Goal: Information Seeking & Learning: Learn about a topic

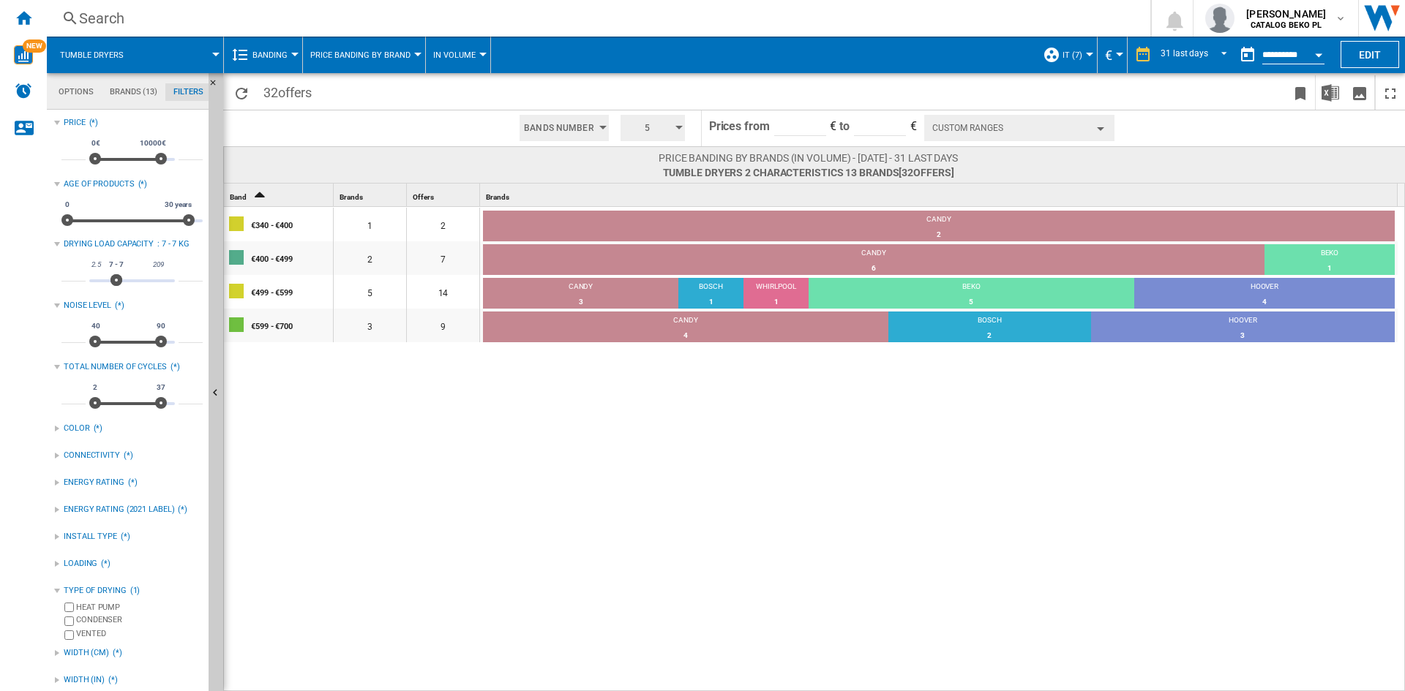
click at [184, 272] on input "*" at bounding box center [191, 274] width 24 height 15
type input "**"
click at [69, 273] on input "*" at bounding box center [73, 274] width 24 height 15
type input "**"
click at [603, 604] on div "€340 - €400 1 2 CANDY 2 100% €400 - €499 2 7 CANDY 6 85.71% BEKO 1 14.29% €499 …" at bounding box center [815, 450] width 1182 height 486
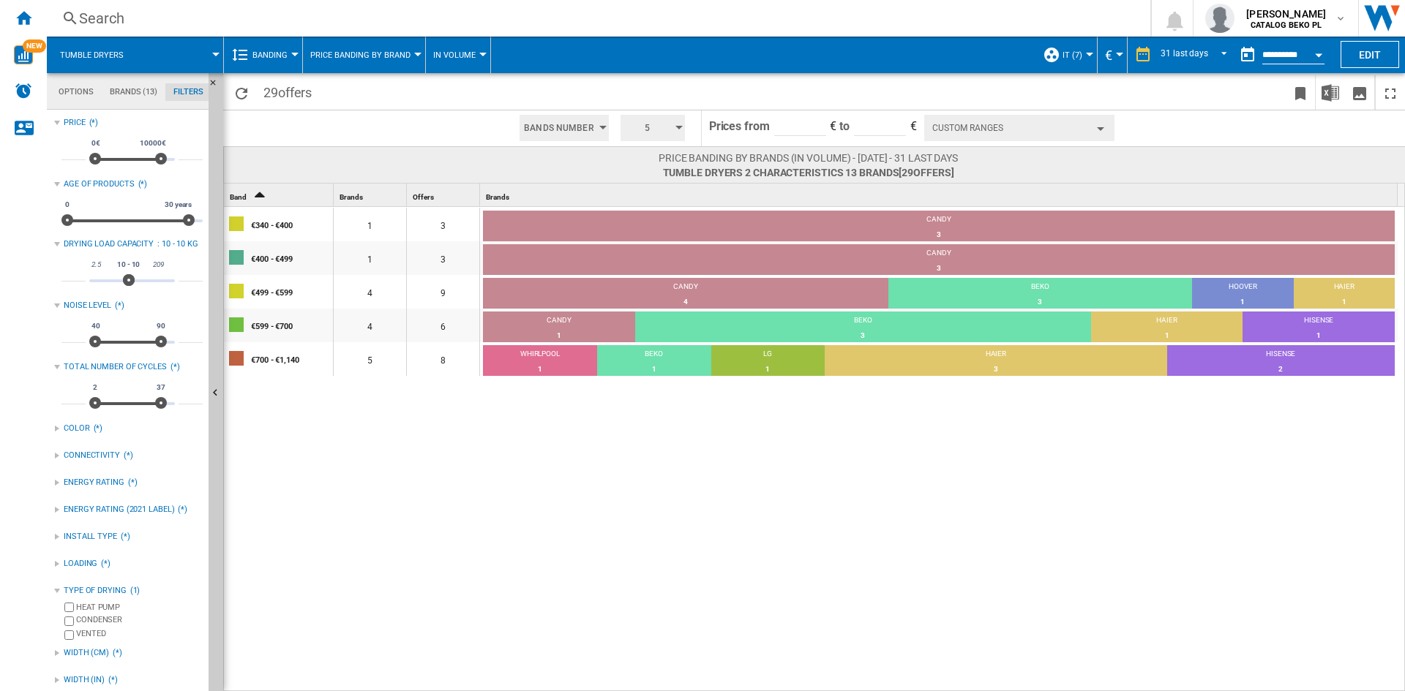
click at [269, 59] on span "Banding" at bounding box center [269, 55] width 35 height 10
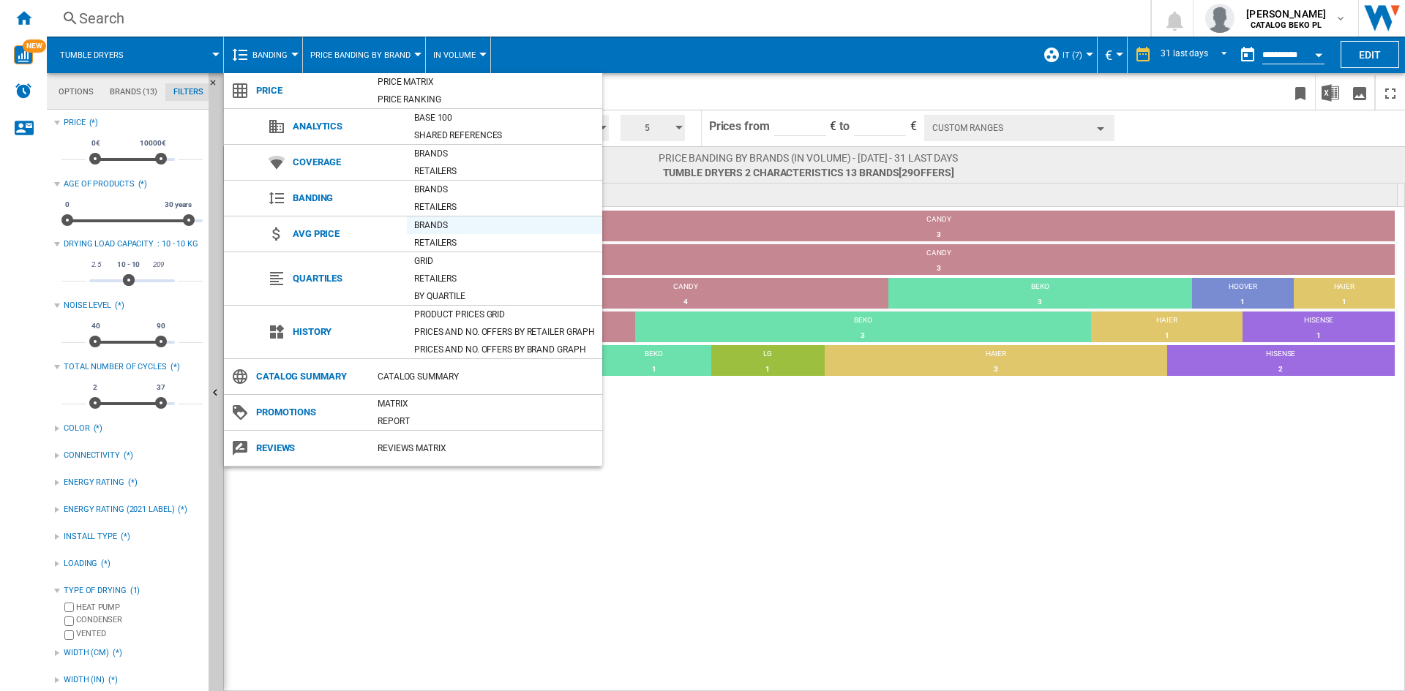
click at [444, 224] on div "Brands" at bounding box center [504, 225] width 195 height 15
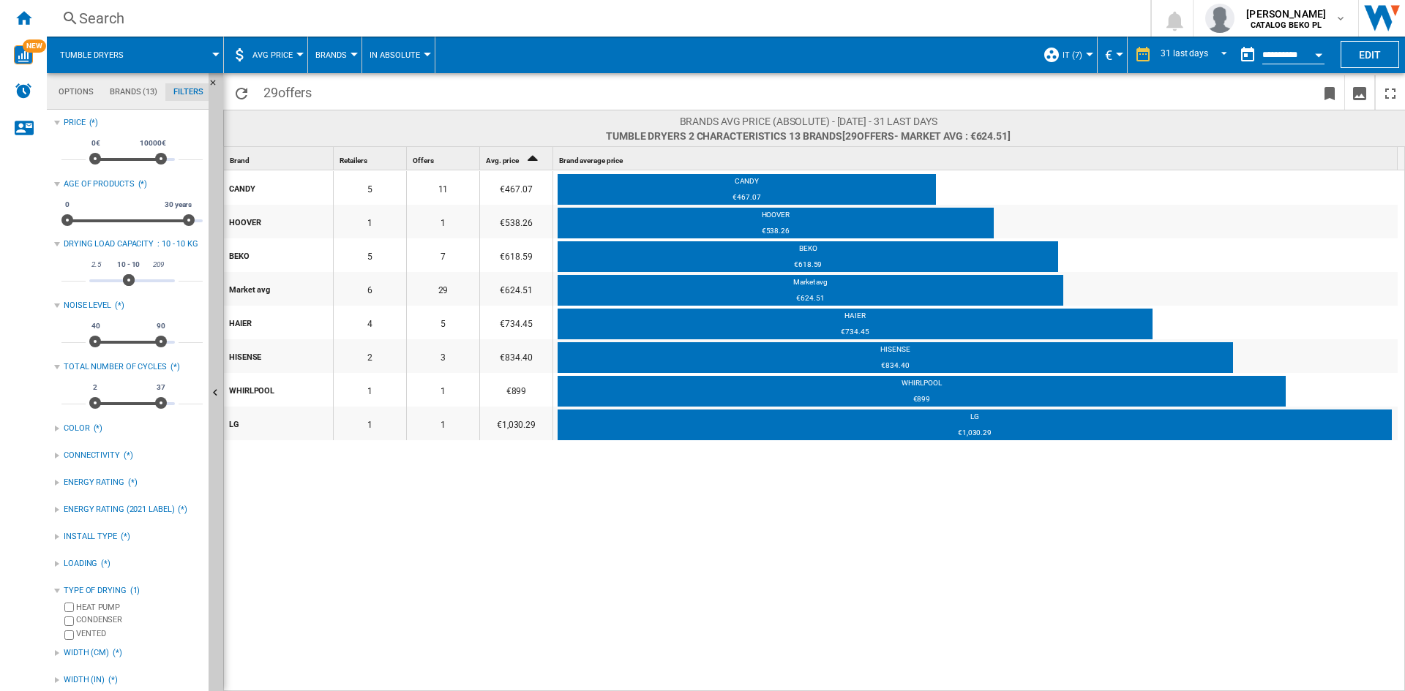
click at [772, 597] on div "CANDY 5 11 €467.07 CANDY €467.07 HOOVER 1 1 €538.26 HOOVER €538.26 BEKO 5 7 €61…" at bounding box center [815, 431] width 1182 height 522
click at [1319, 50] on button "Open calendar" at bounding box center [1318, 53] width 26 height 26
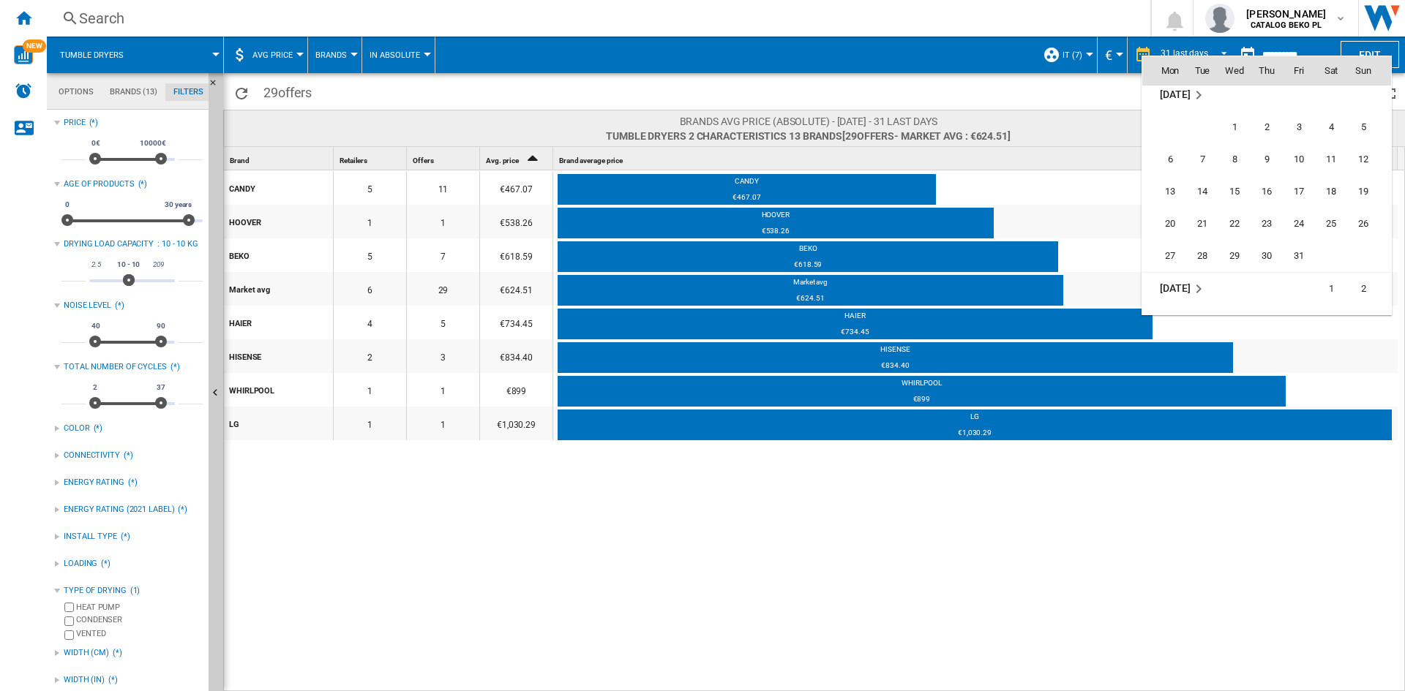
scroll to position [5444, 0]
click at [1291, 241] on span "31" at bounding box center [1298, 248] width 29 height 29
type input "**********"
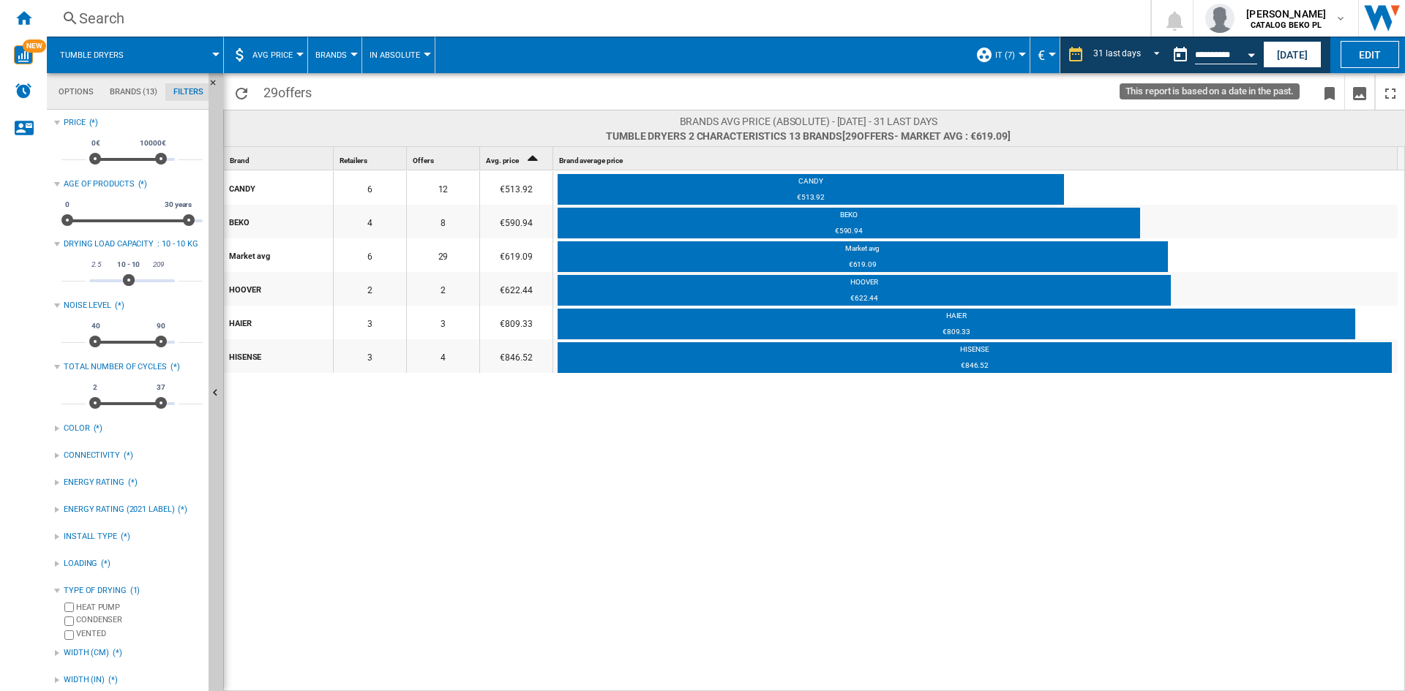
click at [1248, 60] on button "Open calendar" at bounding box center [1251, 53] width 26 height 26
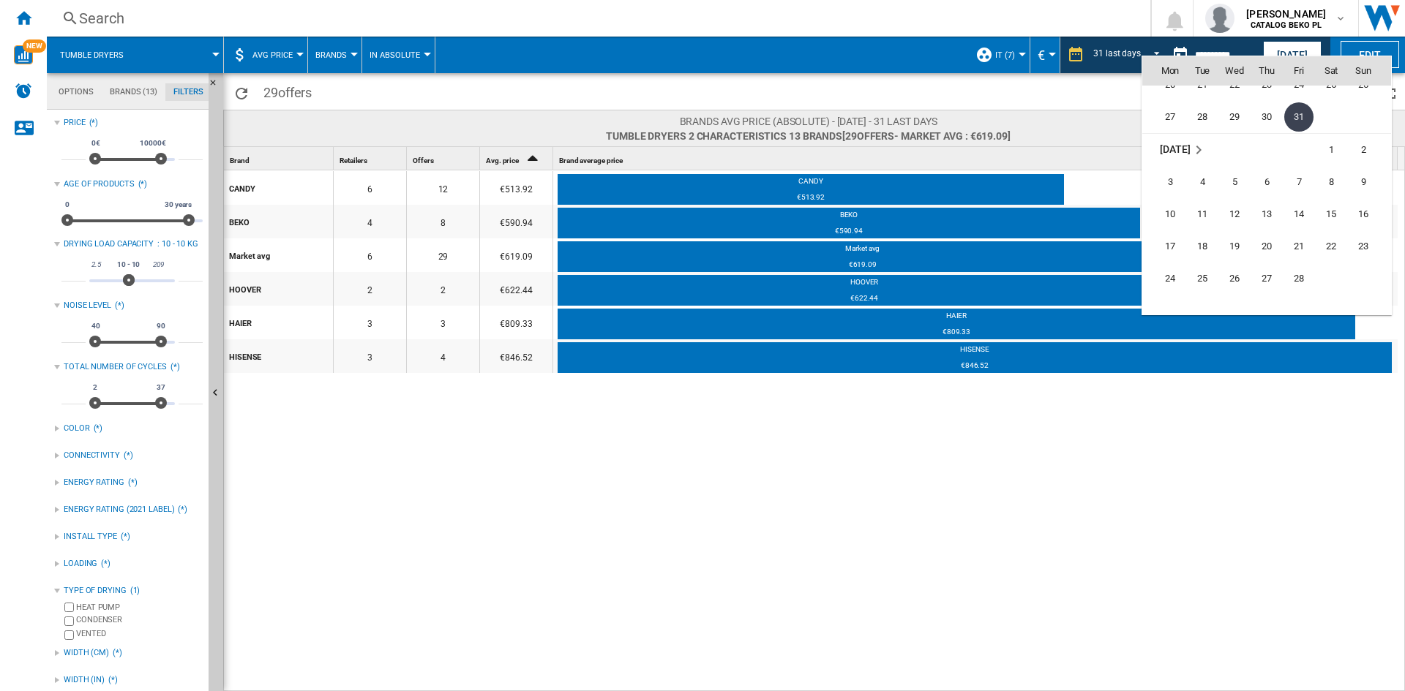
scroll to position [5649, 0]
click at [1301, 206] on span "28" at bounding box center [1298, 205] width 29 height 29
type input "**********"
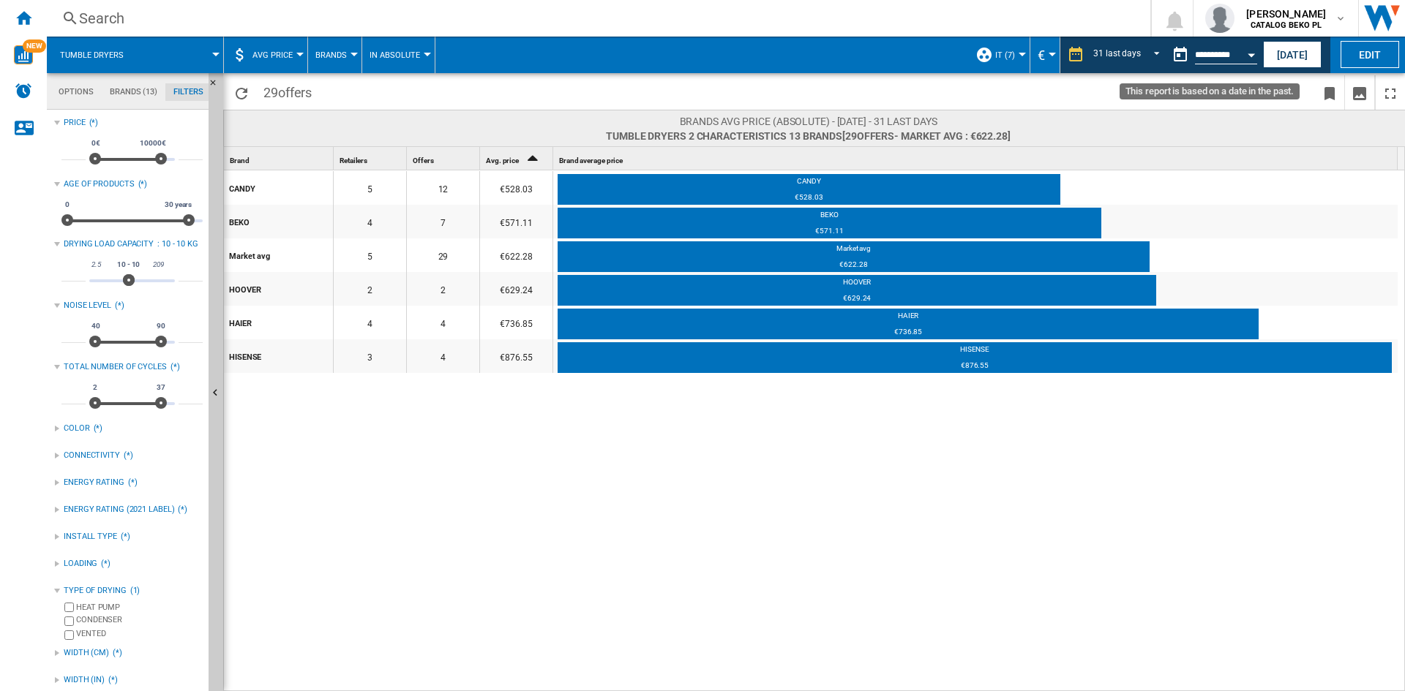
click at [1243, 56] on button "Open calendar" at bounding box center [1251, 53] width 26 height 26
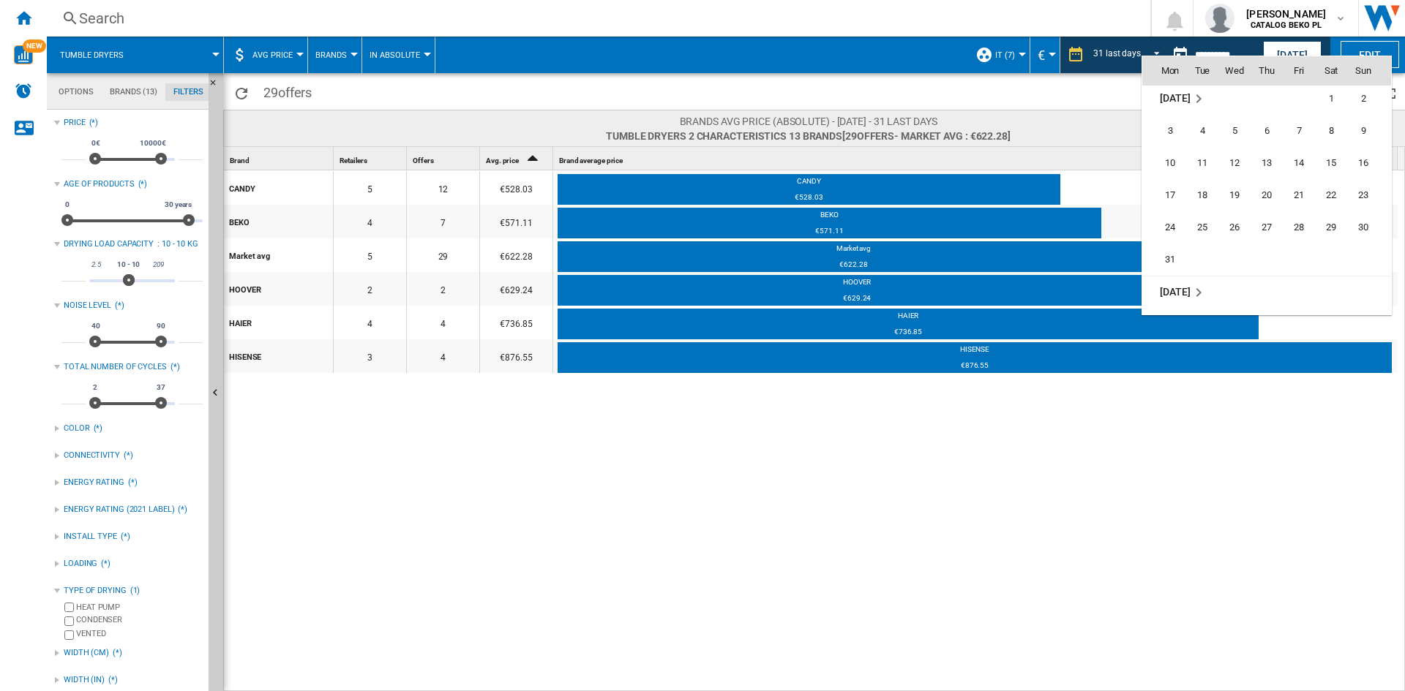
scroll to position [5843, 0]
click at [1171, 233] on span "31" at bounding box center [1169, 237] width 29 height 29
type input "**********"
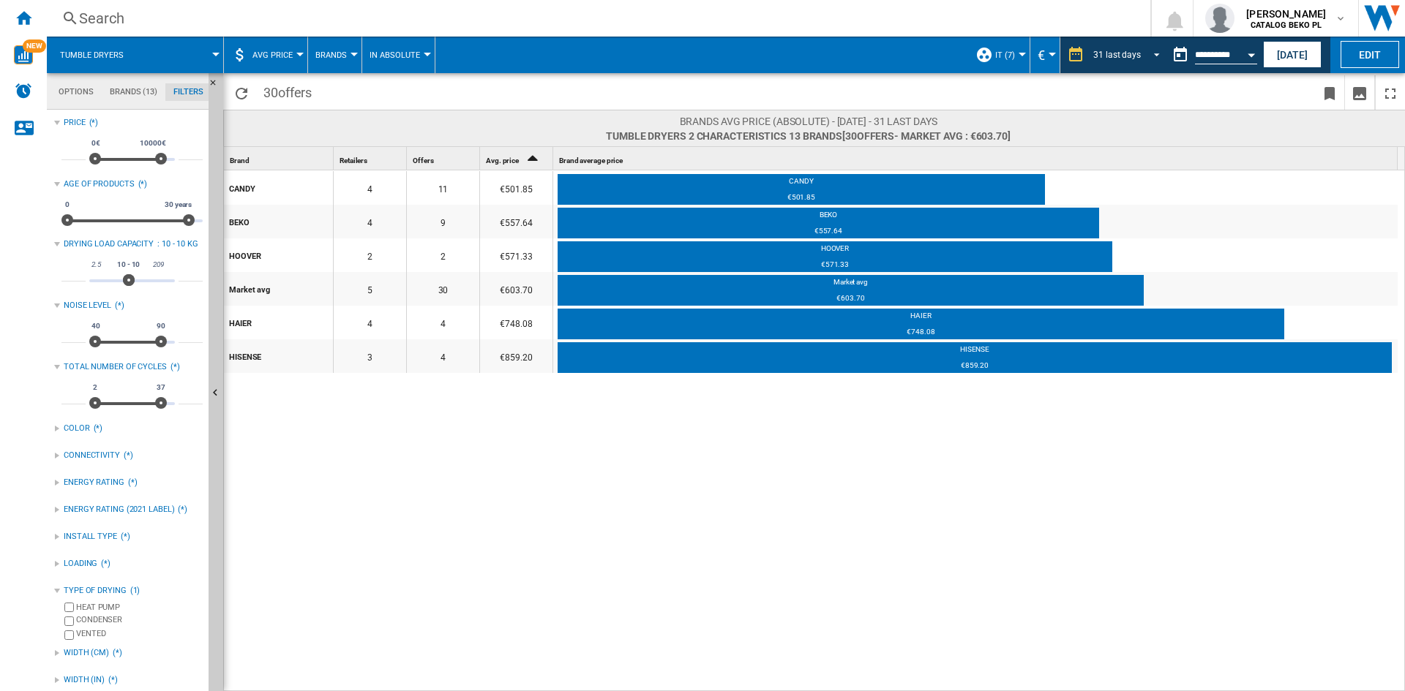
click at [1152, 49] on span "REPORTS.WIZARD.STEPS.REPORT.STEPS.REPORT_OPTIONS.PERIOD: 31 last days" at bounding box center [1153, 53] width 18 height 13
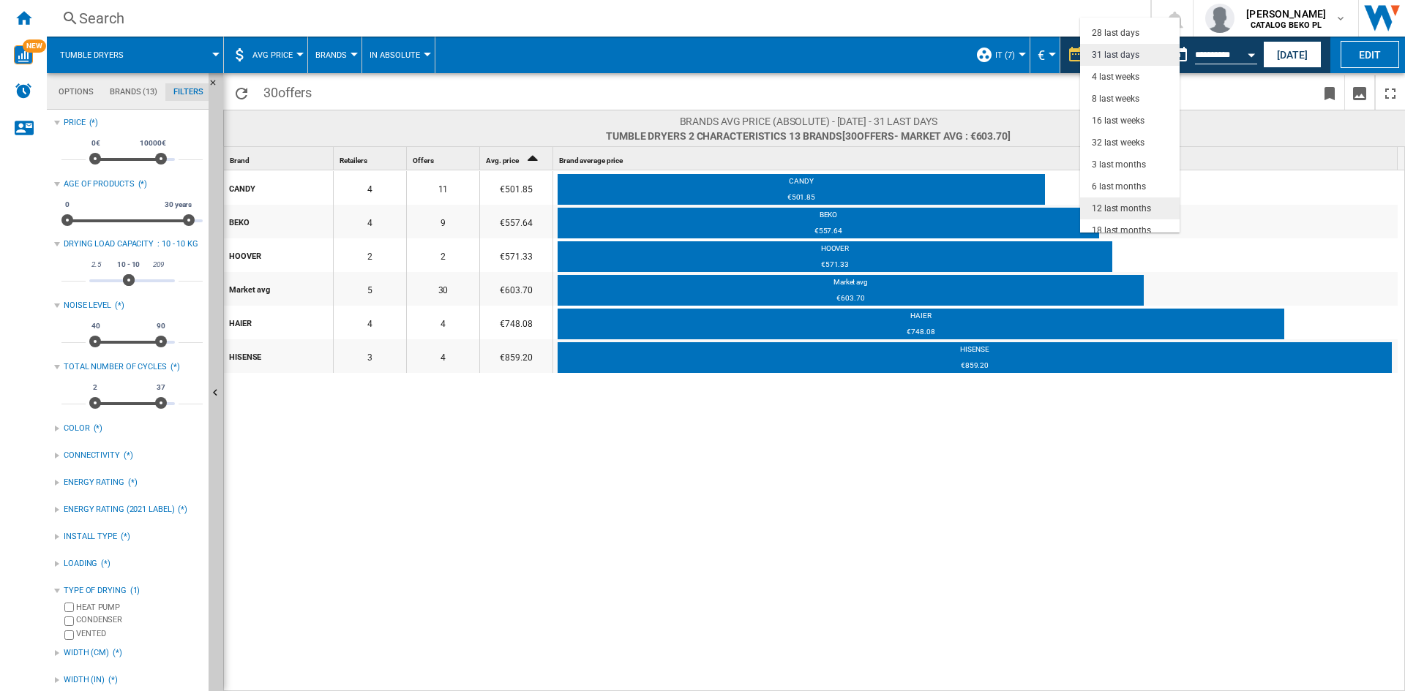
scroll to position [92, 0]
click at [1231, 98] on md-backdrop at bounding box center [702, 345] width 1405 height 691
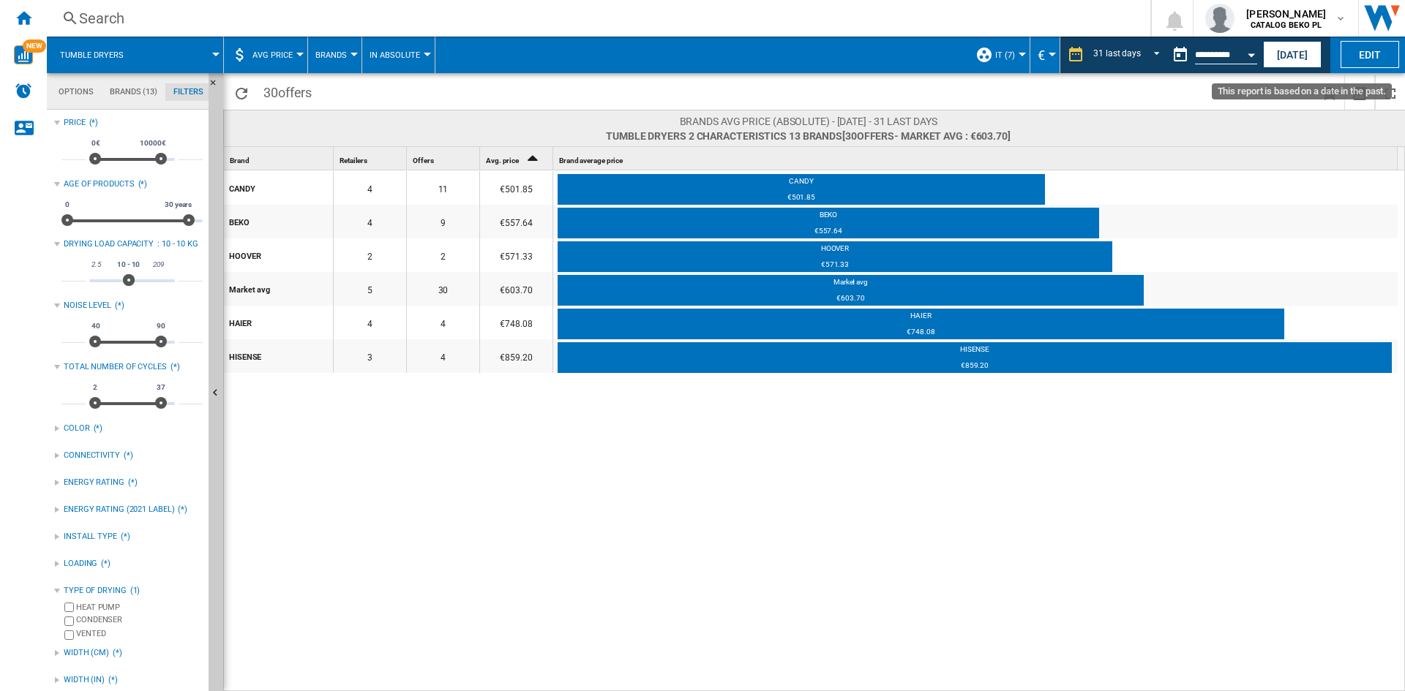
click at [1249, 52] on button "Open calendar" at bounding box center [1251, 53] width 26 height 26
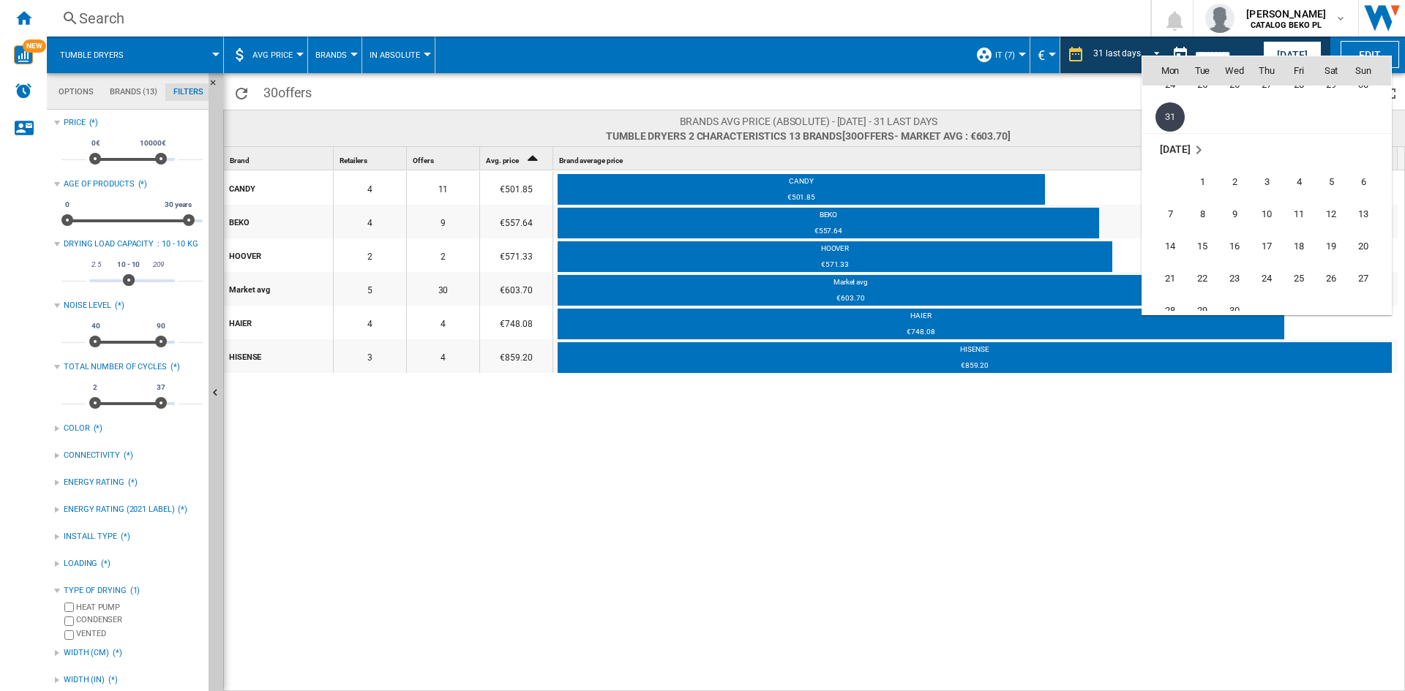
scroll to position [6110, 0]
click at [1233, 166] on span "30" at bounding box center [1234, 164] width 29 height 29
type input "**********"
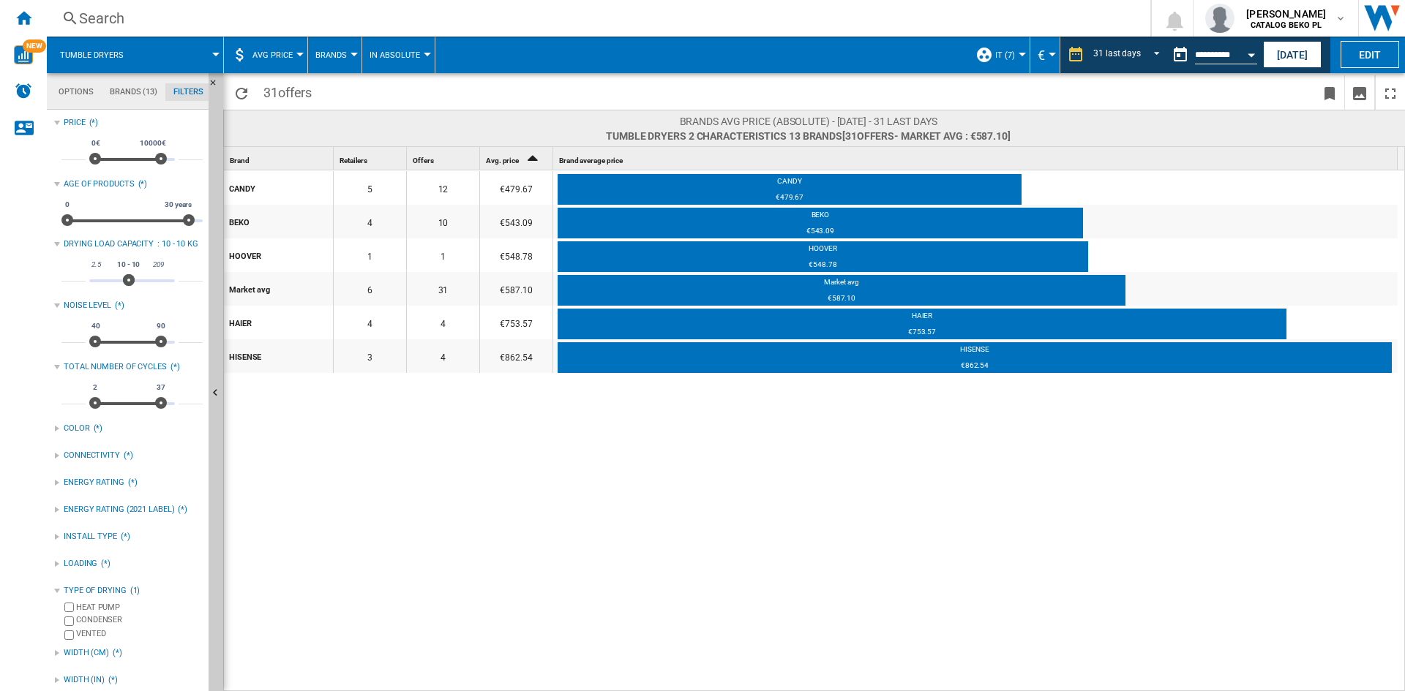
click at [924, 520] on div "CANDY 5 12 €479.67 CANDY €479.67 BEKO 4 10 €543.09 BEKO €543.09 HOOVER 1 1 €548…" at bounding box center [815, 431] width 1182 height 522
click at [1246, 56] on button "Open calendar" at bounding box center [1251, 53] width 26 height 26
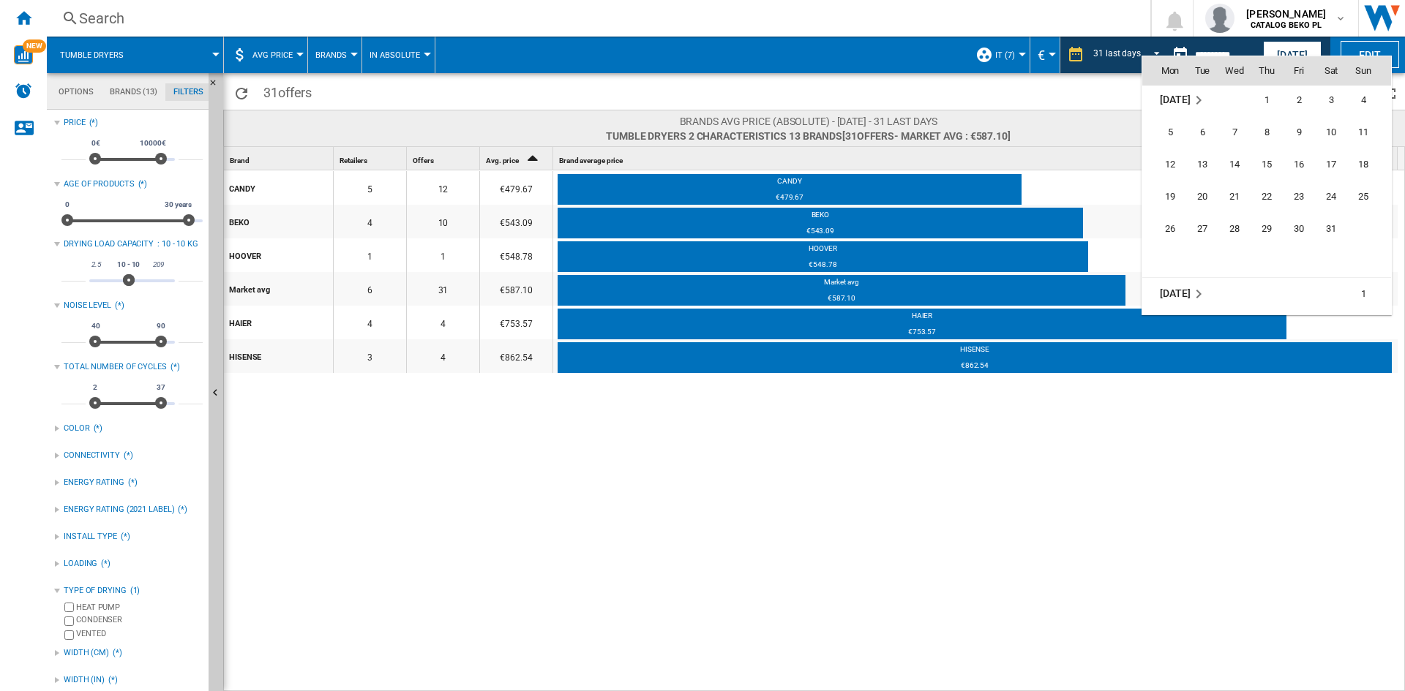
scroll to position [6230, 0]
click at [1332, 206] on span "31" at bounding box center [1330, 205] width 29 height 29
type input "**********"
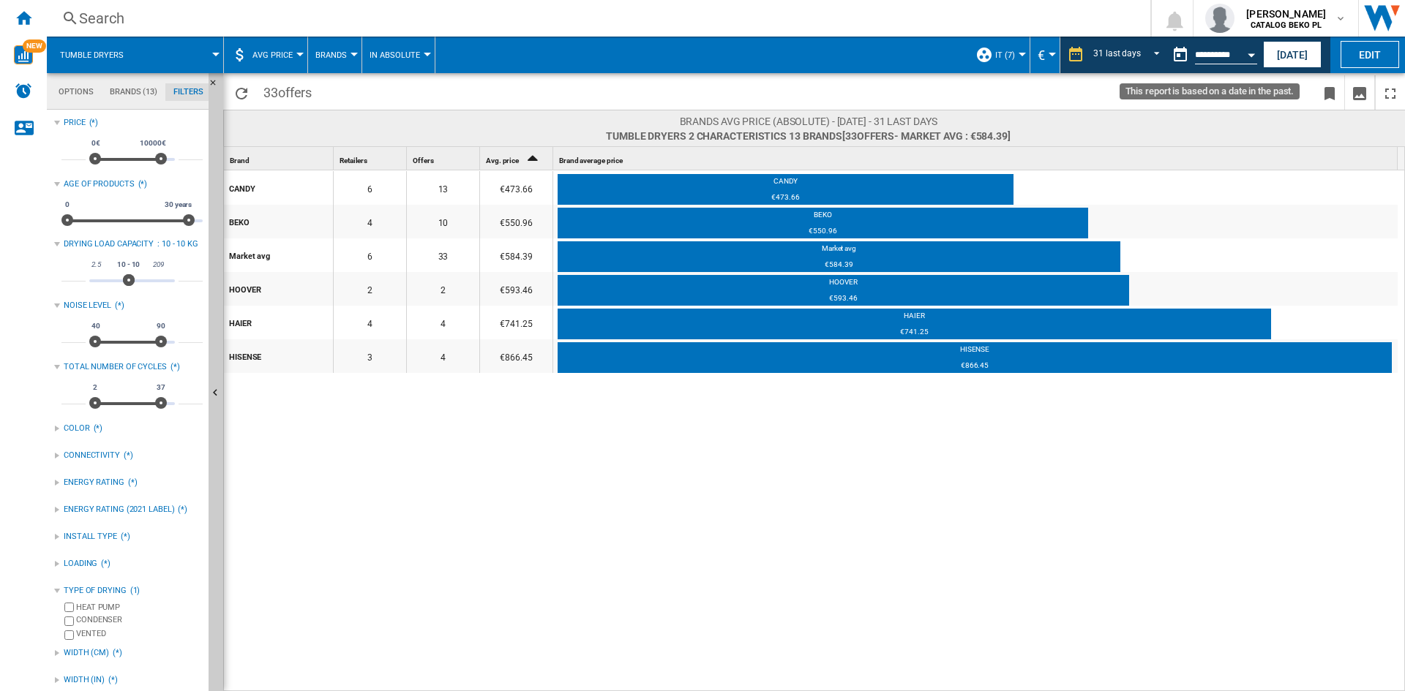
click at [1250, 57] on button "Open calendar" at bounding box center [1251, 53] width 26 height 26
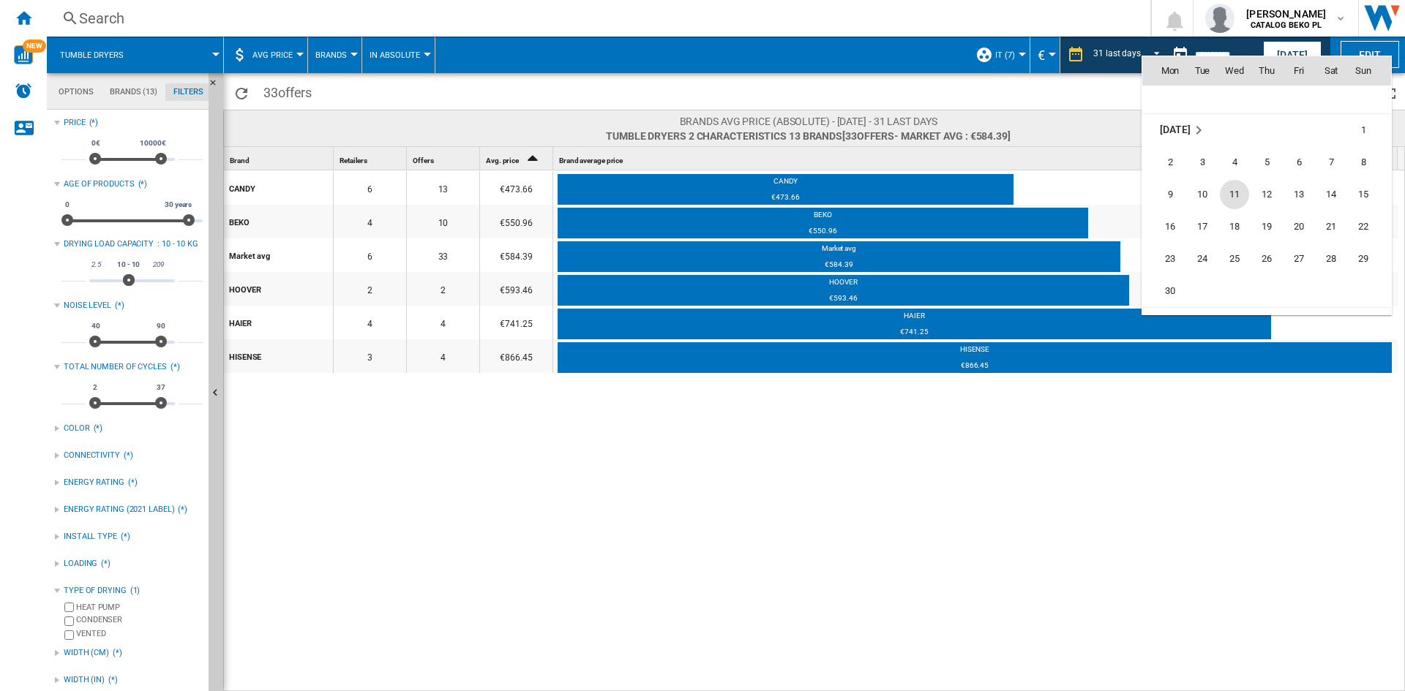
scroll to position [6424, 0]
click at [1176, 242] on span "30" at bounding box center [1169, 237] width 29 height 29
type input "**********"
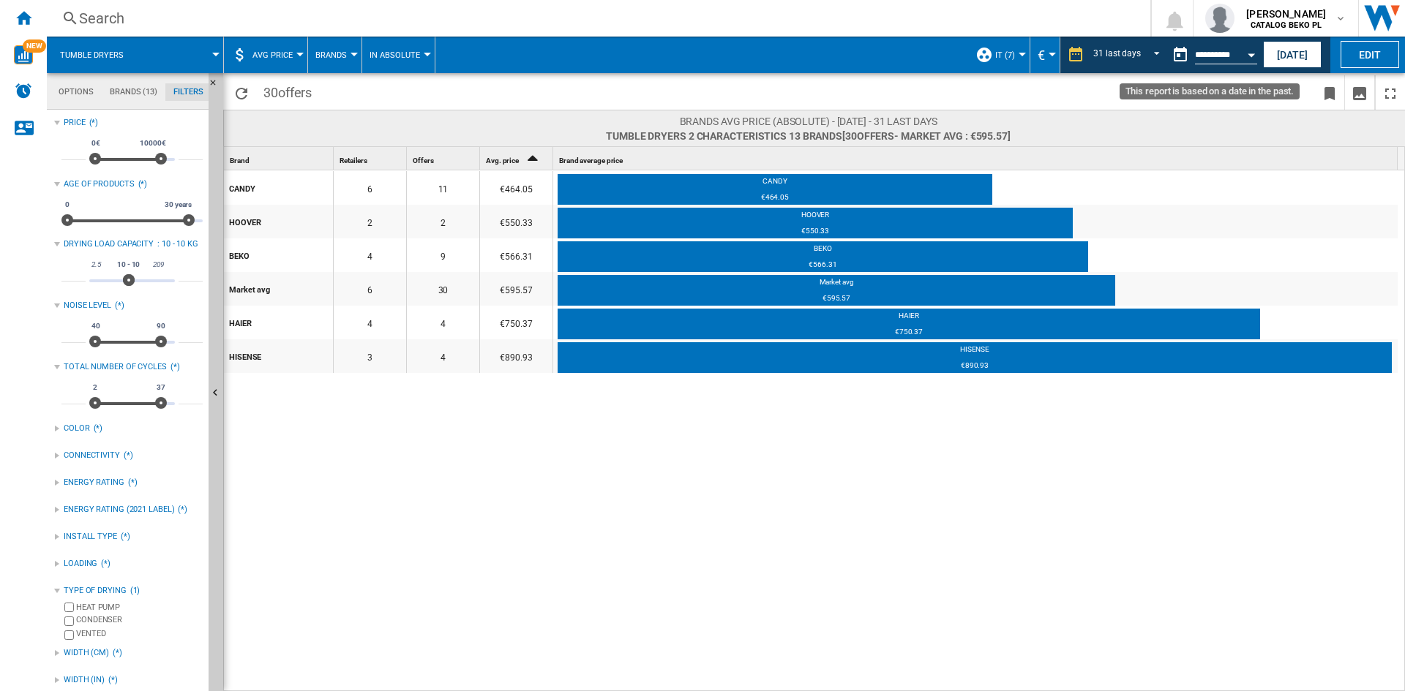
click at [1248, 63] on button "Open calendar" at bounding box center [1251, 53] width 26 height 26
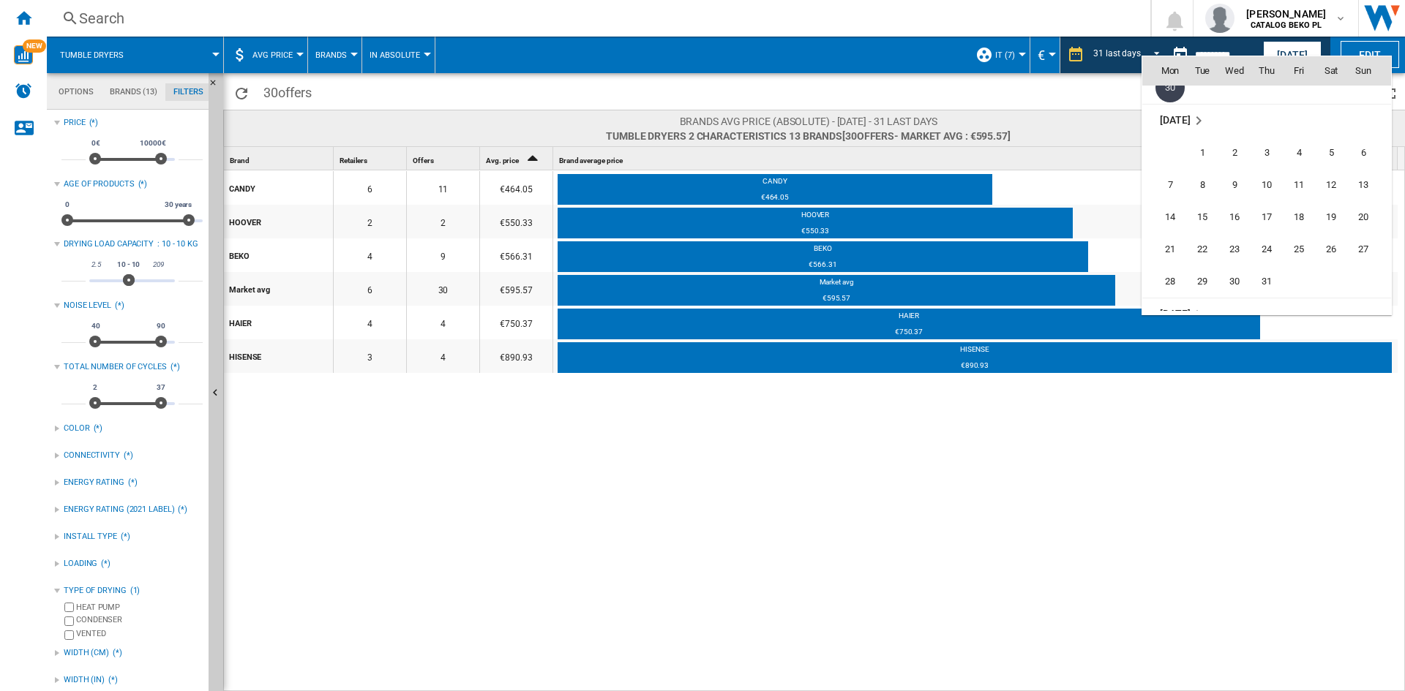
scroll to position [6618, 0]
click at [1267, 241] on span "31" at bounding box center [1266, 237] width 29 height 29
type input "**********"
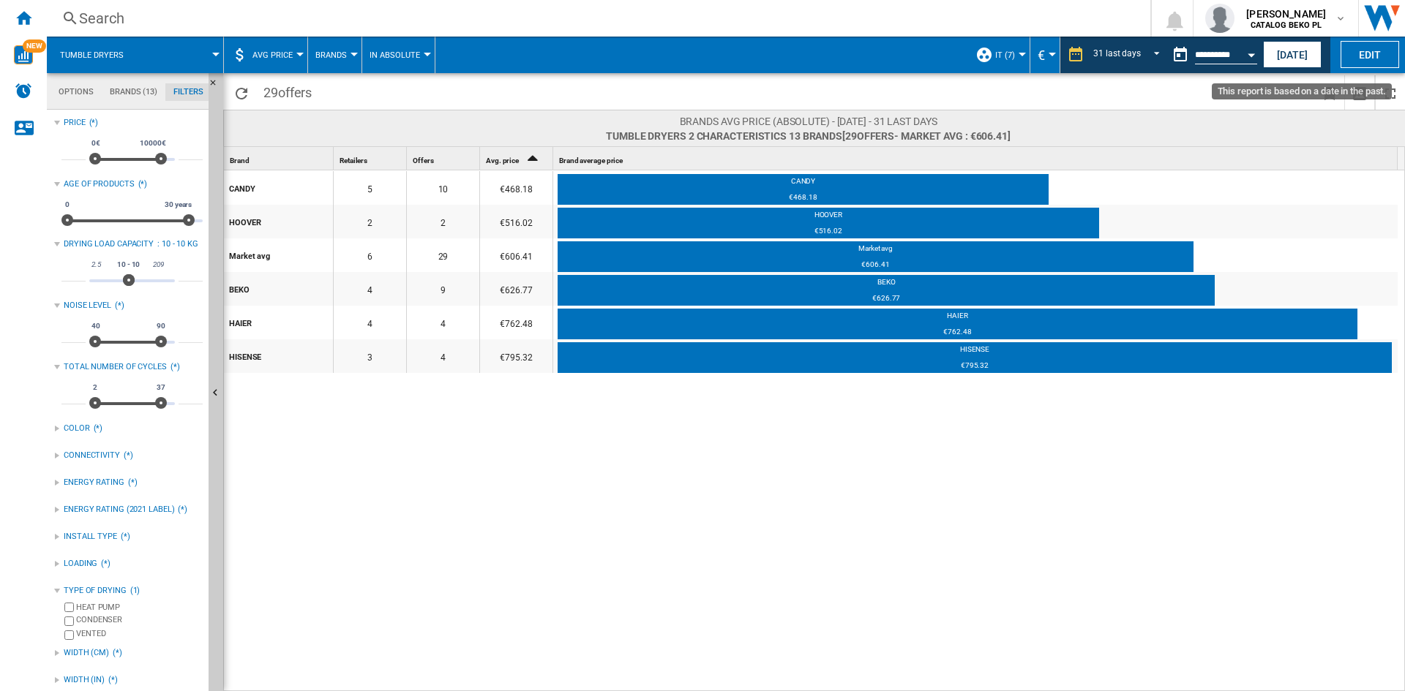
click at [1256, 50] on button "Open calendar" at bounding box center [1251, 53] width 26 height 26
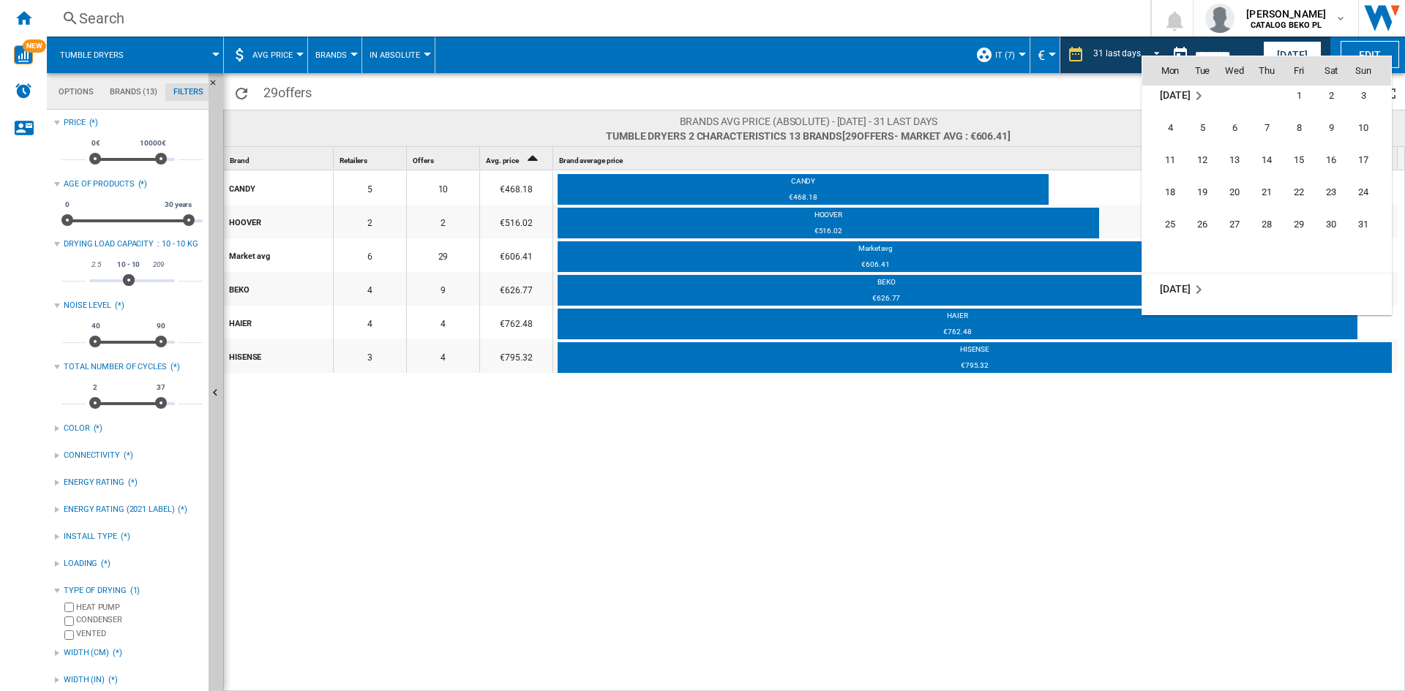
scroll to position [6812, 0]
click at [1350, 204] on span "31" at bounding box center [1363, 205] width 29 height 29
type input "**********"
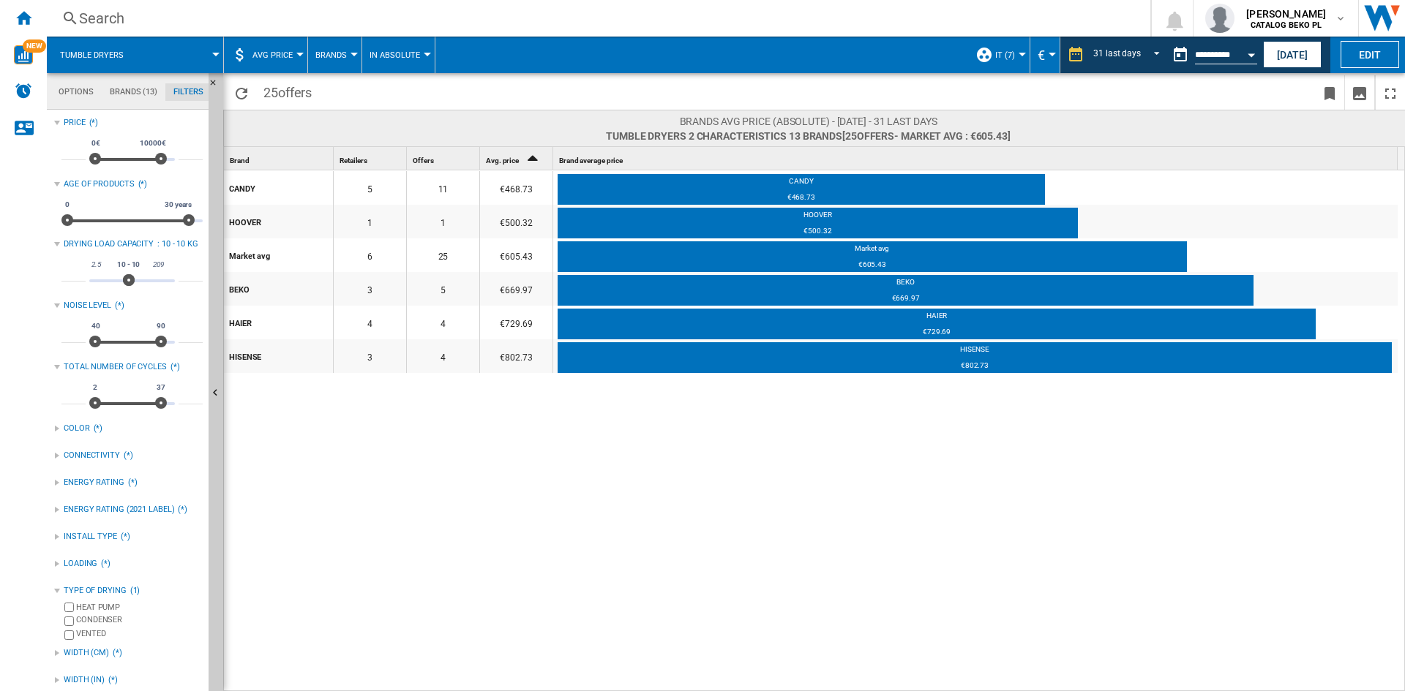
click at [1245, 46] on button "Open calendar" at bounding box center [1251, 53] width 26 height 26
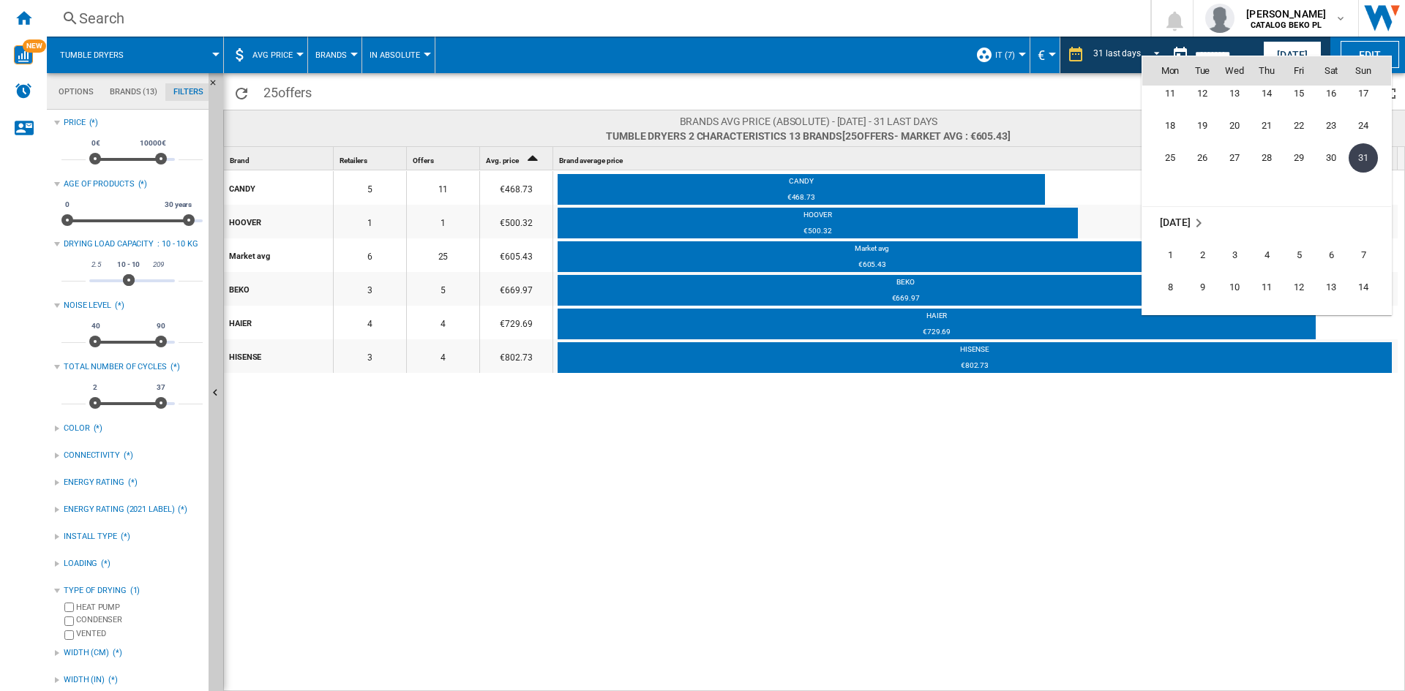
scroll to position [6982, 0]
click at [1207, 233] on span "23" at bounding box center [1202, 229] width 31 height 31
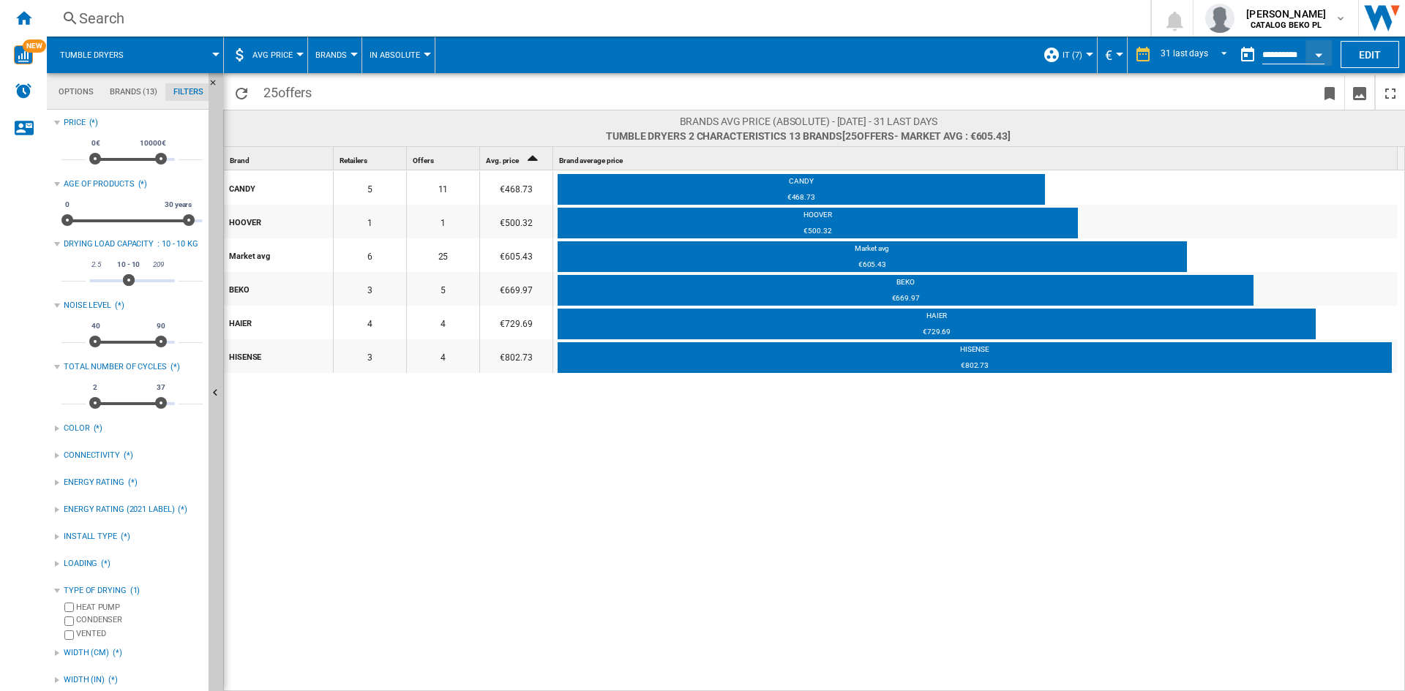
type input "**********"
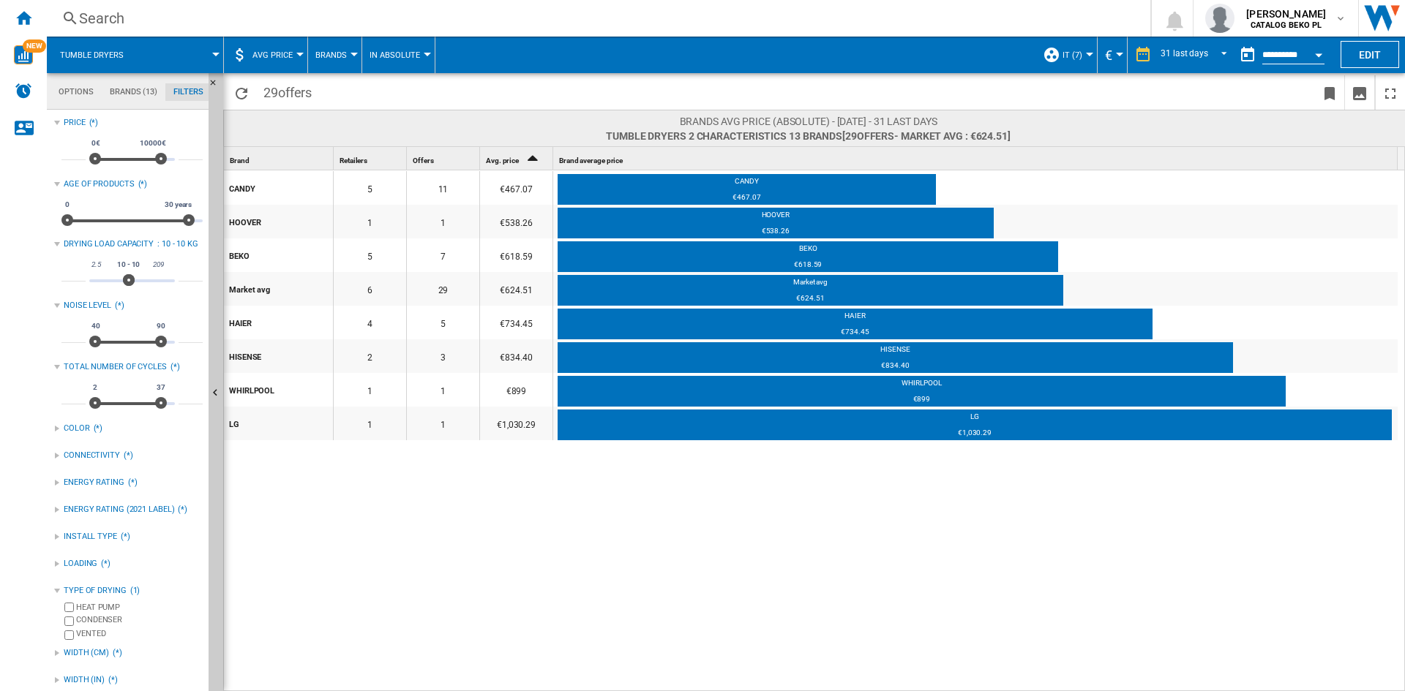
drag, startPoint x: 550, startPoint y: 558, endPoint x: 539, endPoint y: 511, distance: 47.9
click at [550, 558] on div "CANDY 5 11 €467.07 CANDY €467.07 HOOVER 1 1 €538.26 HOOVER €538.26 BEKO 5 7 €61…" at bounding box center [815, 431] width 1182 height 522
click at [140, 83] on md-tabs-canvas "Options Brands (13) Filters Options Brands (13) Filters" at bounding box center [135, 91] width 176 height 37
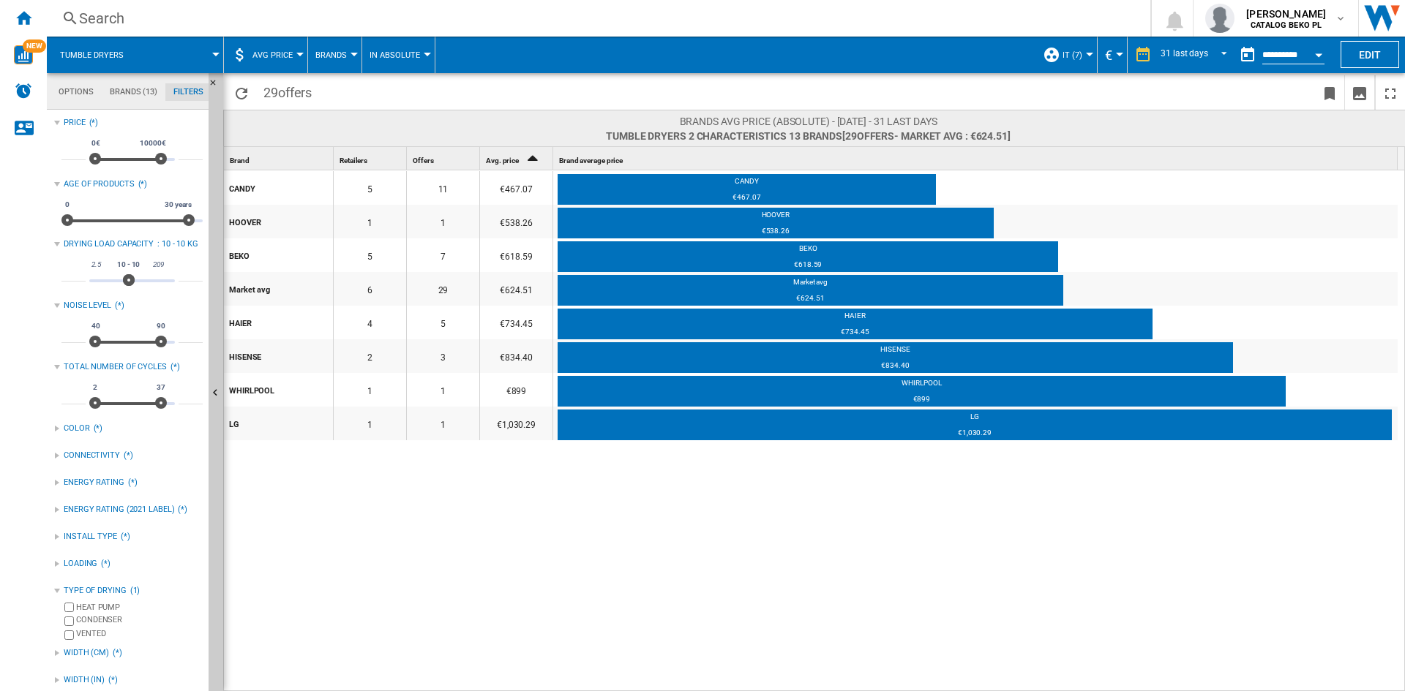
click at [140, 83] on md-tabs-canvas "Options Brands (13) Filters Options Brands (13) Filters" at bounding box center [135, 91] width 176 height 37
click at [137, 94] on md-tab-item "Brands (13)" at bounding box center [134, 92] width 64 height 18
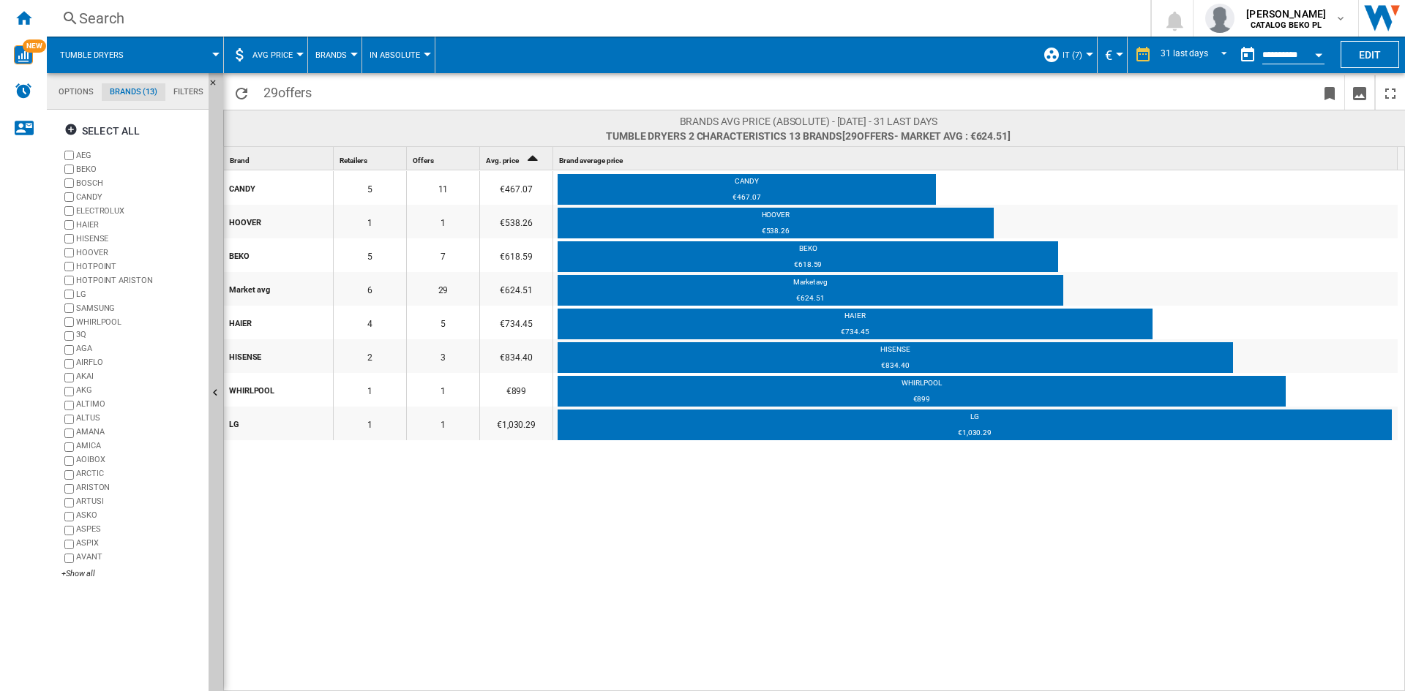
scroll to position [56, 0]
click at [180, 88] on md-tab-item "Filters" at bounding box center [188, 92] width 46 height 18
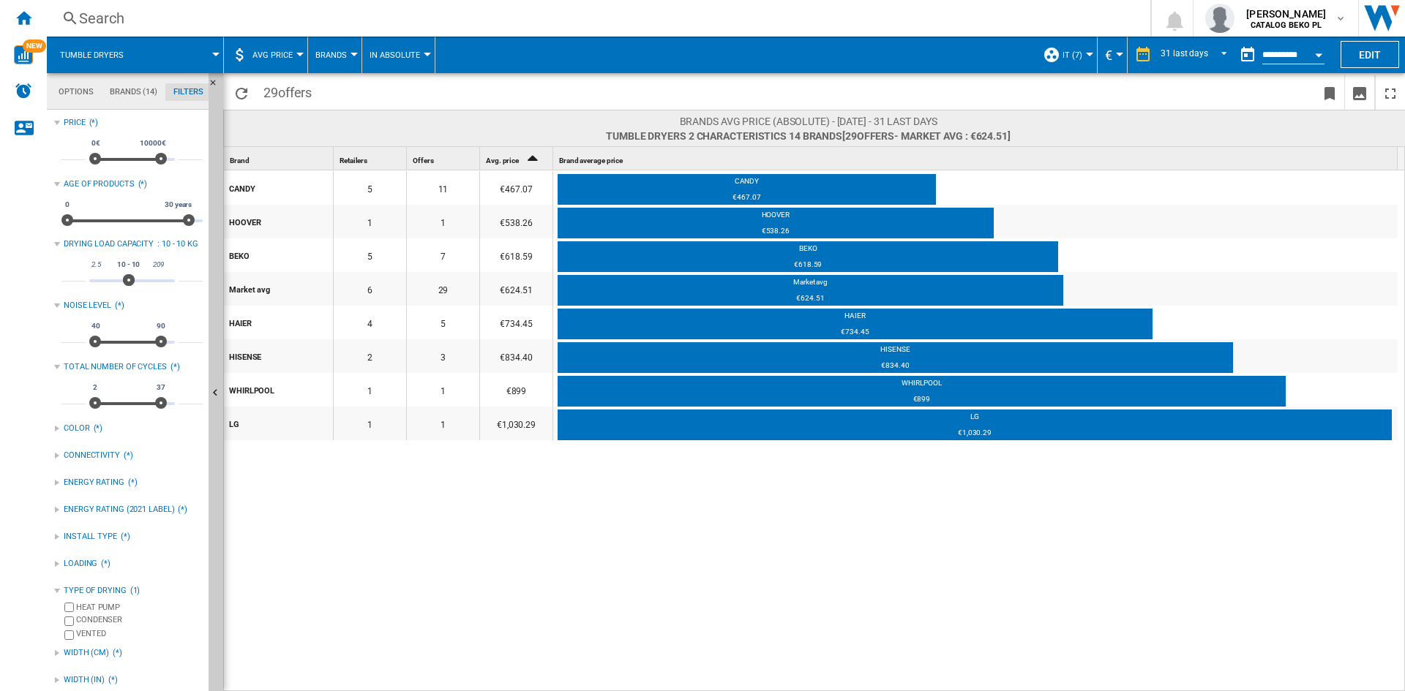
click at [181, 271] on input "**" at bounding box center [191, 274] width 24 height 15
type input "**"
click at [72, 270] on input "**" at bounding box center [73, 274] width 24 height 15
type input "**"
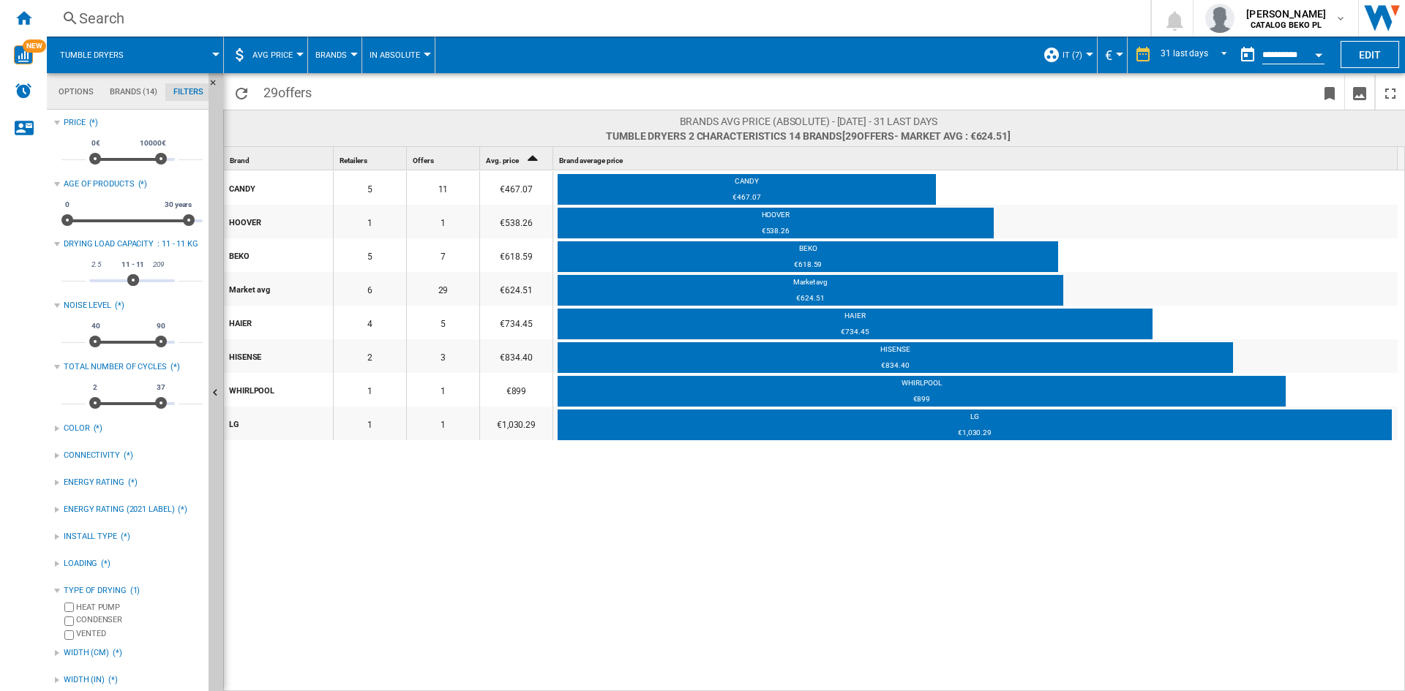
click at [491, 552] on div "CANDY 5 11 €467.07 CANDY €467.07 HOOVER 1 1 €538.26 HOOVER €538.26 BEKO 5 7 €61…" at bounding box center [815, 431] width 1182 height 522
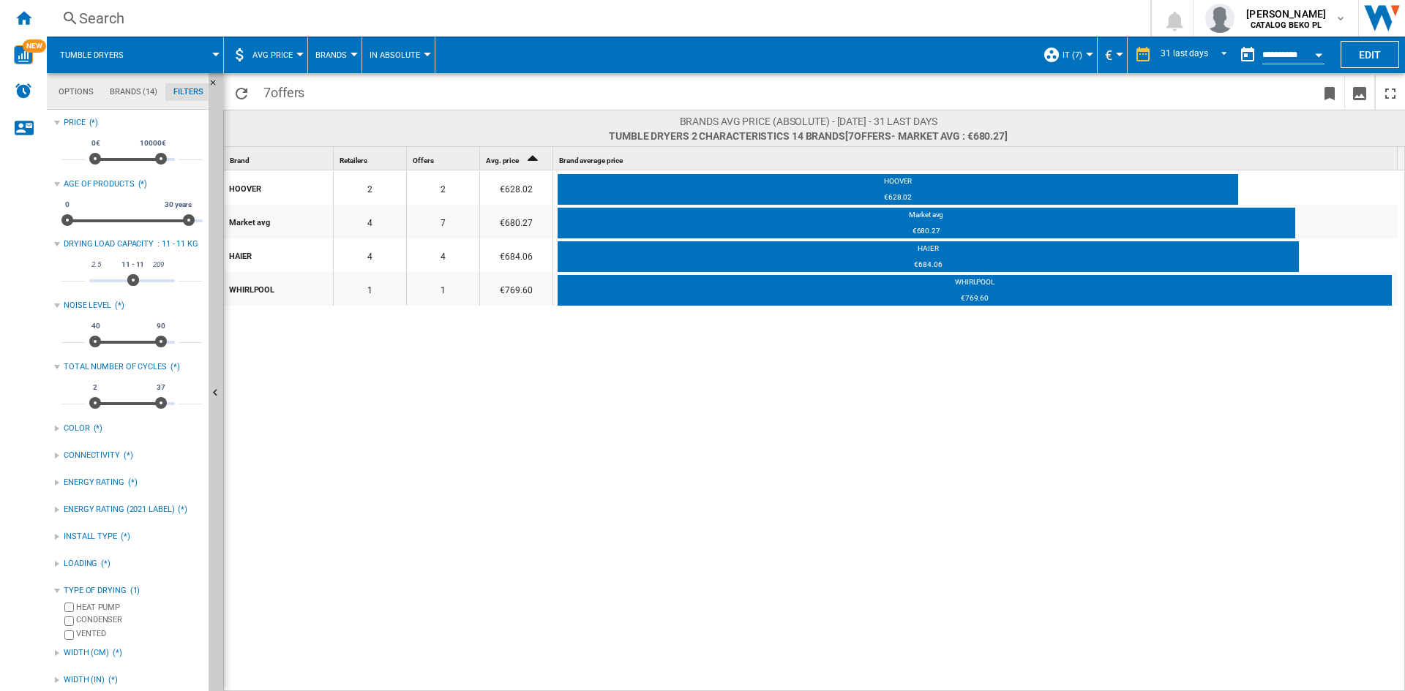
click at [571, 411] on div "HOOVER 2 2 €628.02 HOOVER €628.02 Market avg 4 7 €680.27 Market avg €680.27 HAI…" at bounding box center [815, 431] width 1182 height 522
click at [276, 50] on span "AVG Price" at bounding box center [272, 55] width 40 height 10
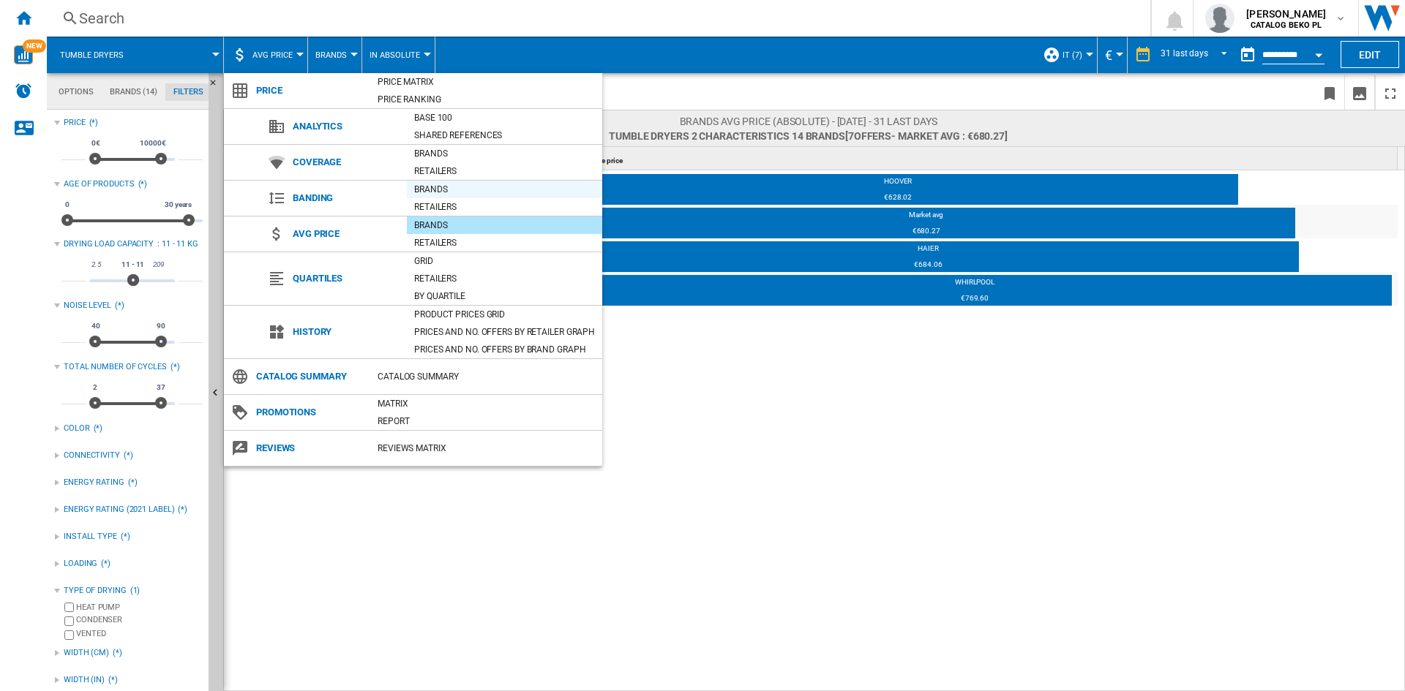
click at [444, 188] on div "Brands" at bounding box center [504, 189] width 195 height 15
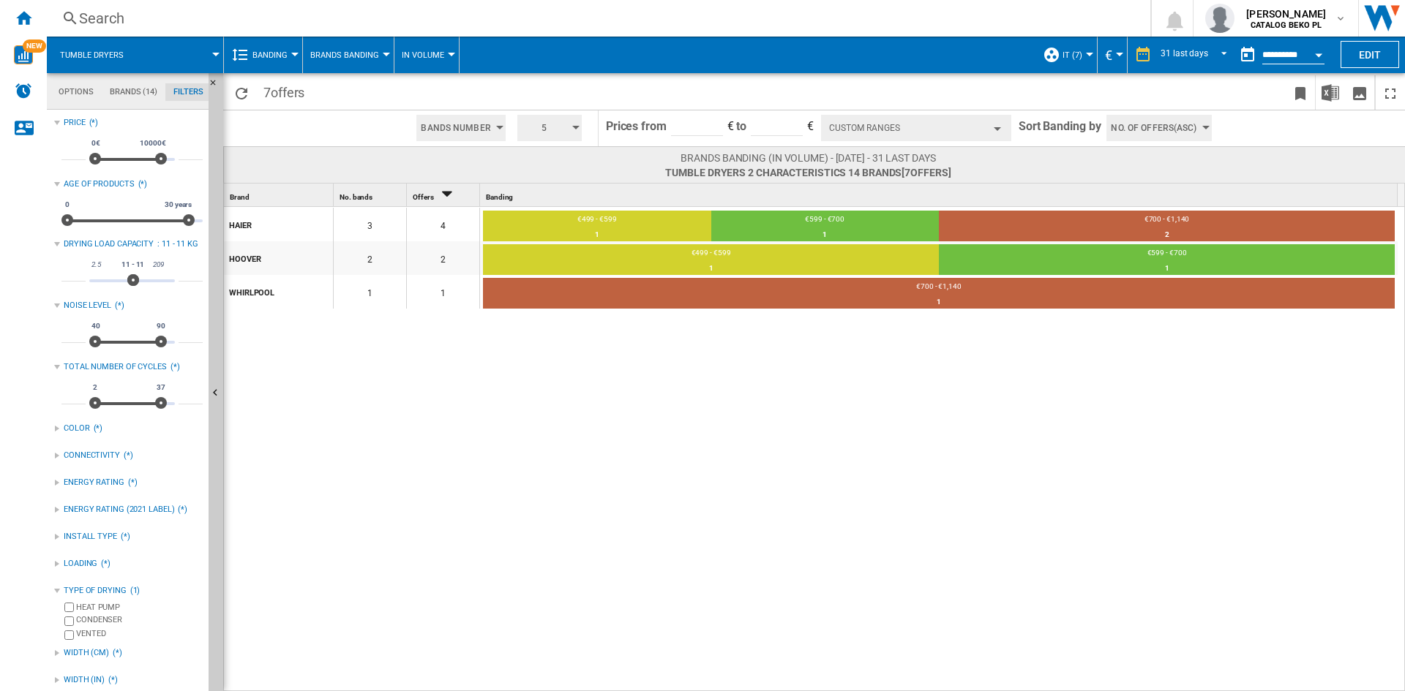
click at [980, 130] on button "Custom Ranges" at bounding box center [916, 128] width 190 height 26
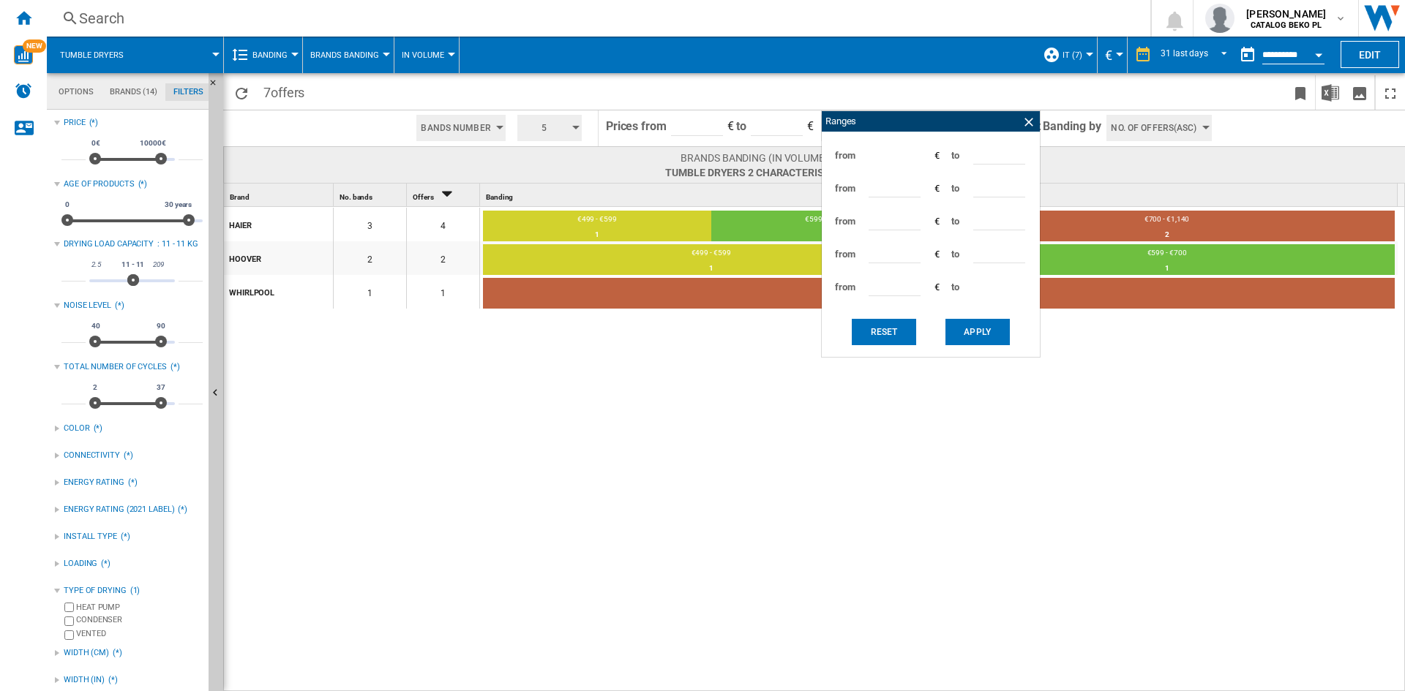
click at [987, 478] on div "HAIER 3 4 €499 - €599 1 25% €599 - €700 1 25% €700 - €1,140 2 50% HOOVER 2 2 €4…" at bounding box center [815, 450] width 1182 height 486
click at [1026, 119] on ng-md-icon at bounding box center [1028, 122] width 15 height 15
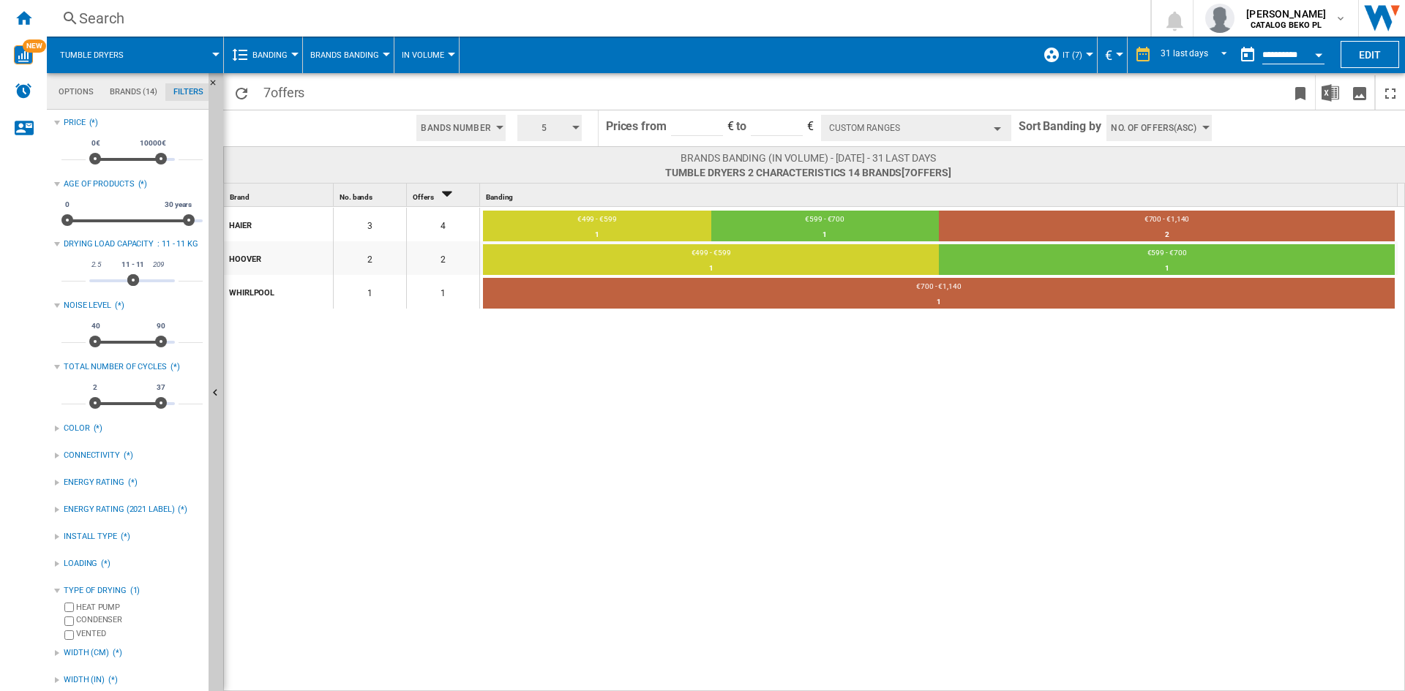
click at [790, 449] on div "HAIER 3 4 €499 - €599 1 25% €599 - €700 1 25% €700 - €1,140 2 50% HOOVER 2 2 €4…" at bounding box center [815, 450] width 1182 height 486
click at [376, 62] on button "Brands Banding" at bounding box center [348, 55] width 76 height 37
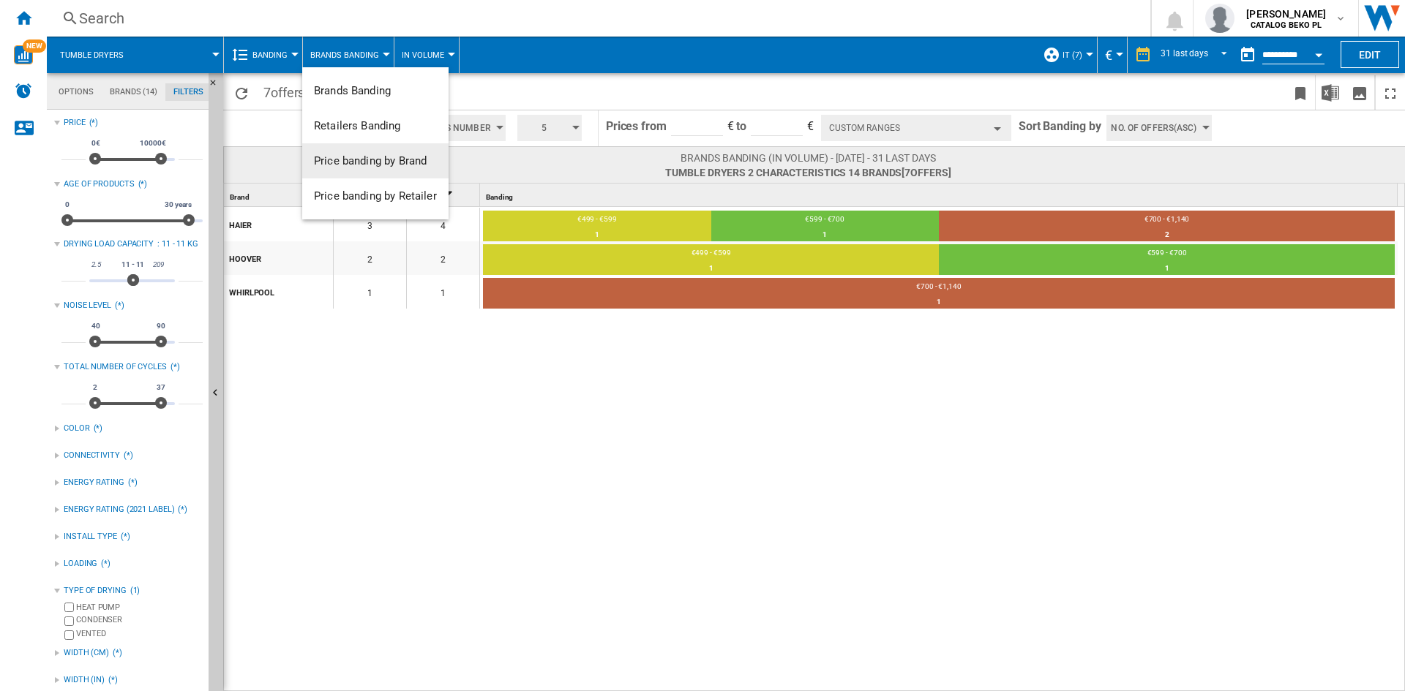
click at [389, 155] on span "Price banding by Brand" at bounding box center [370, 160] width 113 height 13
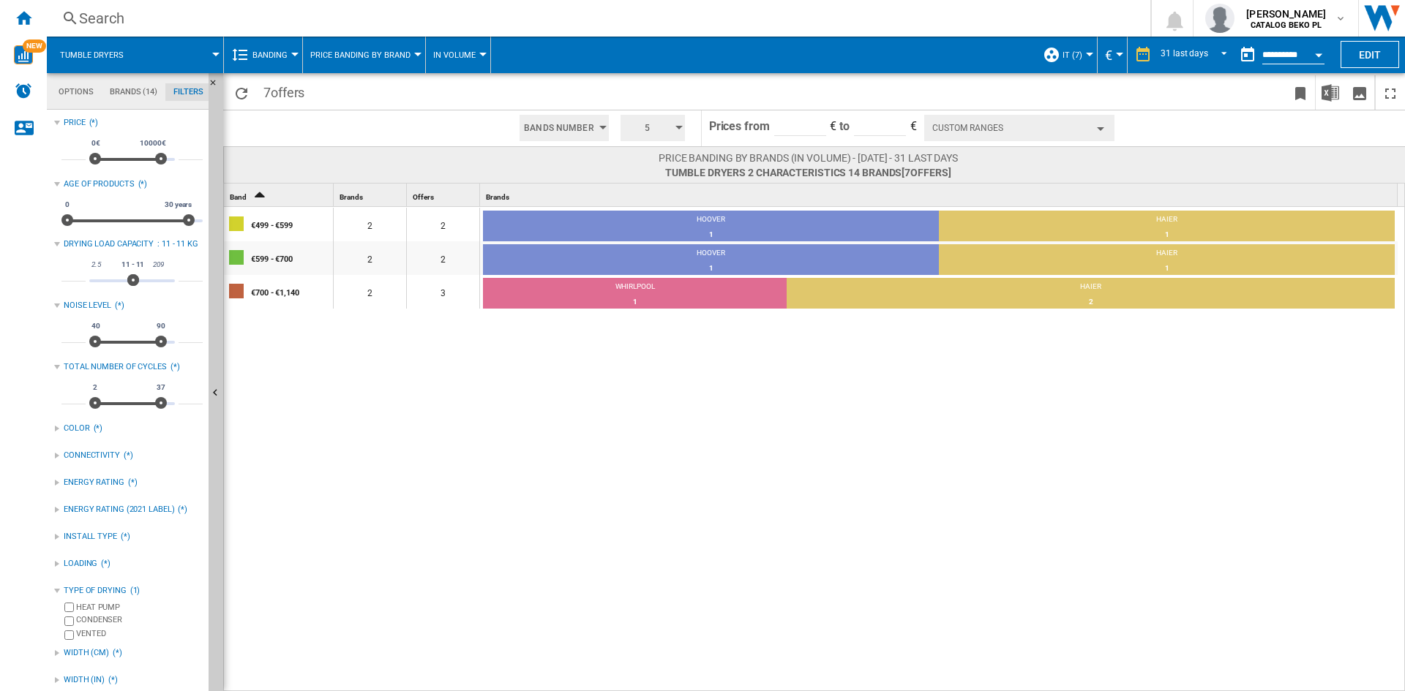
click at [721, 444] on div "€499 - €599 2 2 HOOVER 1 50% HAIER 1 50% €599 - €700 2 2 HOOVER 1 50% HAIER 1 5…" at bounding box center [815, 450] width 1182 height 486
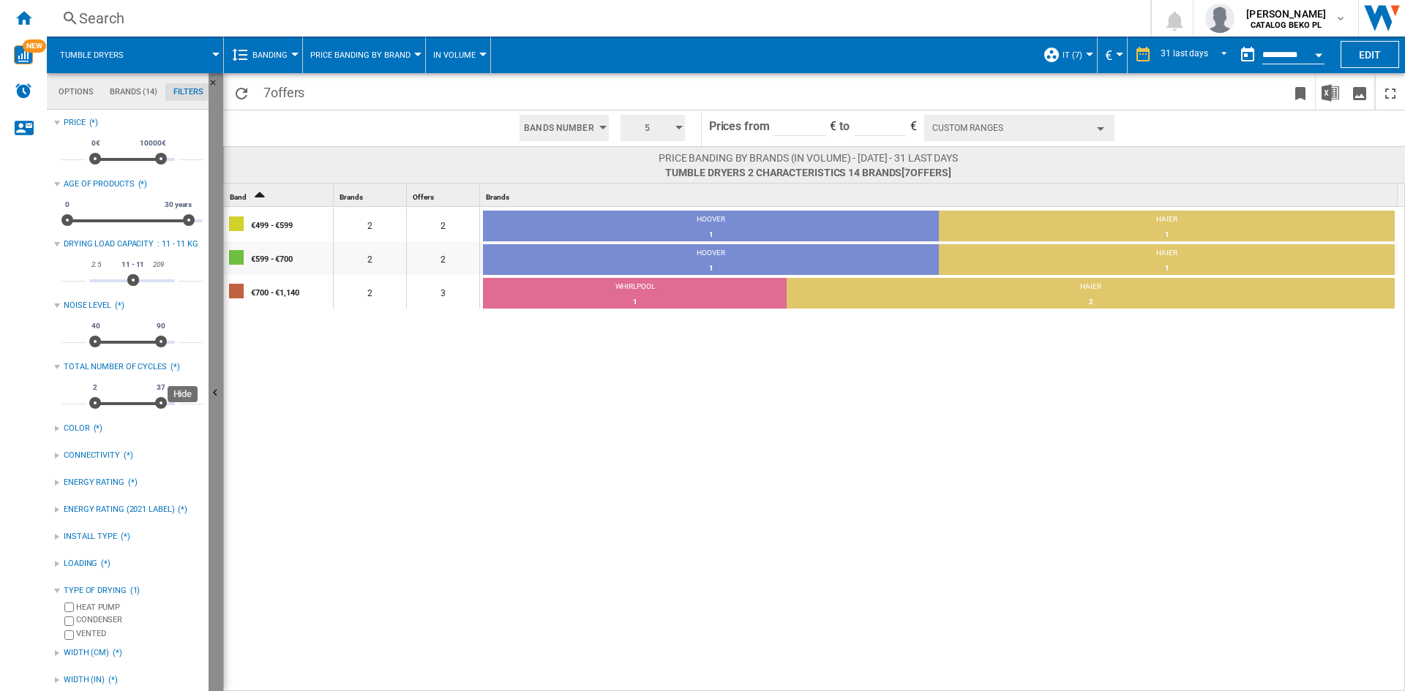
click at [217, 378] on button "Hide" at bounding box center [216, 394] width 15 height 642
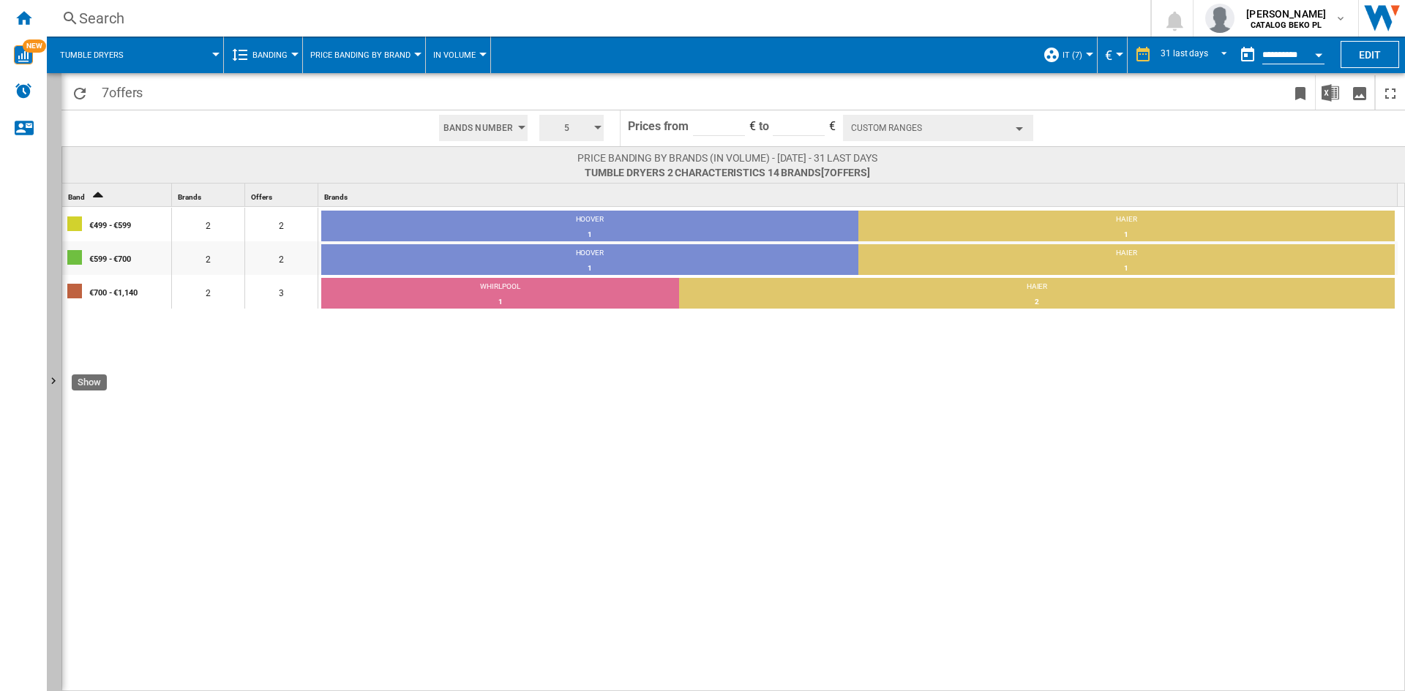
click at [53, 402] on button "Show" at bounding box center [54, 382] width 15 height 618
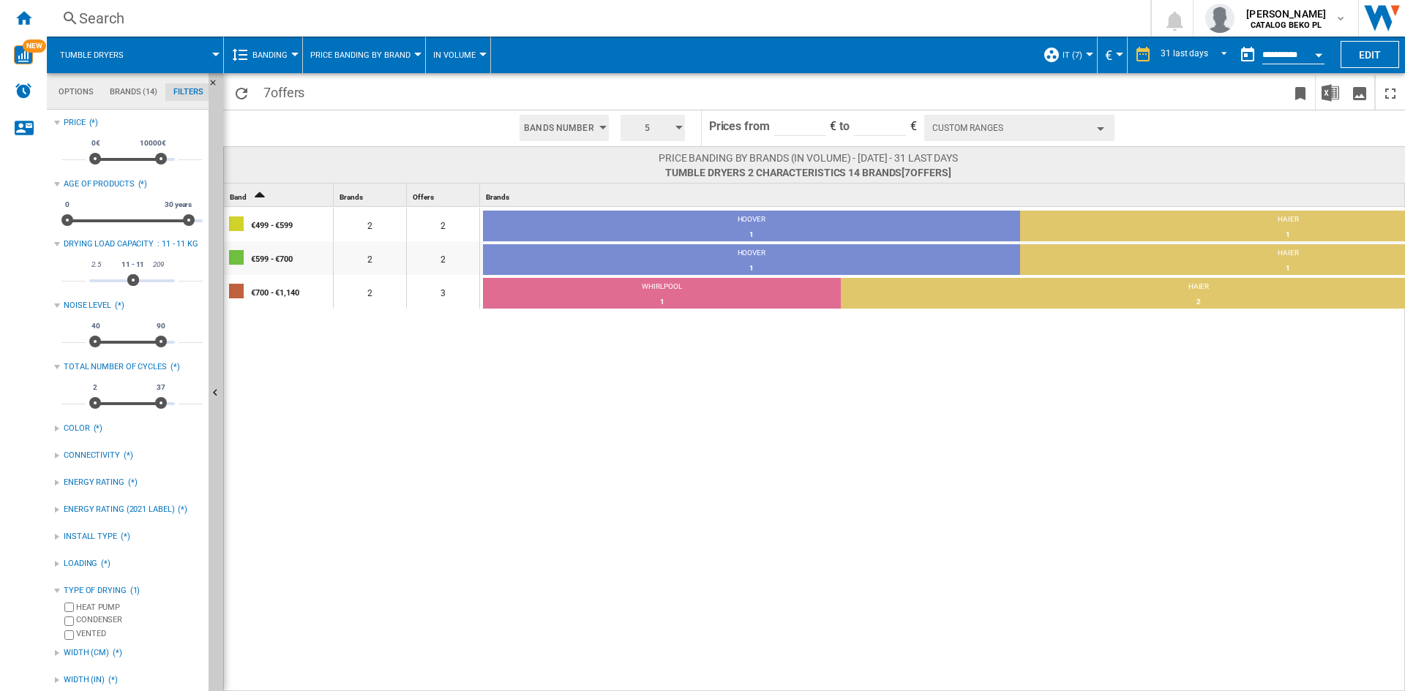
click at [691, 520] on div "€499 - €599 2 2 HOOVER 1 50% HAIER 1 50% €599 - €700 2 2 HOOVER 1 50% HAIER 1 5…" at bounding box center [895, 450] width 1343 height 486
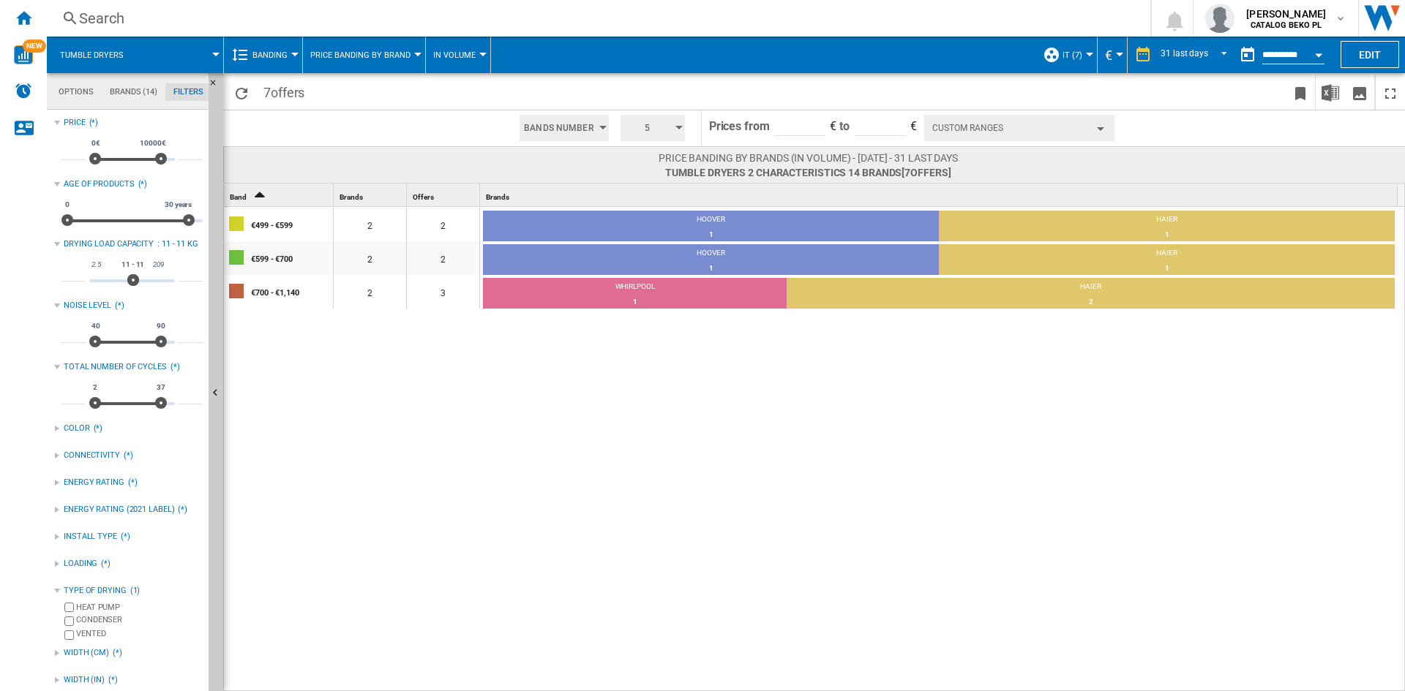
click at [263, 70] on button "Banding" at bounding box center [273, 55] width 42 height 37
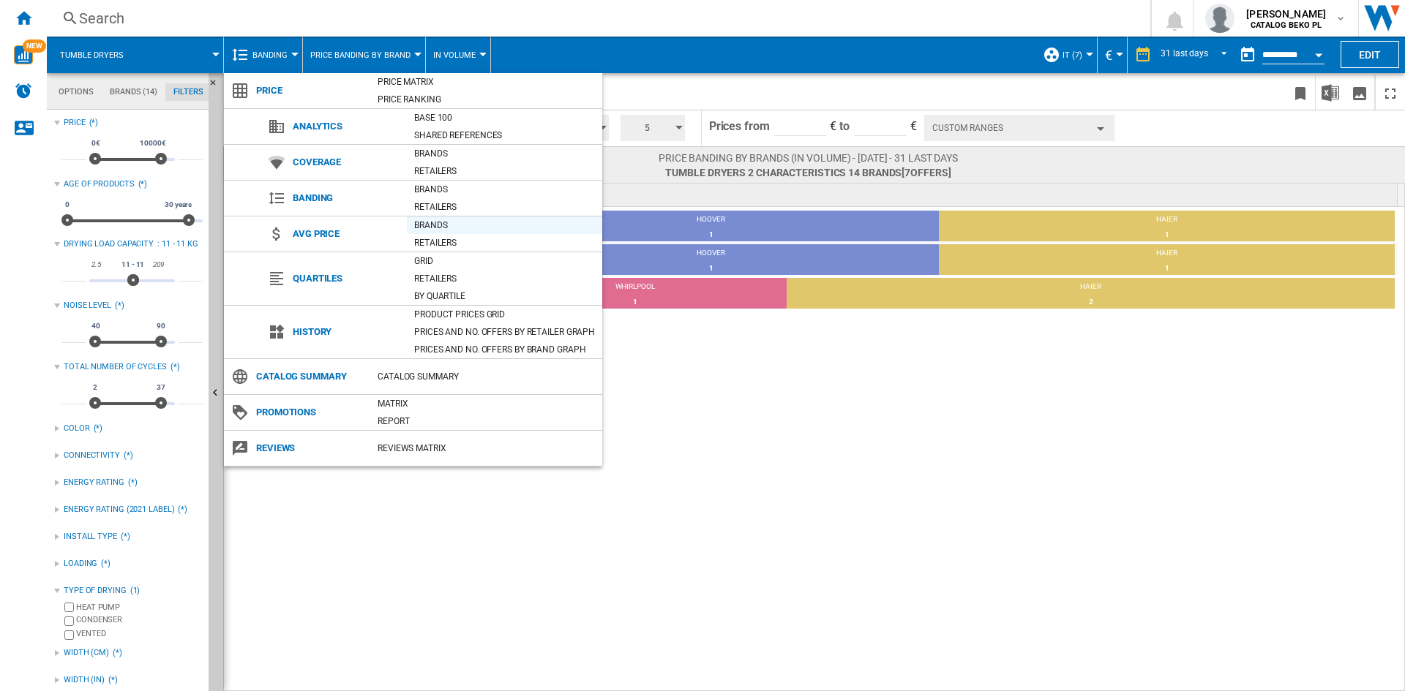
click at [429, 225] on div "Brands" at bounding box center [504, 225] width 195 height 15
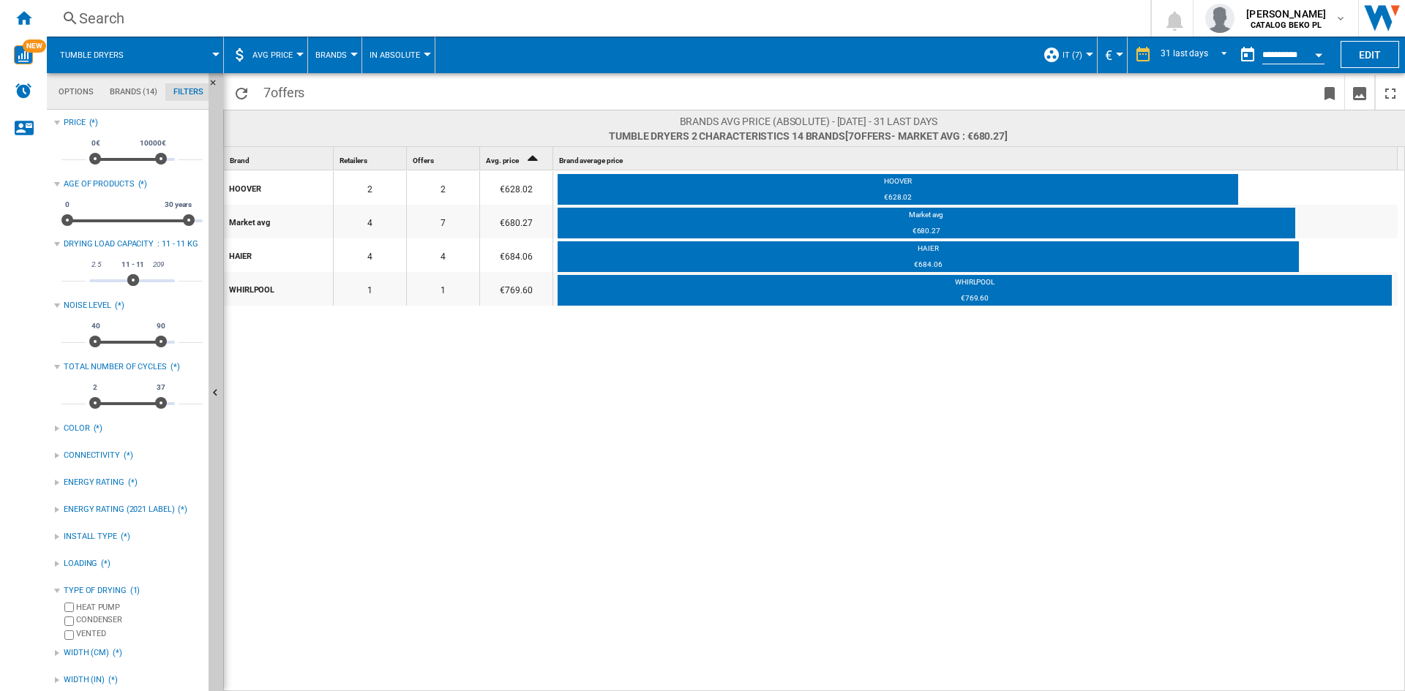
click at [1313, 56] on button "Open calendar" at bounding box center [1318, 53] width 26 height 26
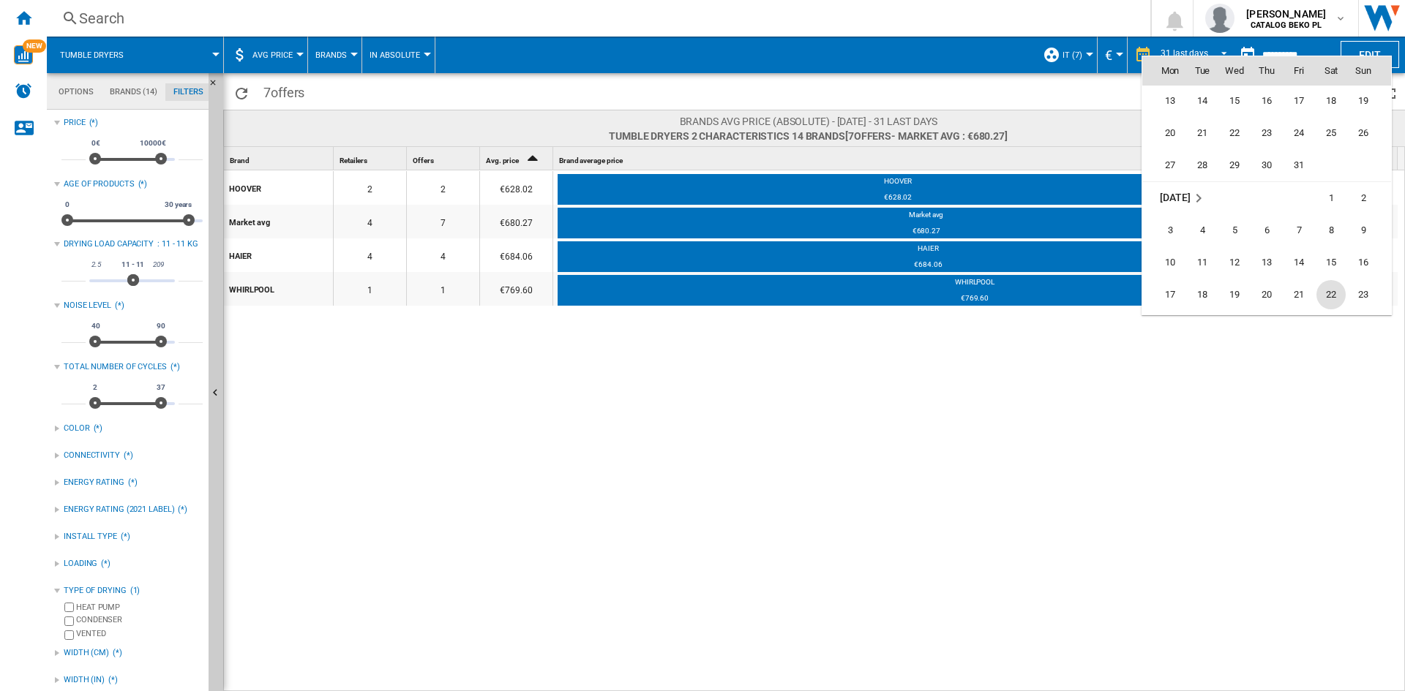
scroll to position [5444, 0]
click at [1297, 241] on span "31" at bounding box center [1298, 248] width 29 height 29
type input "**********"
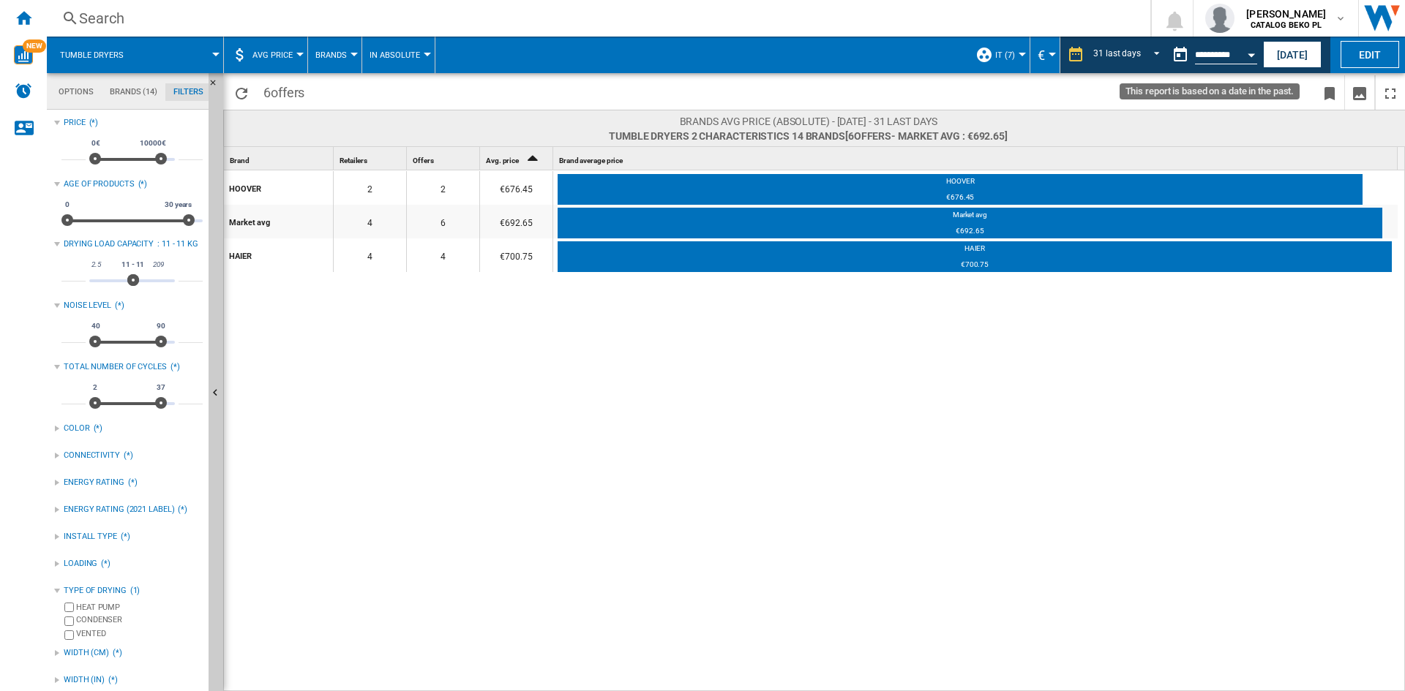
click at [1245, 56] on button "Open calendar" at bounding box center [1251, 53] width 26 height 26
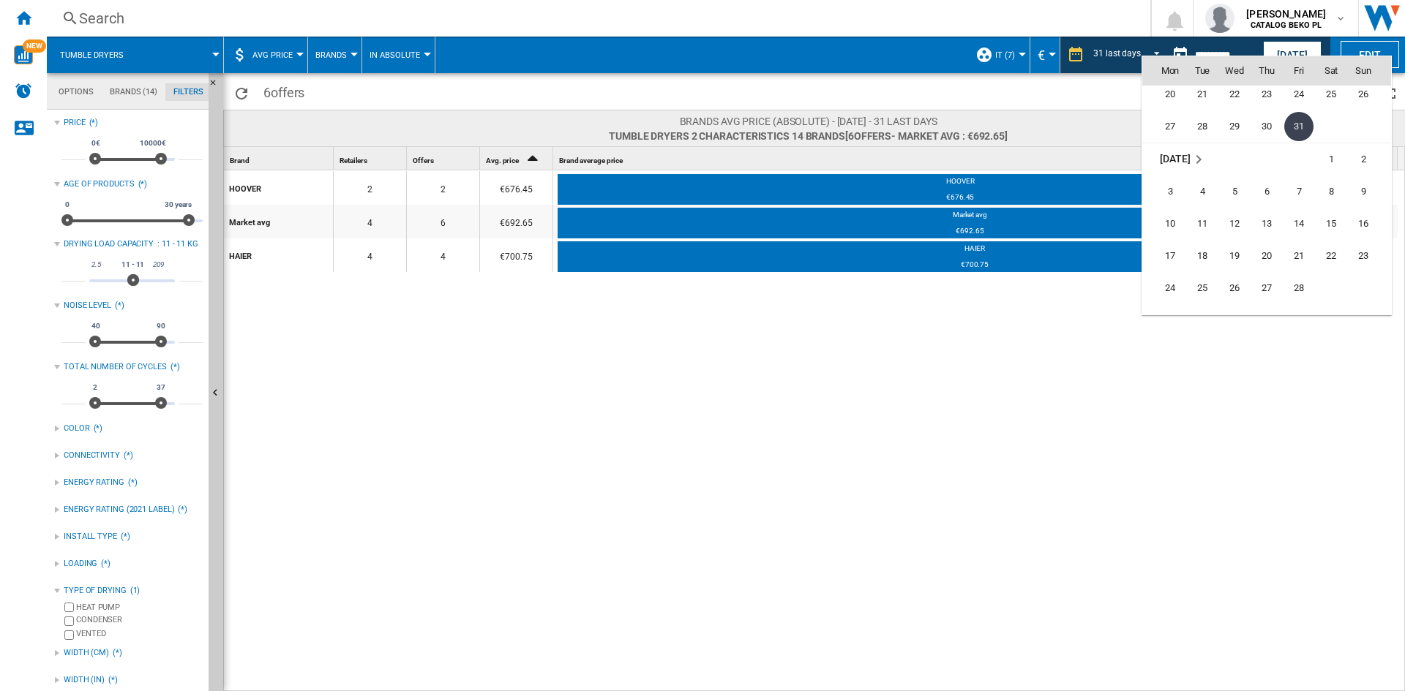
scroll to position [5649, 0]
click at [1297, 203] on span "28" at bounding box center [1298, 205] width 29 height 29
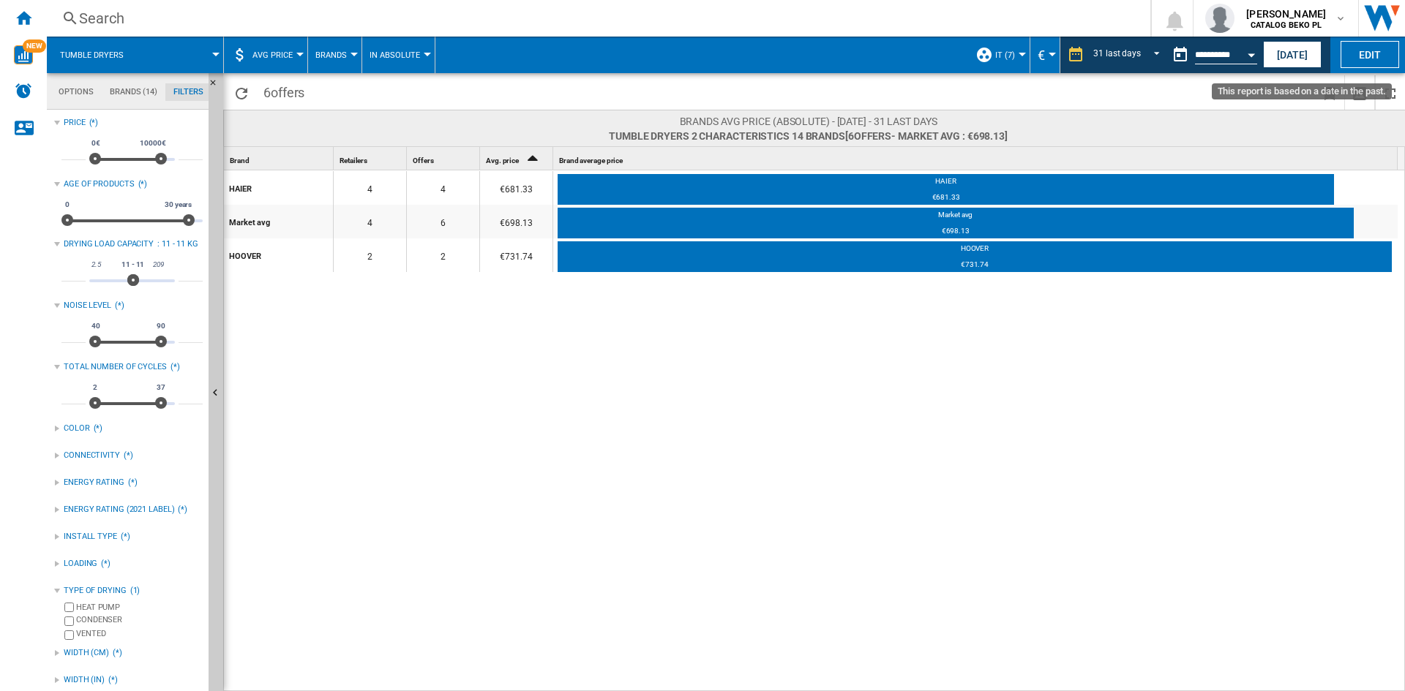
click at [1251, 56] on div "Open calendar" at bounding box center [1251, 55] width 7 height 4
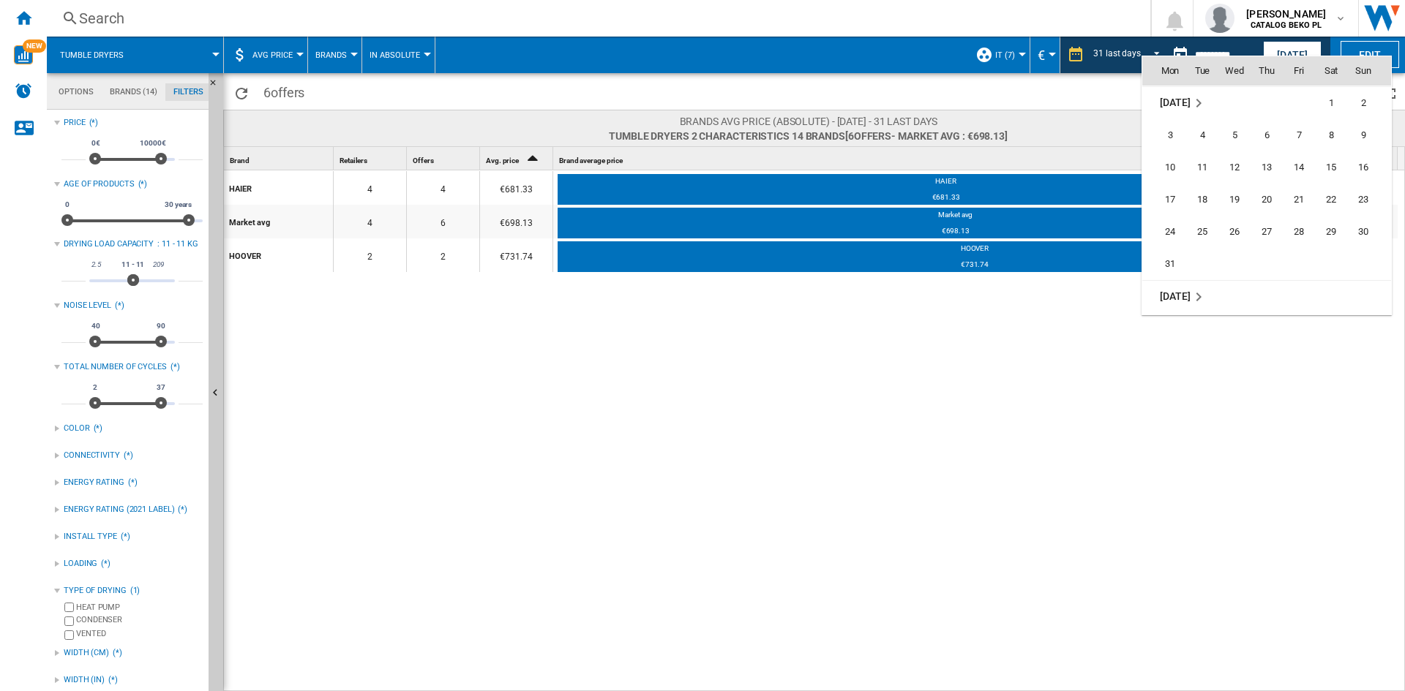
scroll to position [5843, 0]
click at [1161, 235] on span "31" at bounding box center [1169, 237] width 29 height 29
type input "**********"
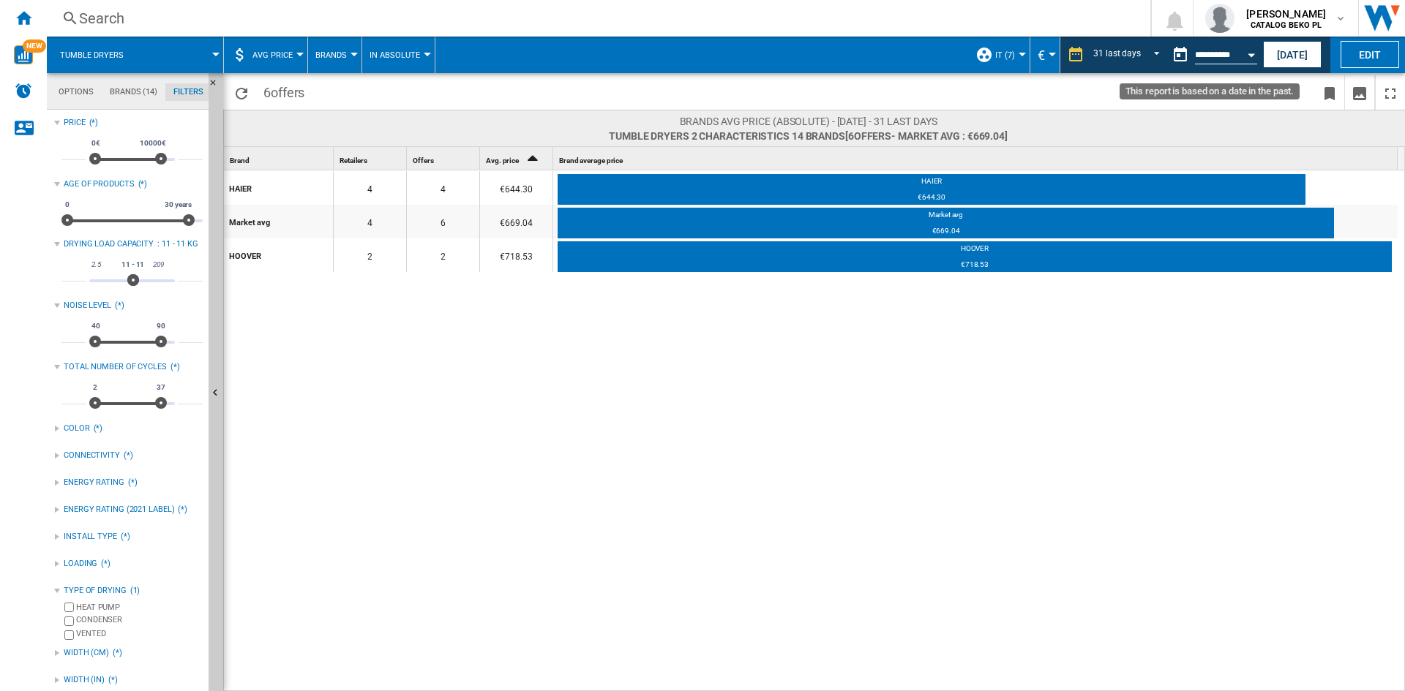
click at [1248, 50] on button "Open calendar" at bounding box center [1251, 53] width 26 height 26
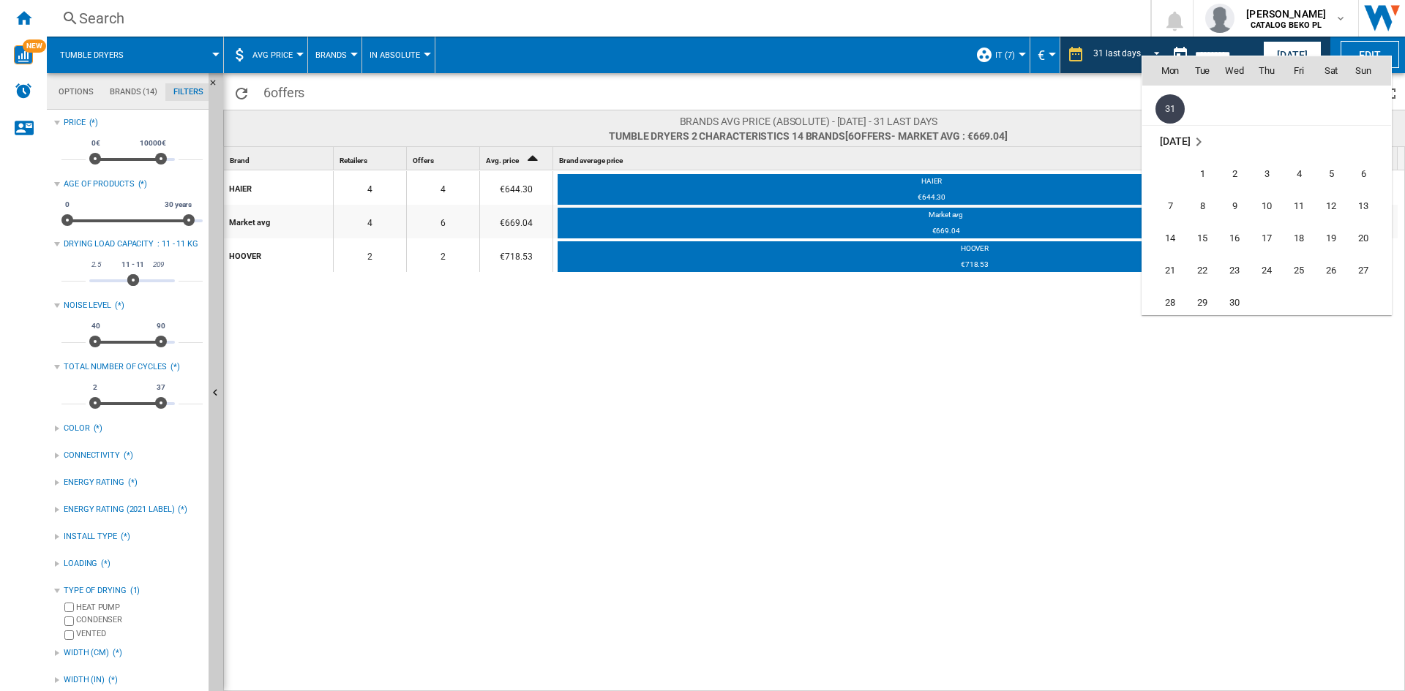
scroll to position [6037, 0]
click at [1241, 238] on span "30" at bounding box center [1234, 237] width 29 height 29
type input "**********"
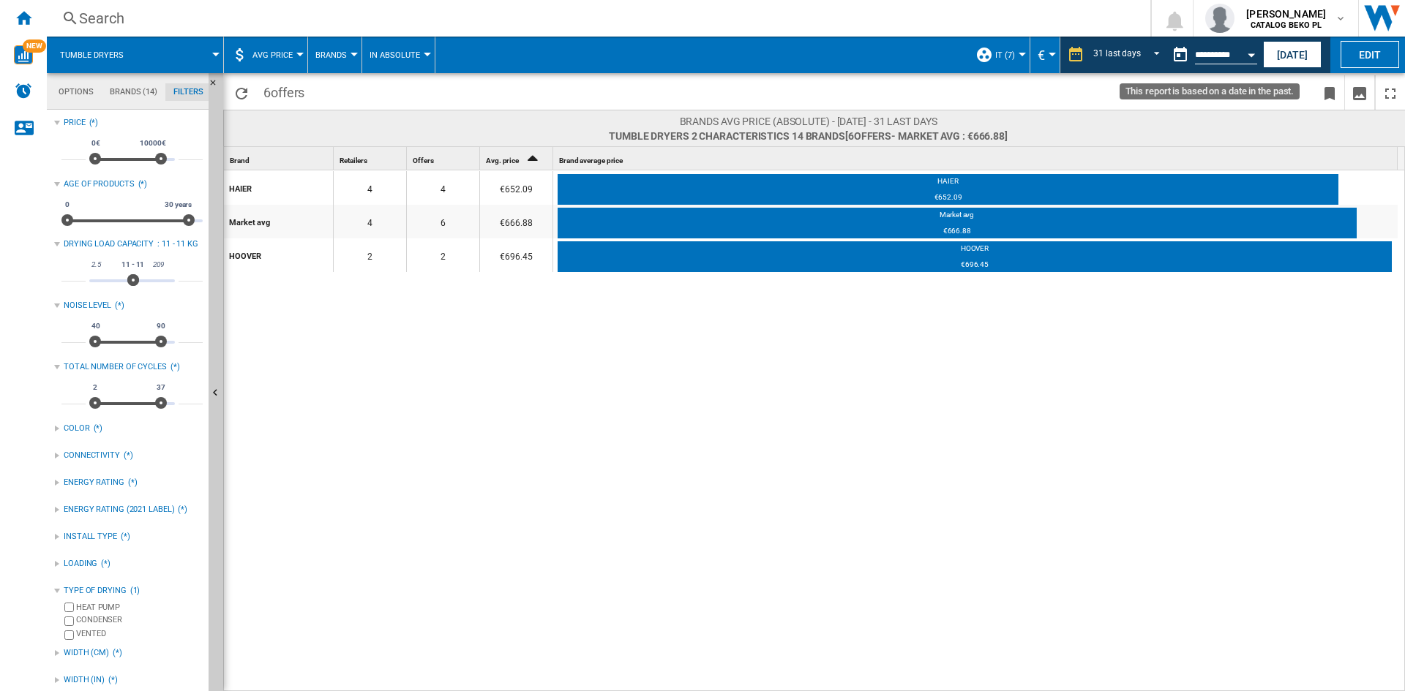
click at [1252, 52] on button "Open calendar" at bounding box center [1251, 53] width 26 height 26
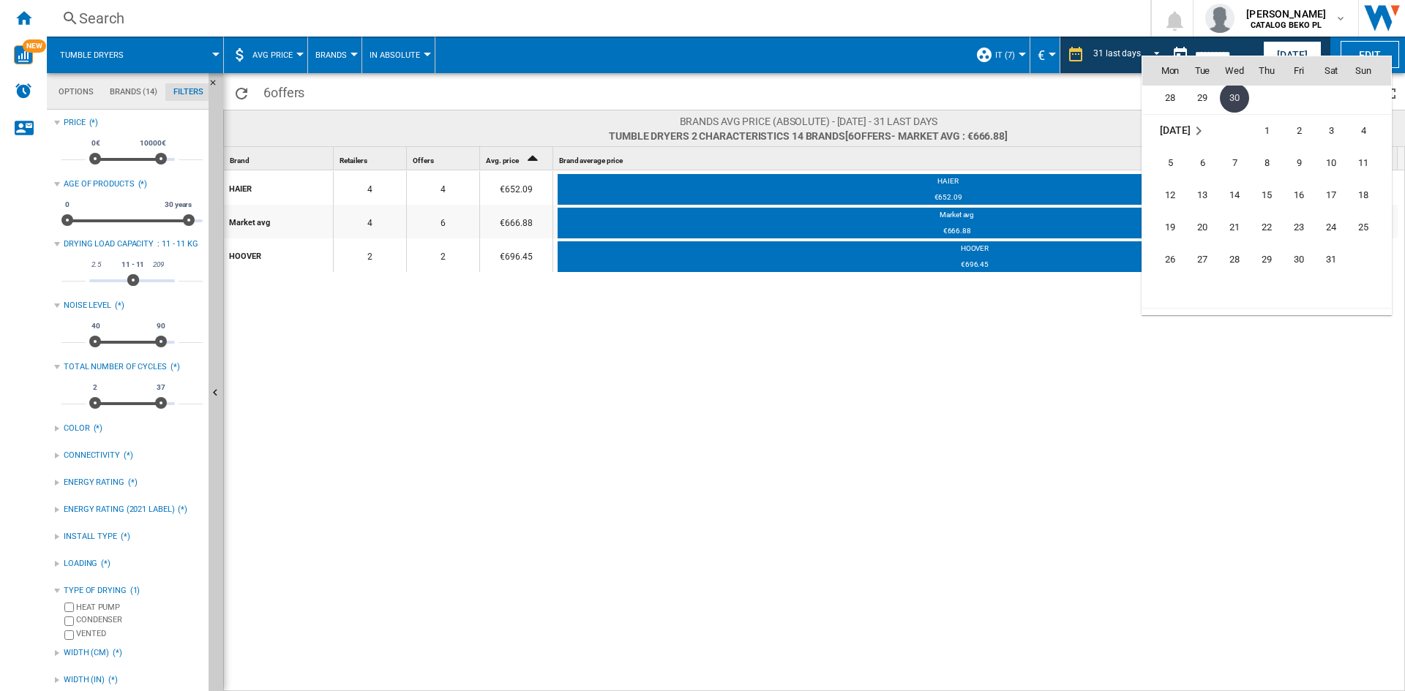
scroll to position [6230, 0]
click at [1330, 199] on span "31" at bounding box center [1330, 205] width 29 height 29
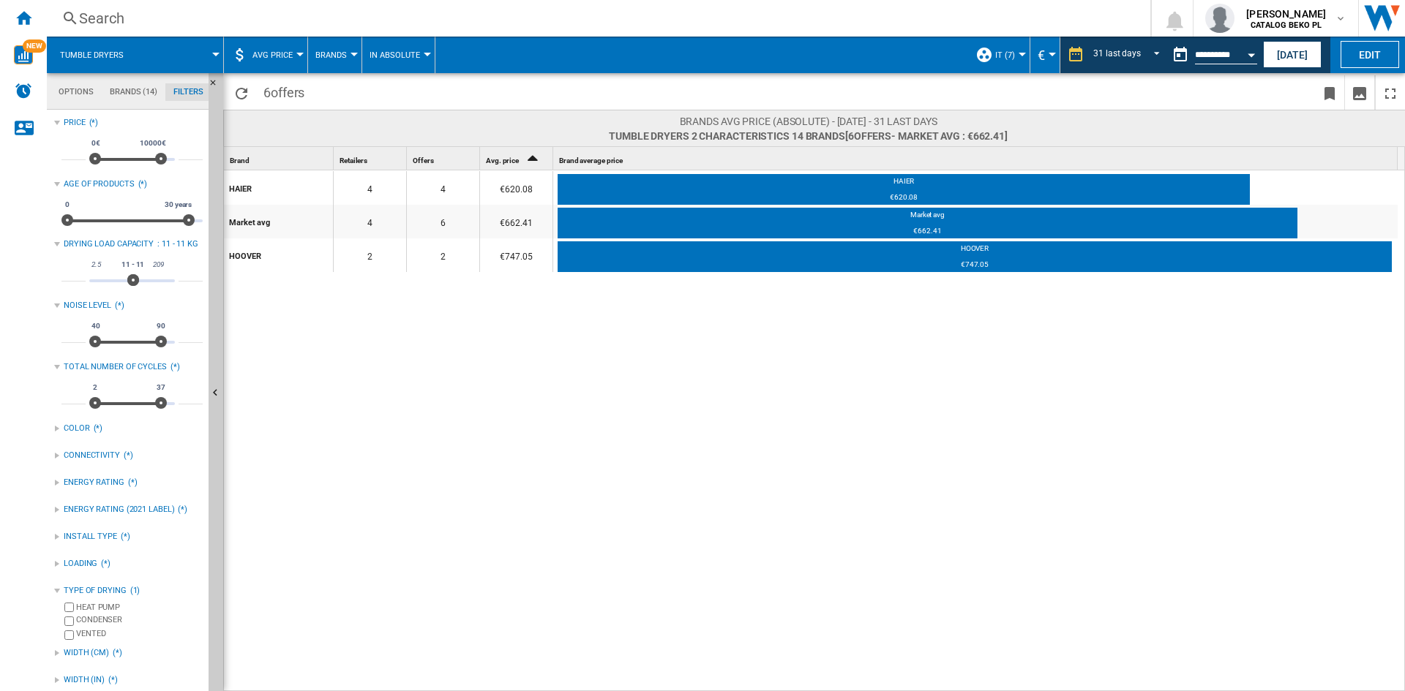
click at [1250, 50] on button "Open calendar" at bounding box center [1251, 53] width 26 height 26
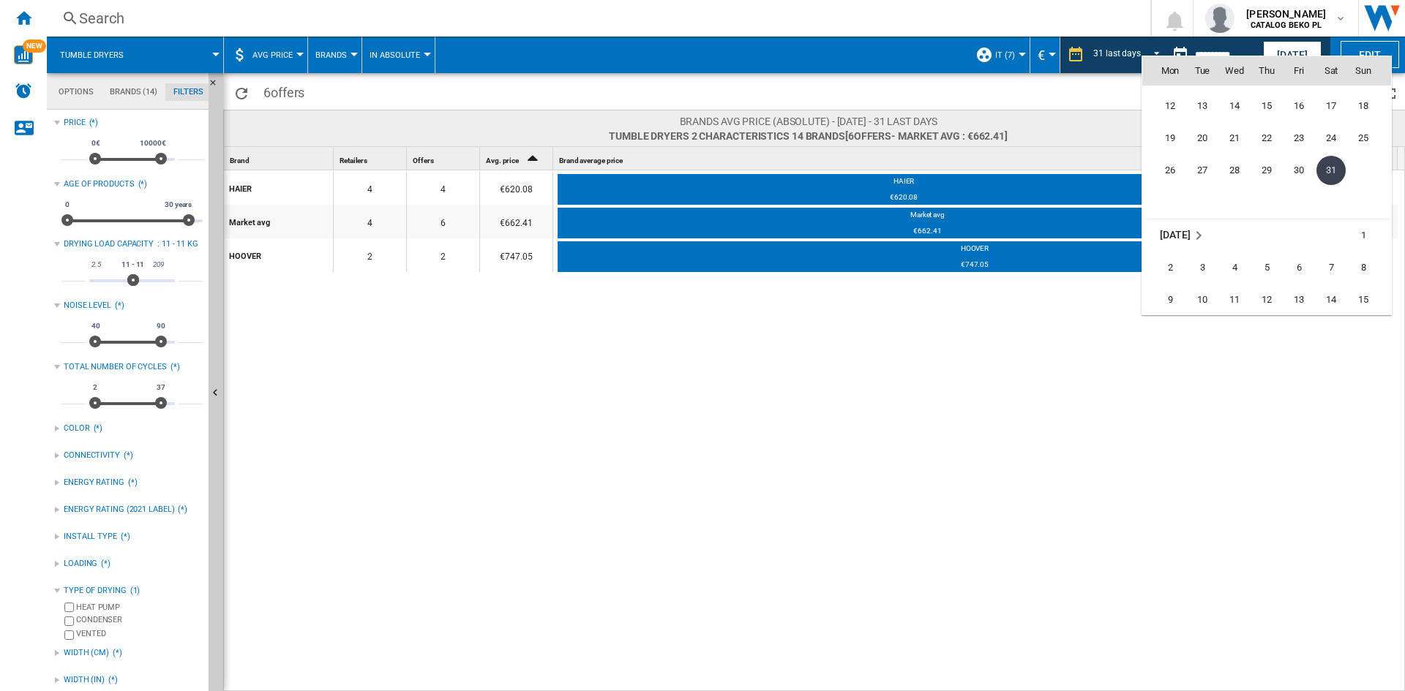
scroll to position [6424, 0]
click at [1174, 239] on span "30" at bounding box center [1169, 237] width 29 height 29
type input "**********"
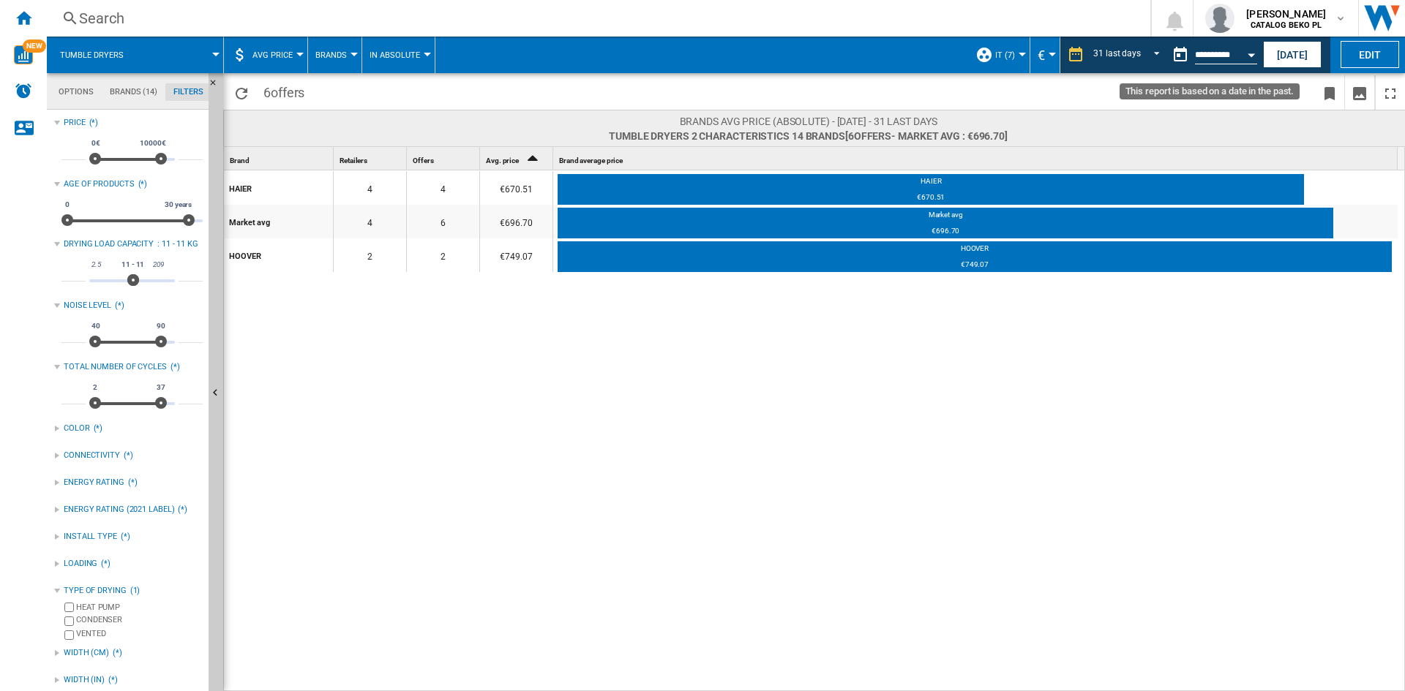
click at [1253, 59] on button "Open calendar" at bounding box center [1251, 53] width 26 height 26
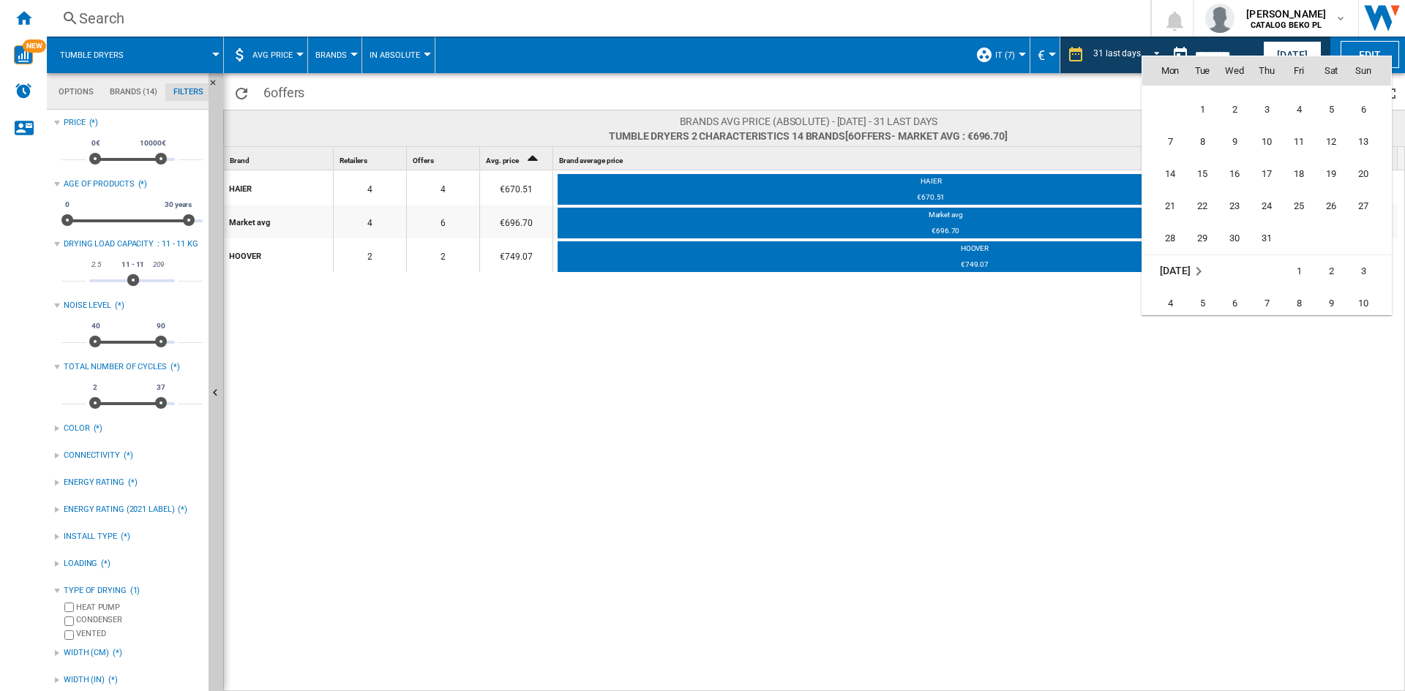
scroll to position [6618, 0]
click at [1280, 240] on span "31" at bounding box center [1266, 237] width 29 height 29
type input "**********"
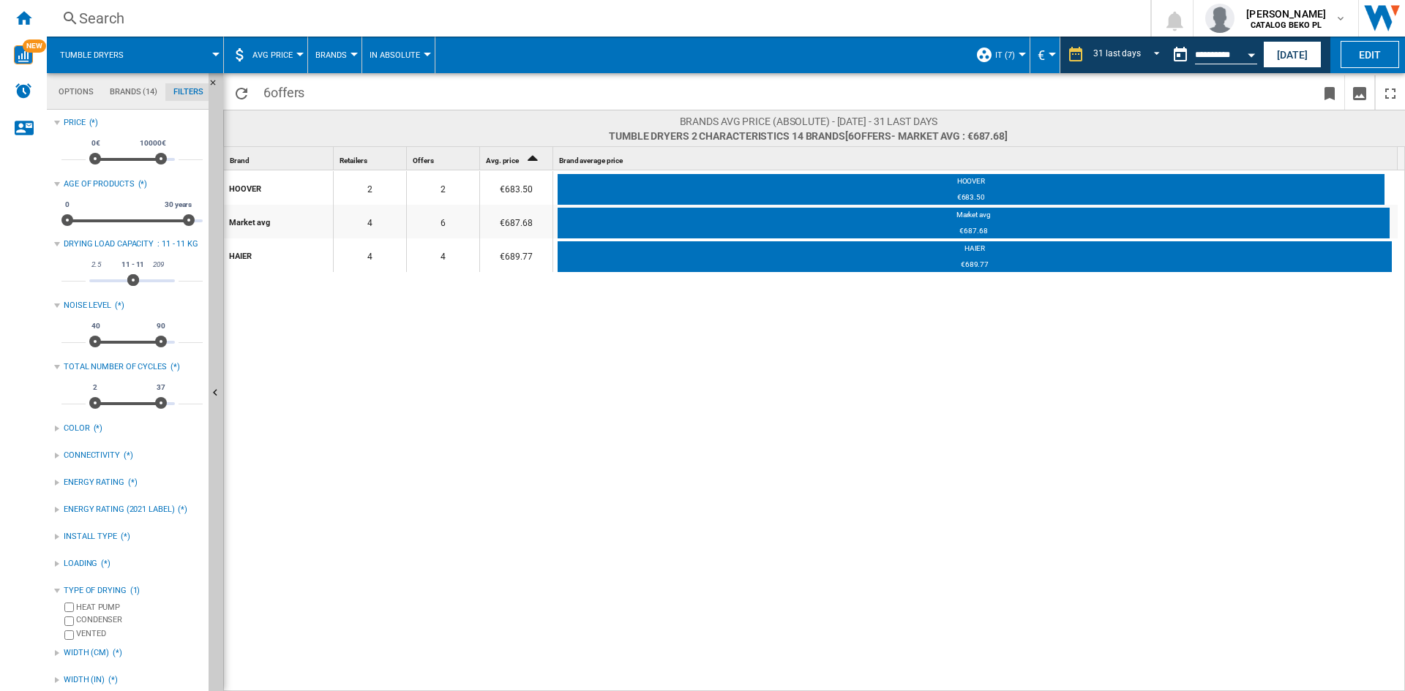
click at [1246, 55] on button "Open calendar" at bounding box center [1251, 53] width 26 height 26
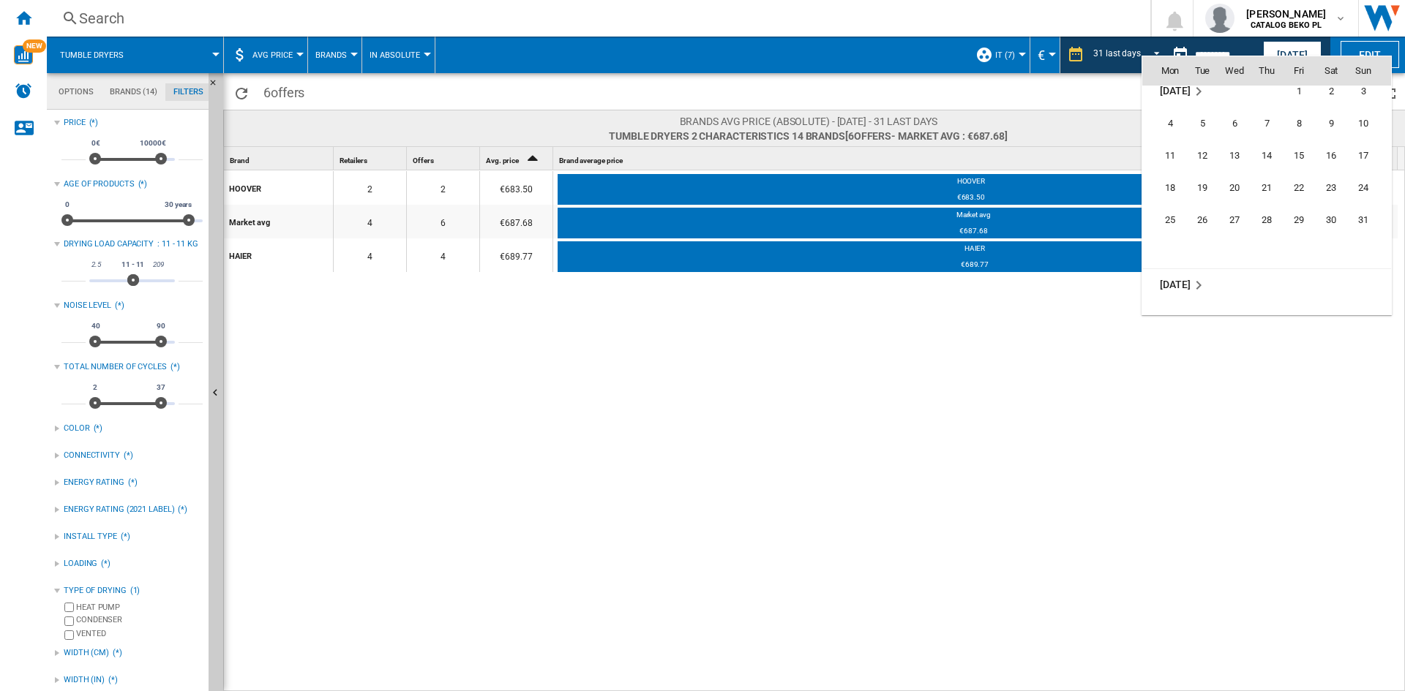
scroll to position [6812, 0]
click at [1352, 198] on span "31" at bounding box center [1363, 205] width 29 height 29
type input "**********"
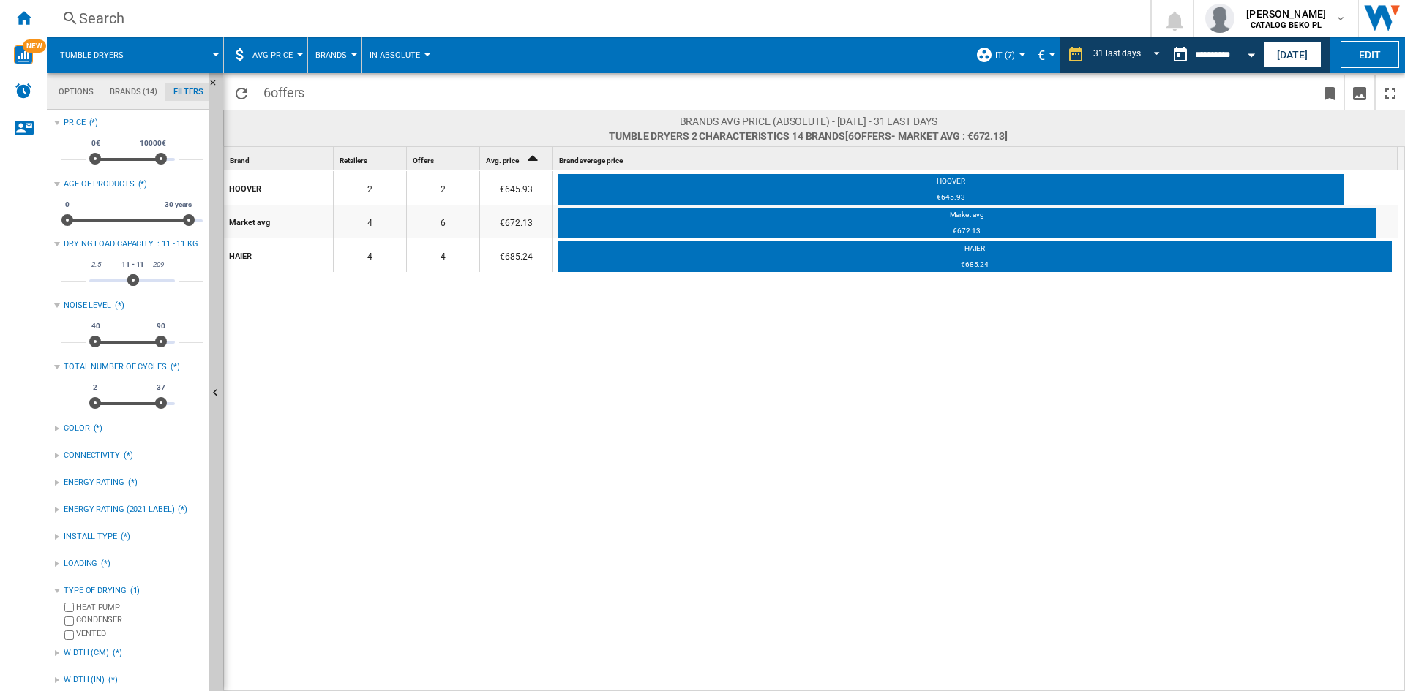
click at [1250, 54] on div "Open calendar" at bounding box center [1251, 55] width 7 height 4
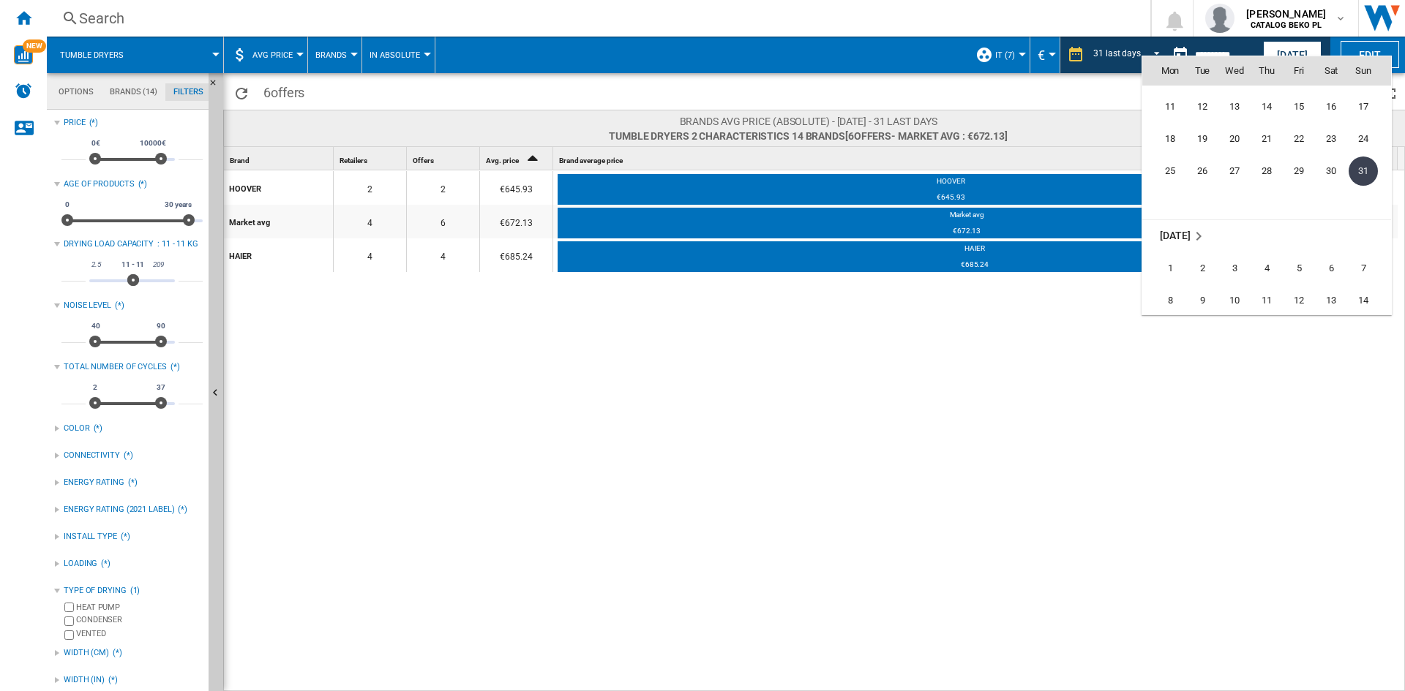
scroll to position [6982, 0]
click at [1202, 239] on span "23" at bounding box center [1202, 229] width 31 height 31
type input "**********"
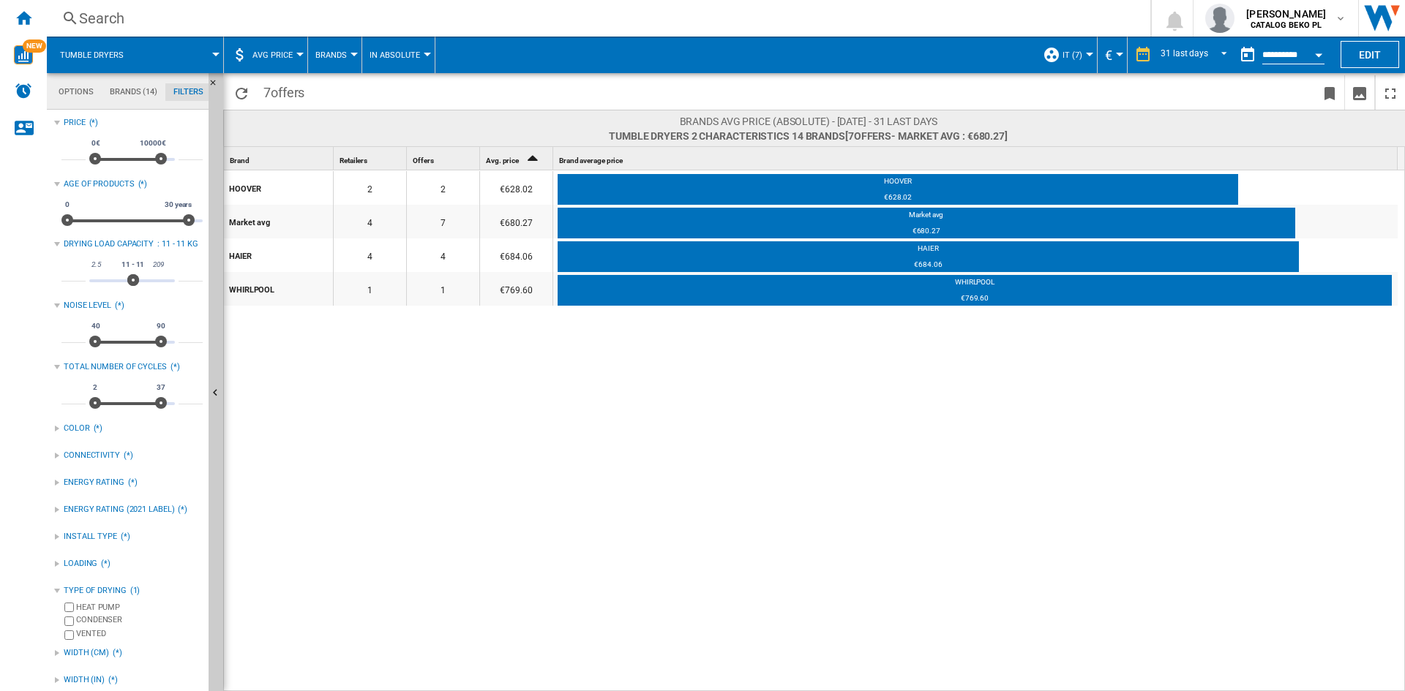
click at [1313, 56] on button "Open calendar" at bounding box center [1318, 53] width 26 height 26
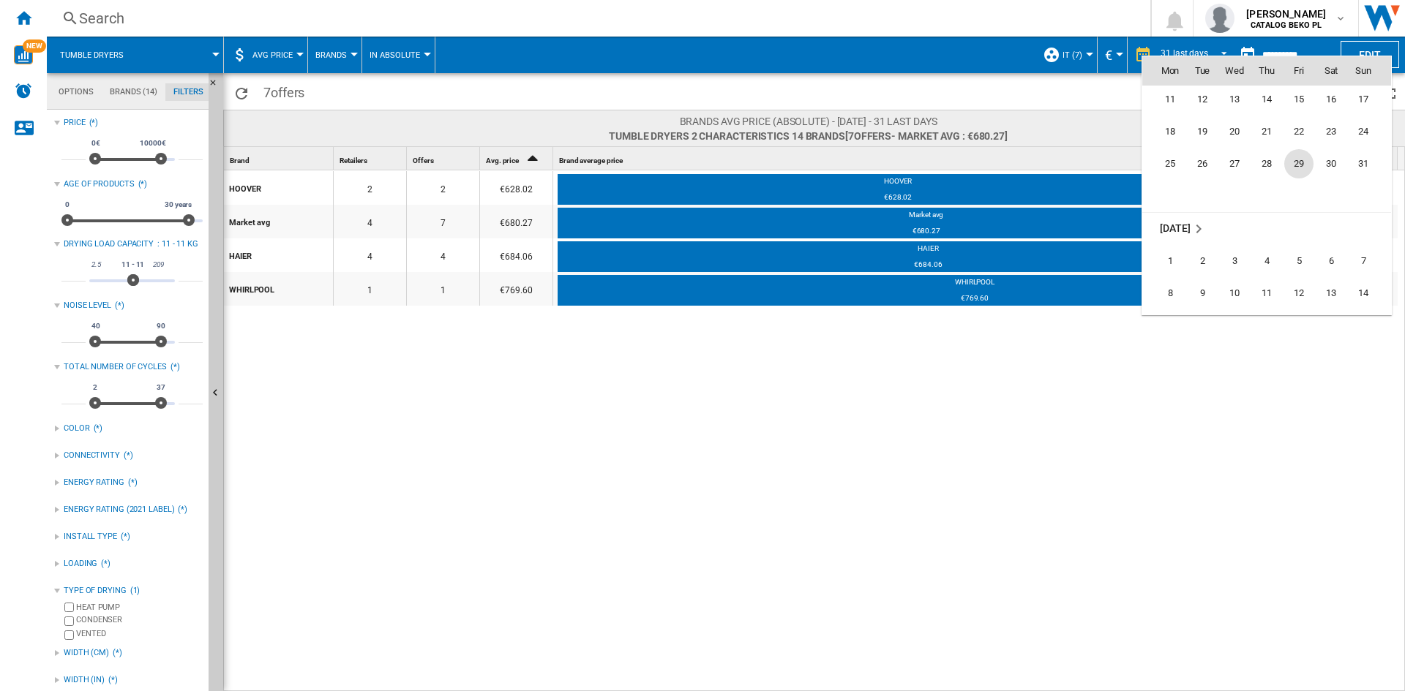
scroll to position [6834, 0]
click at [1365, 187] on span "31" at bounding box center [1363, 183] width 29 height 29
type input "**********"
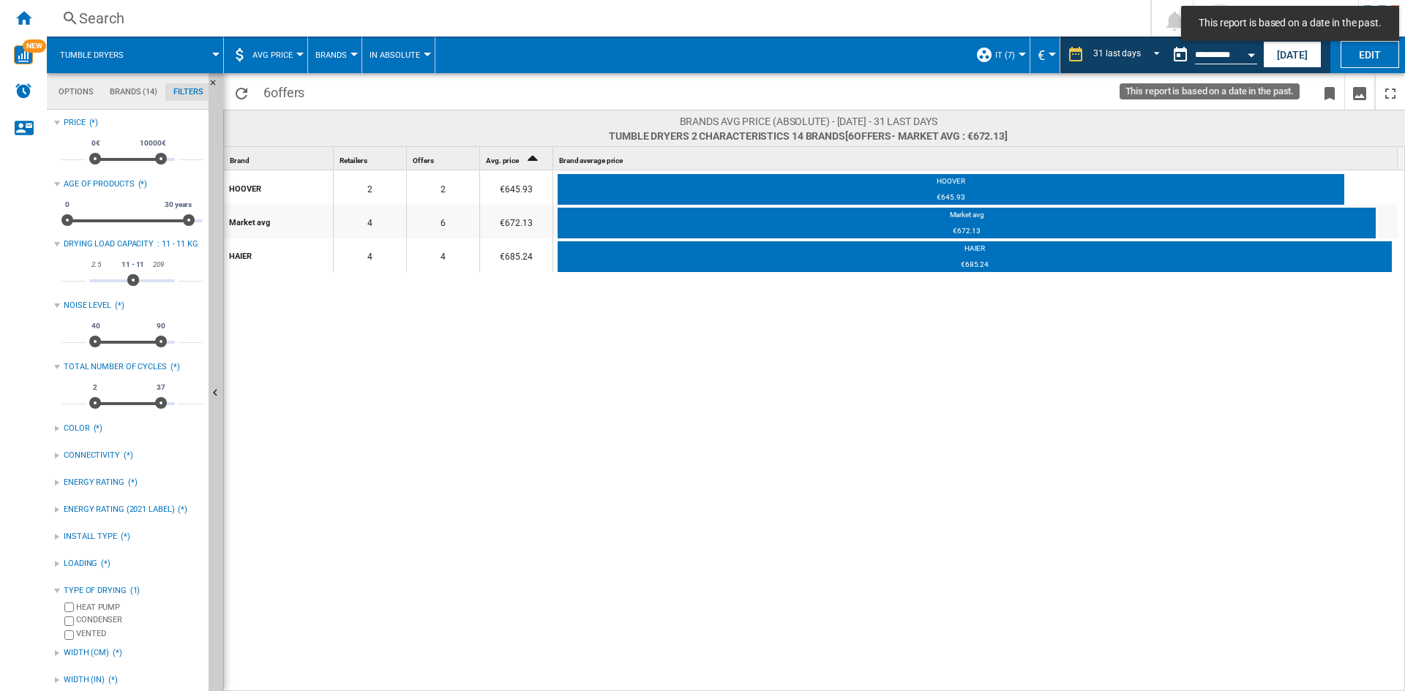
click at [1249, 62] on button "Open calendar" at bounding box center [1251, 53] width 26 height 26
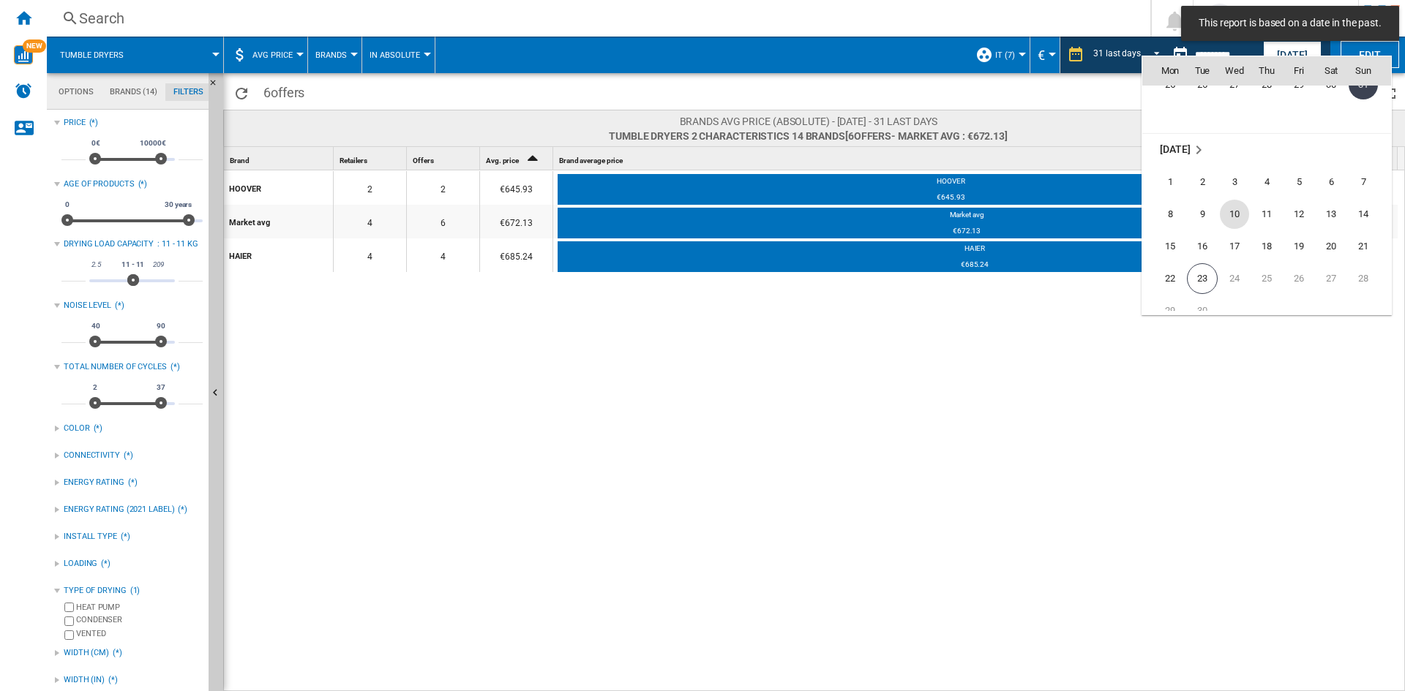
scroll to position [6982, 0]
click at [1207, 233] on span "23" at bounding box center [1202, 229] width 31 height 31
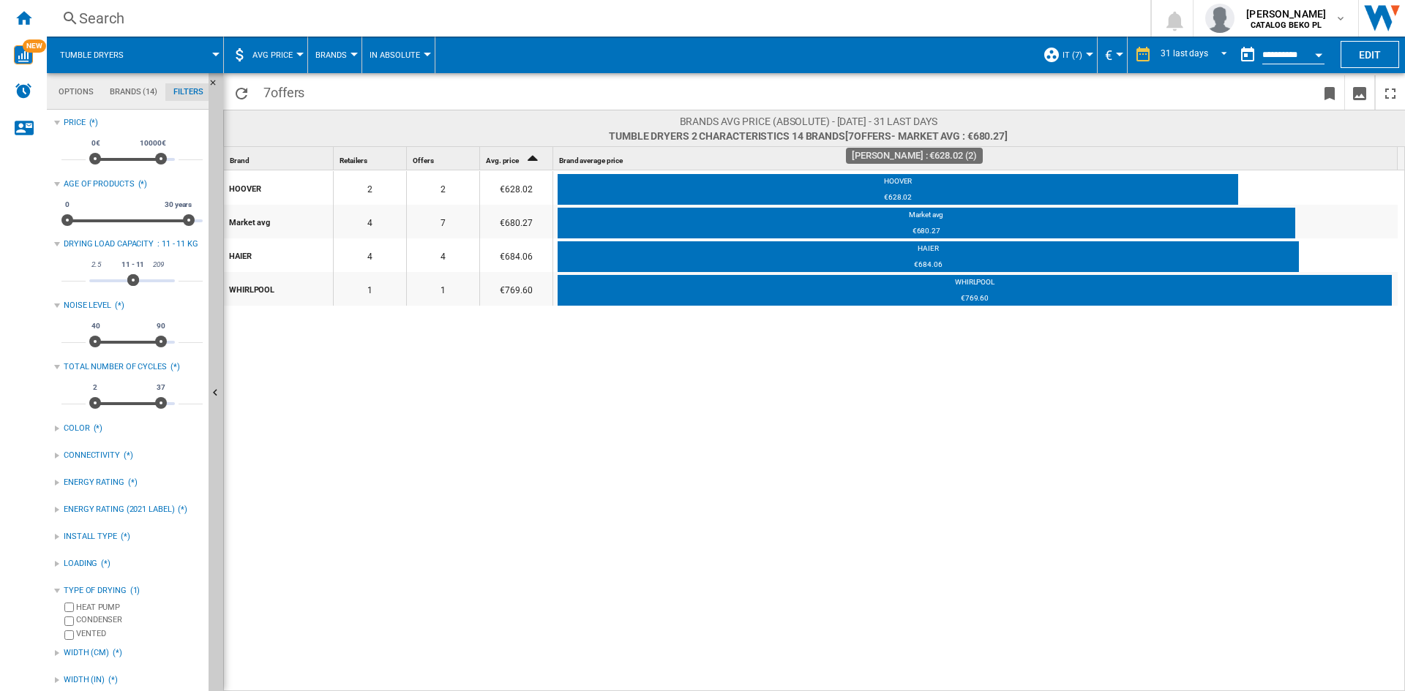
click at [678, 440] on div "HOOVER 2 2 €628.02 HOOVER €628.02 Market avg 4 7 €680.27 Market avg €680.27 HAI…" at bounding box center [815, 431] width 1182 height 522
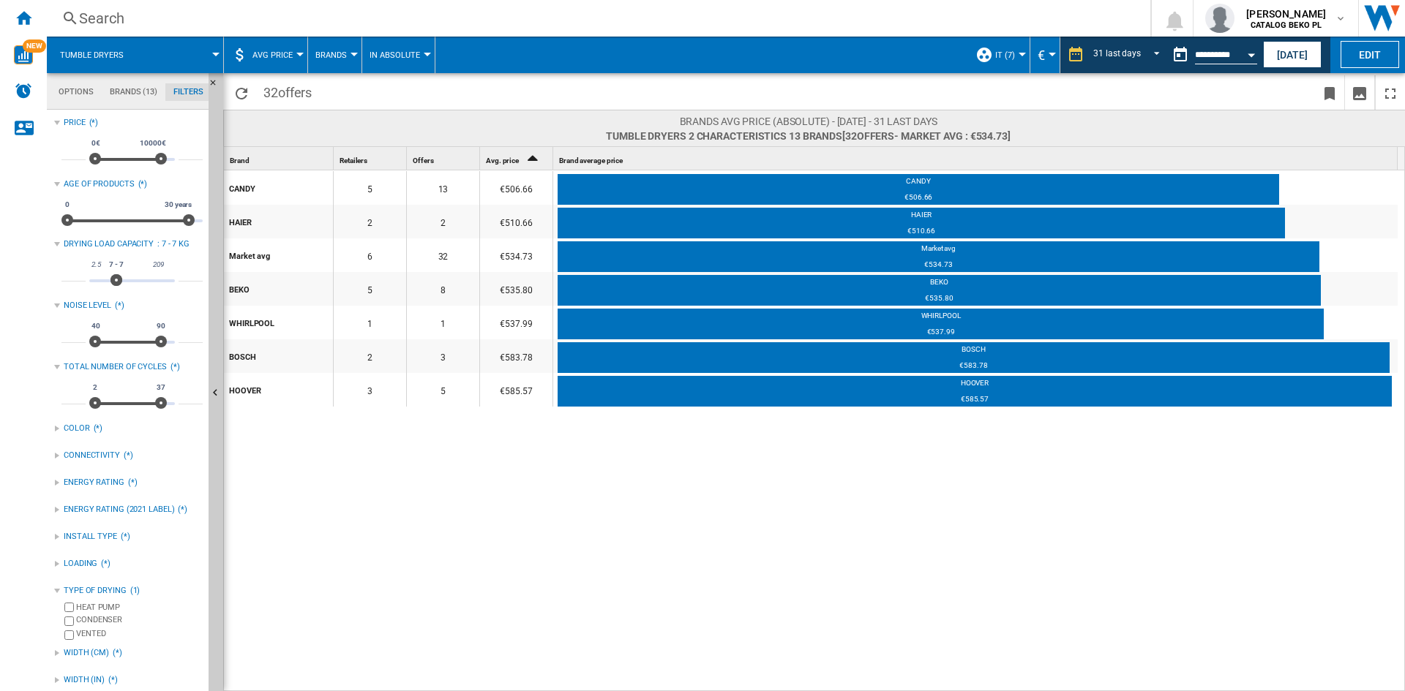
click at [183, 95] on md-tab-item "Filters" at bounding box center [188, 92] width 46 height 18
click at [273, 50] on span "AVG Price" at bounding box center [272, 55] width 40 height 10
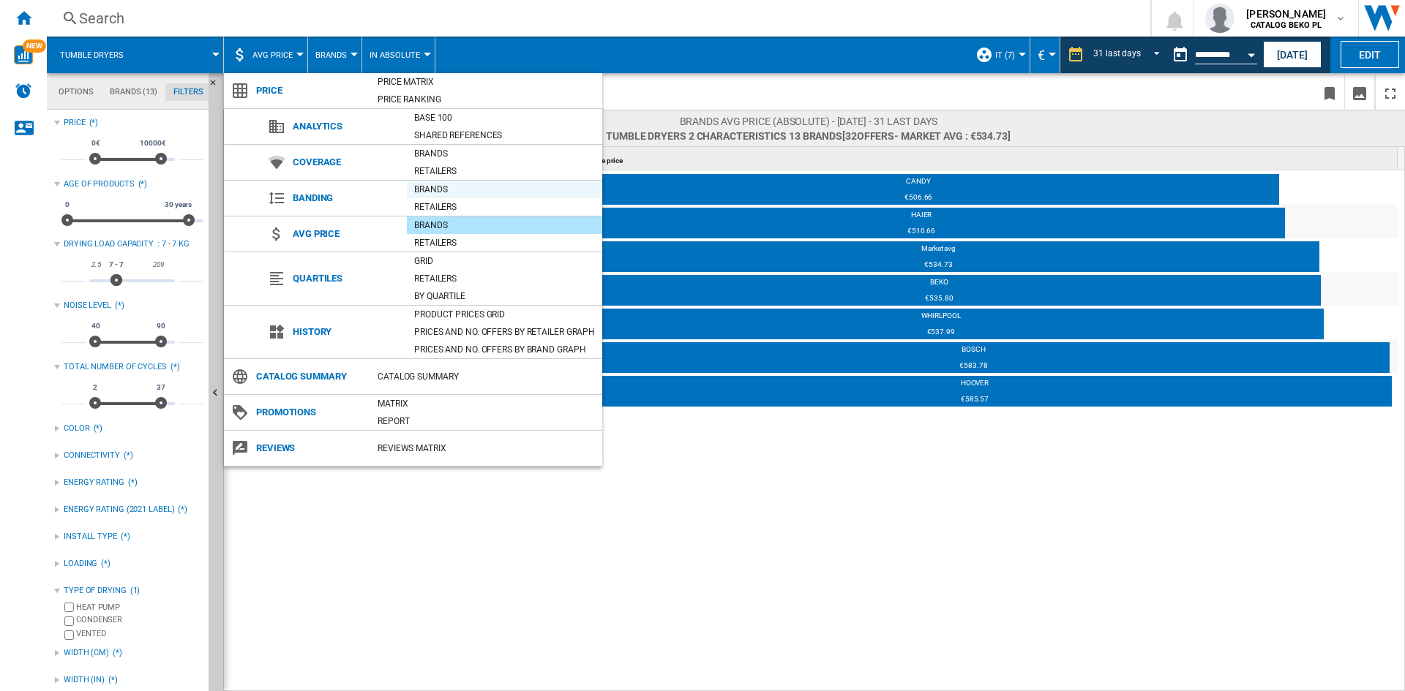
click at [445, 189] on div "Brands" at bounding box center [504, 189] width 195 height 15
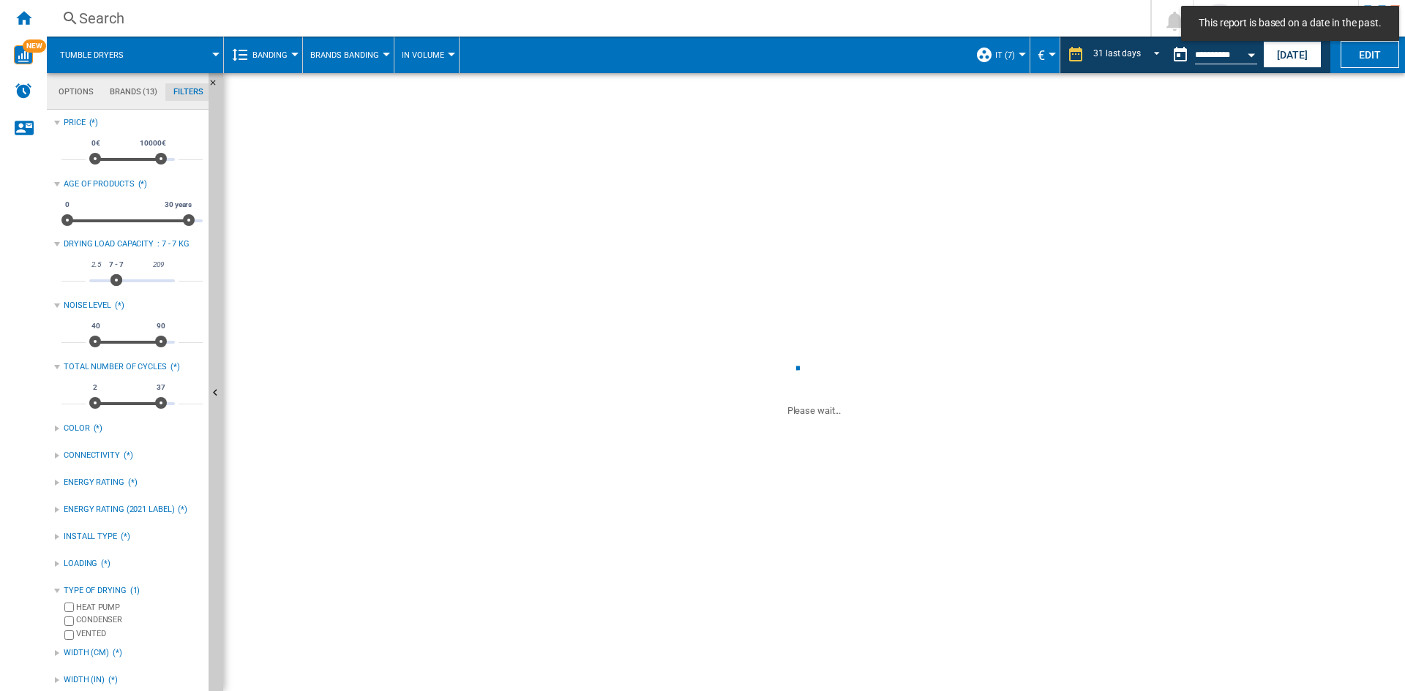
click at [346, 49] on button "Brands Banding" at bounding box center [348, 55] width 76 height 37
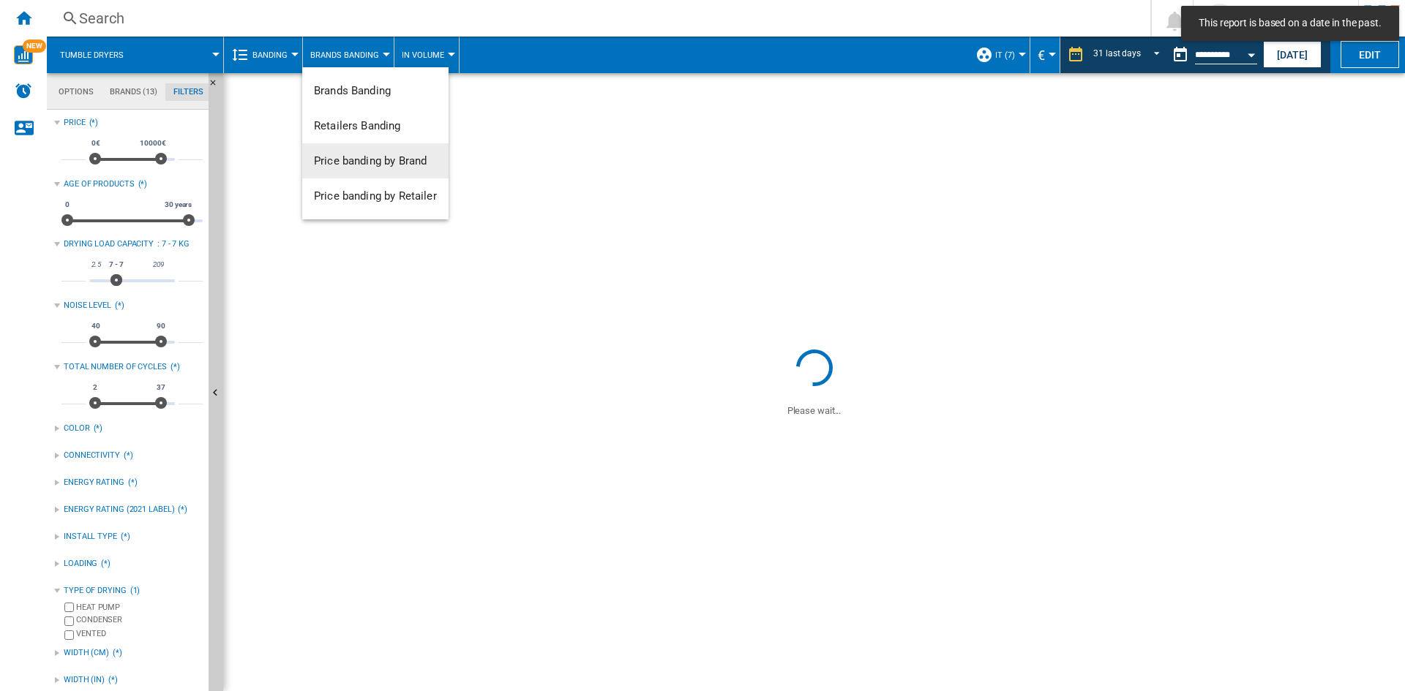
click at [404, 165] on span "Price banding by Brand" at bounding box center [370, 160] width 113 height 13
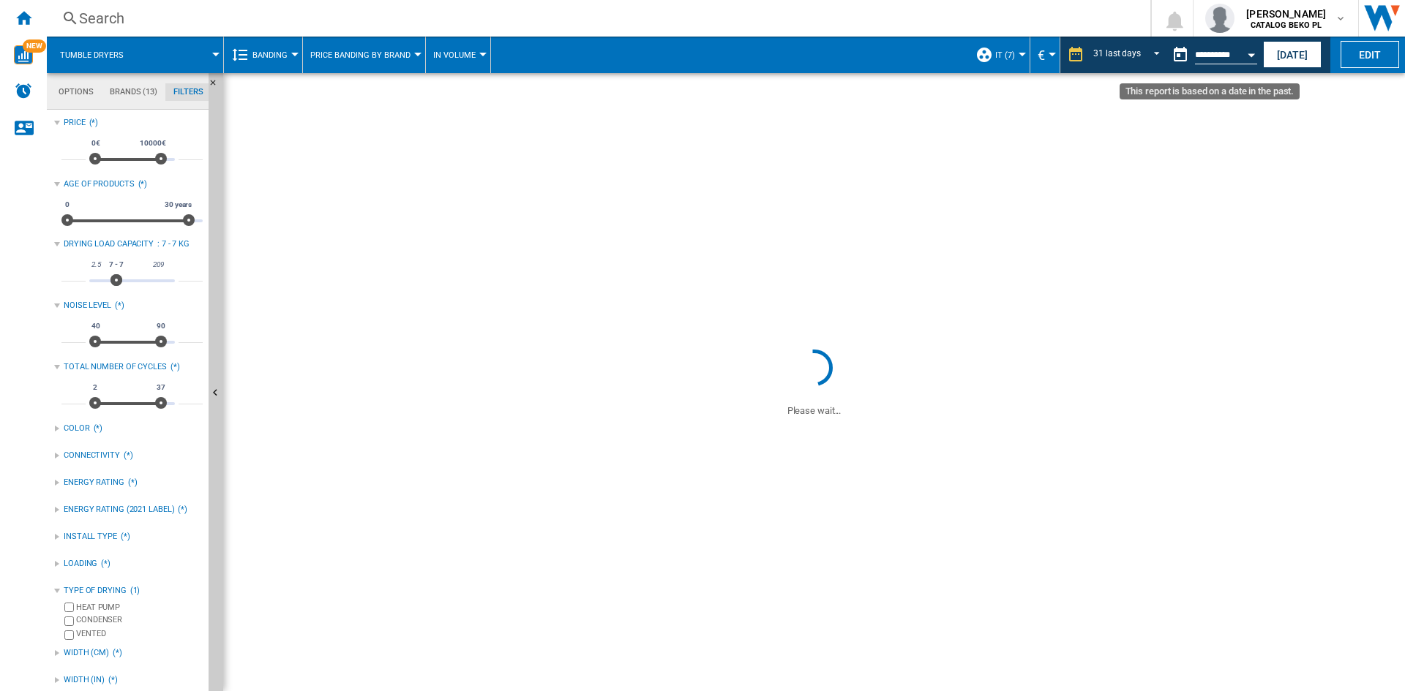
click at [1243, 57] on button "Open calendar" at bounding box center [1251, 53] width 26 height 26
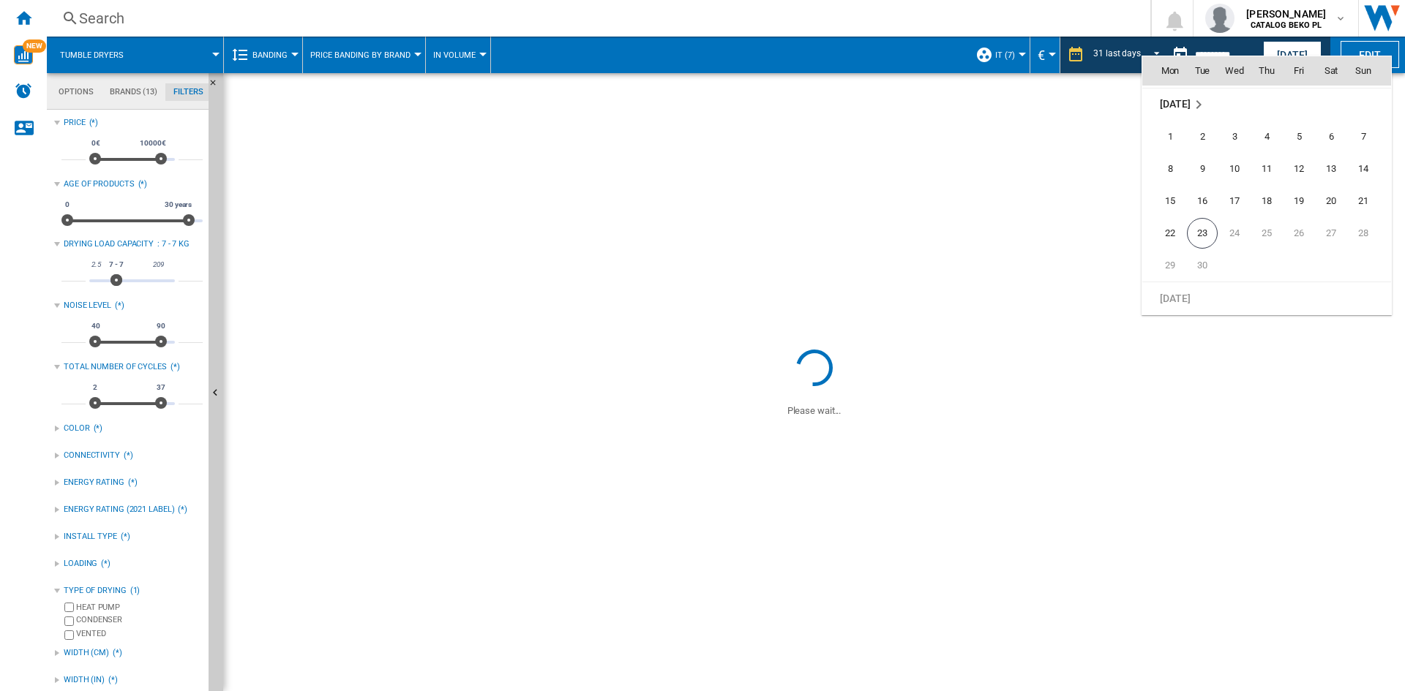
scroll to position [6982, 0]
click at [1202, 229] on span "23" at bounding box center [1202, 229] width 31 height 31
type input "**********"
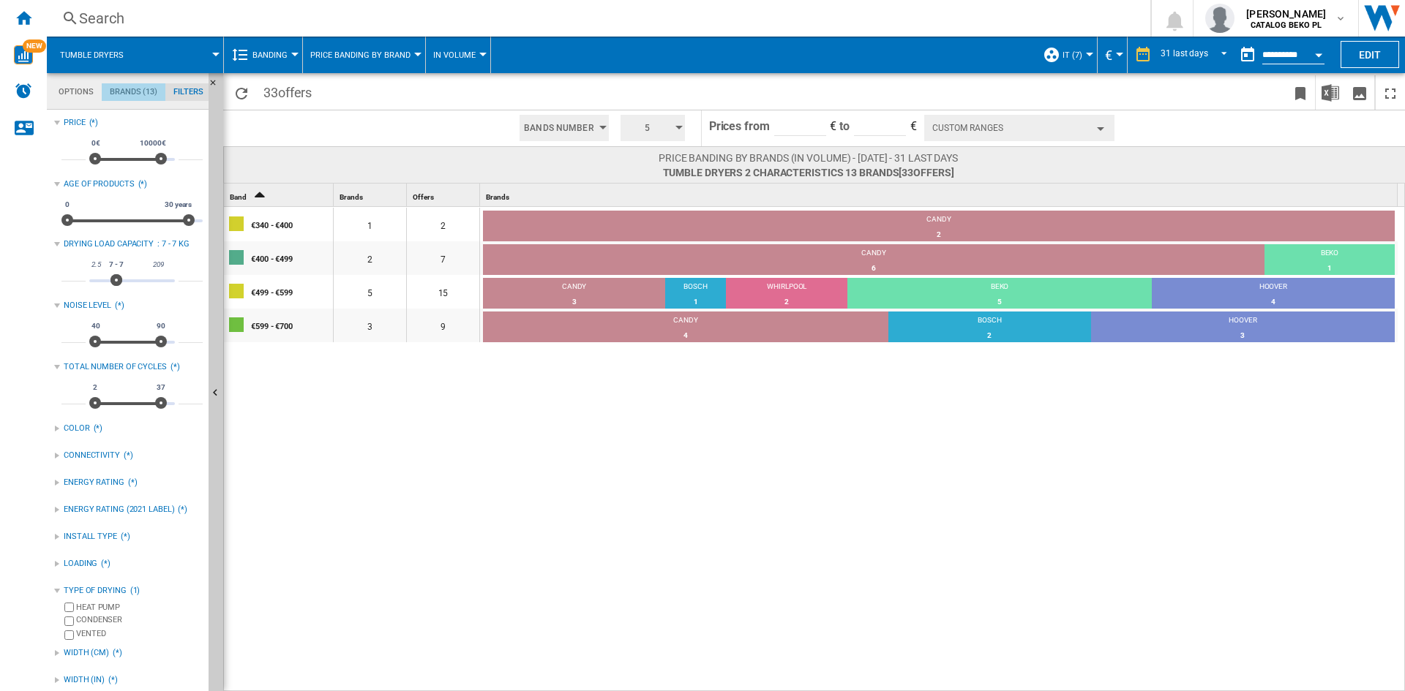
click at [146, 98] on md-tab-item "Brands (13)" at bounding box center [134, 92] width 64 height 18
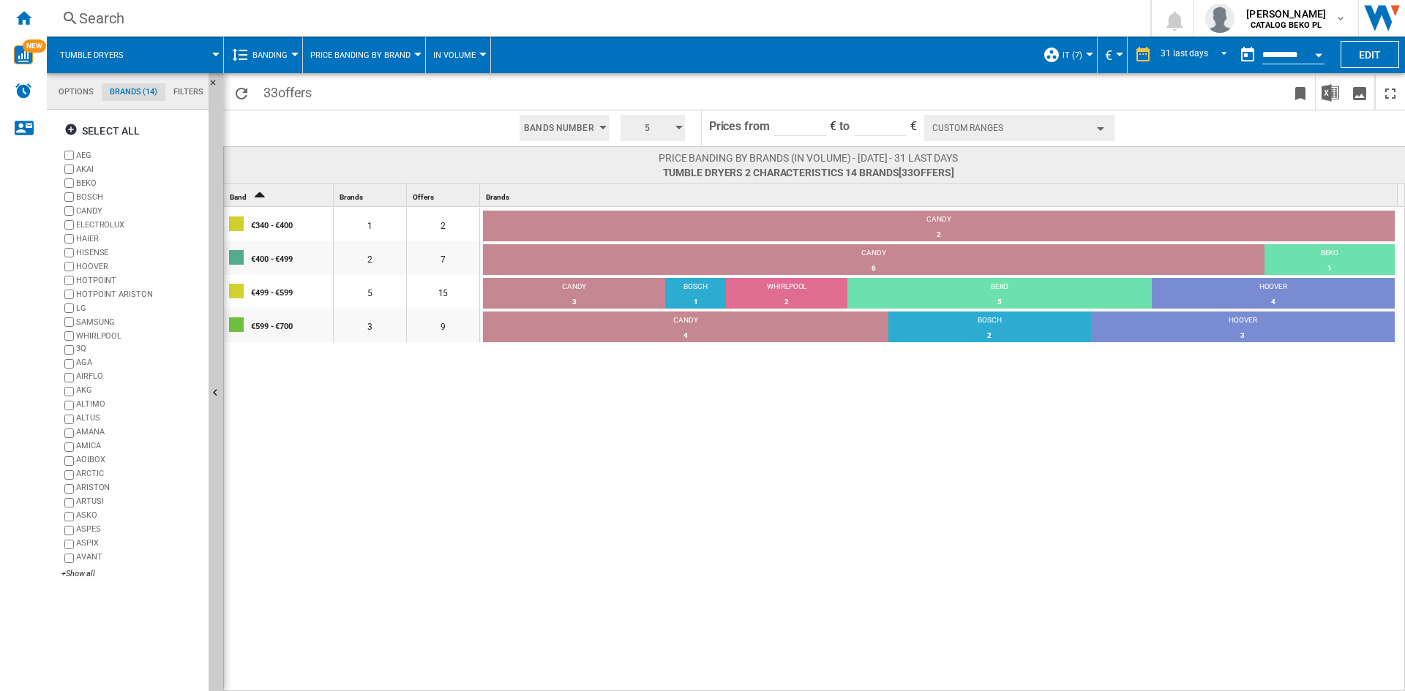
click at [181, 83] on md-tabs-canvas "Options Brands (14) Filters Options Brands (14) Filters" at bounding box center [135, 91] width 176 height 37
click at [181, 91] on md-tab-item "Filters" at bounding box center [188, 92] width 46 height 18
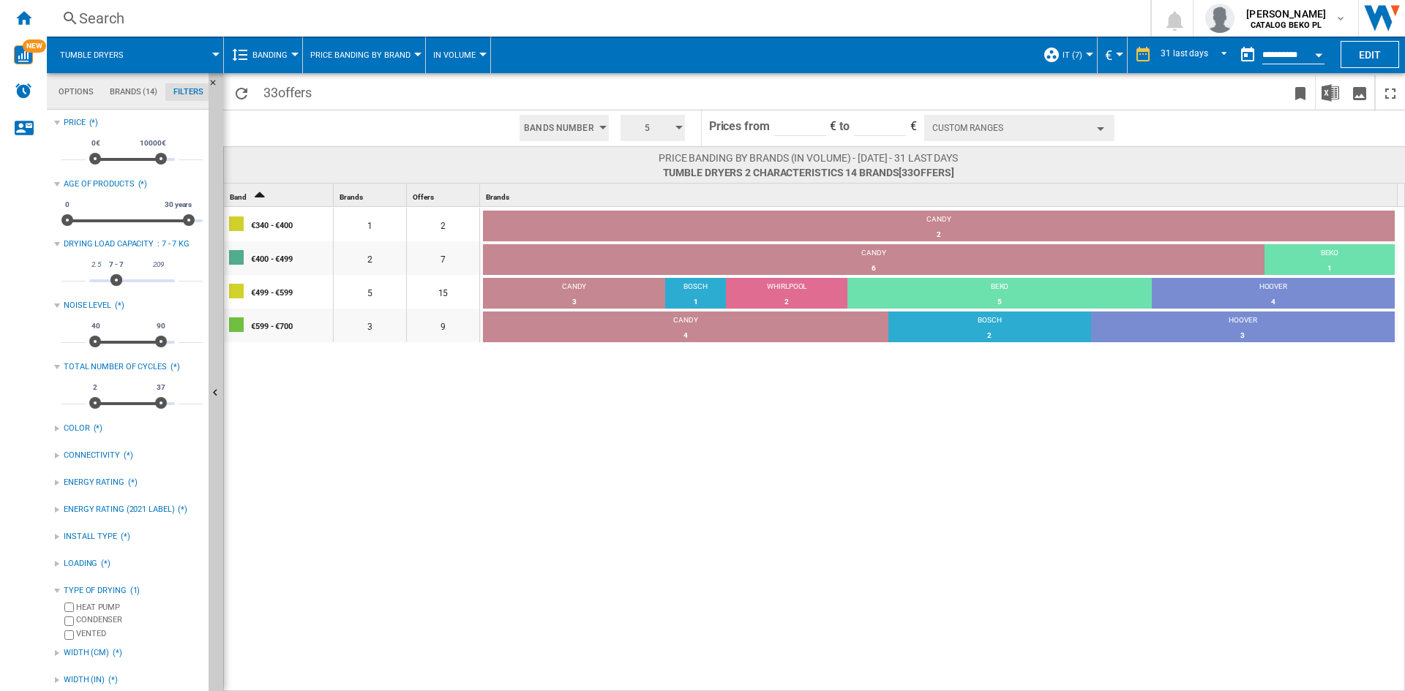
click at [179, 279] on input "*" at bounding box center [191, 274] width 24 height 15
drag, startPoint x: 179, startPoint y: 261, endPoint x: 183, endPoint y: 277, distance: 16.7
click at [179, 261] on div "* 2.5 209 7 7 7 - 7 *" at bounding box center [131, 274] width 141 height 41
click at [183, 277] on input "*" at bounding box center [191, 274] width 24 height 15
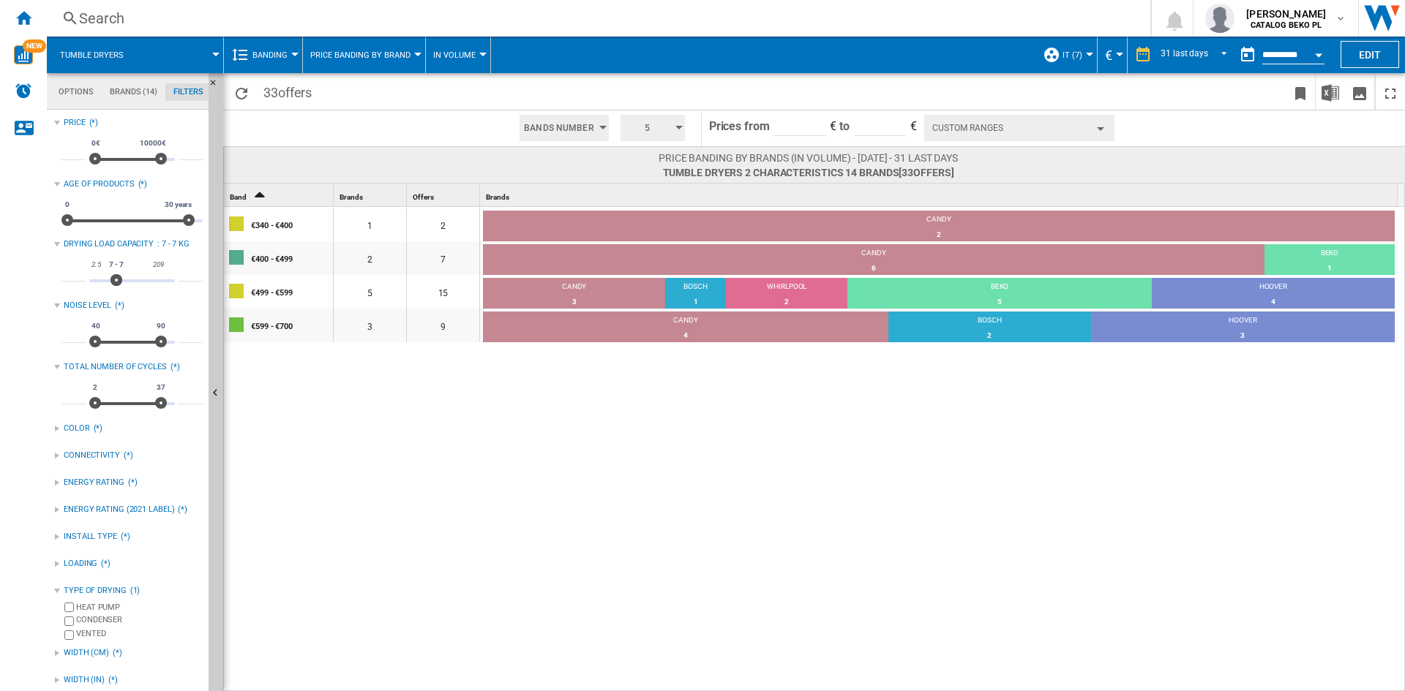
click at [283, 59] on span "Banding" at bounding box center [269, 55] width 35 height 10
